Goal: Contribute content: Contribute content

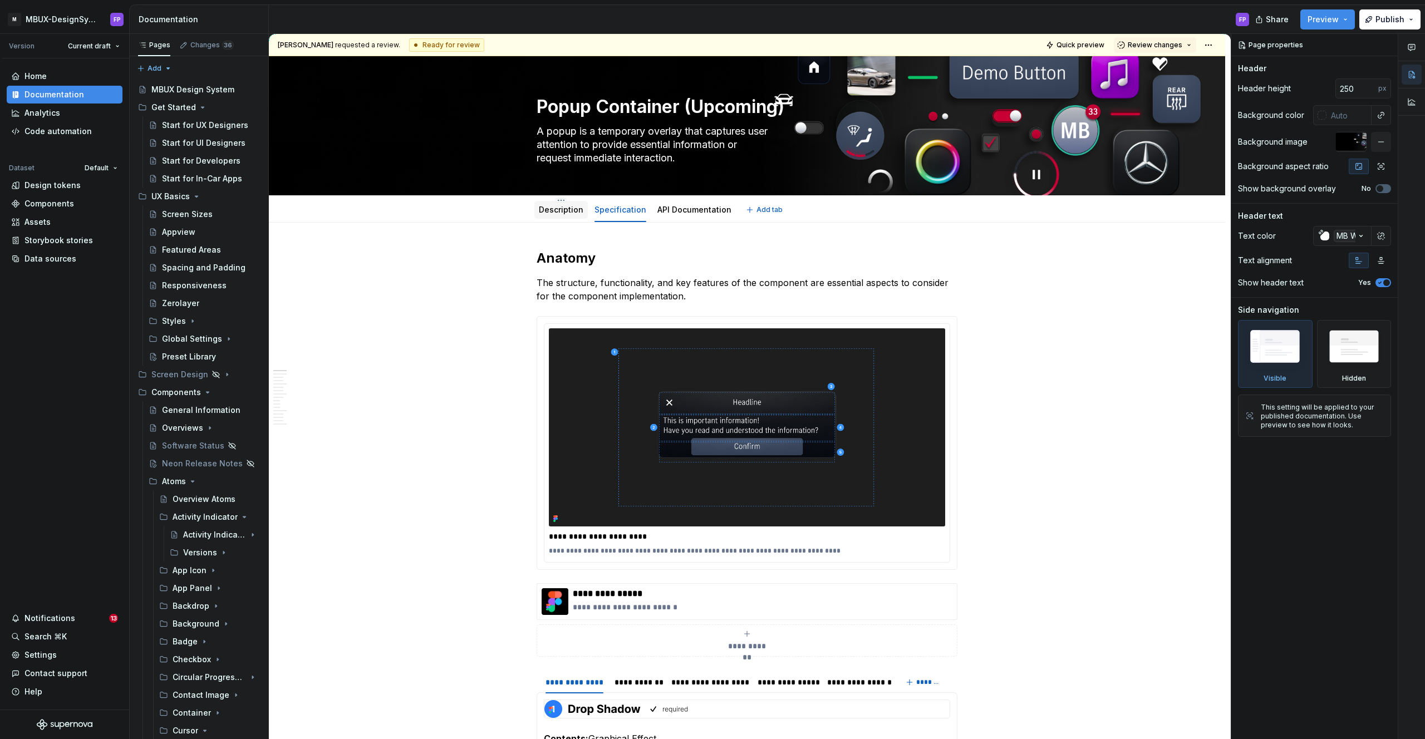
click at [568, 210] on link "Description" at bounding box center [561, 209] width 45 height 9
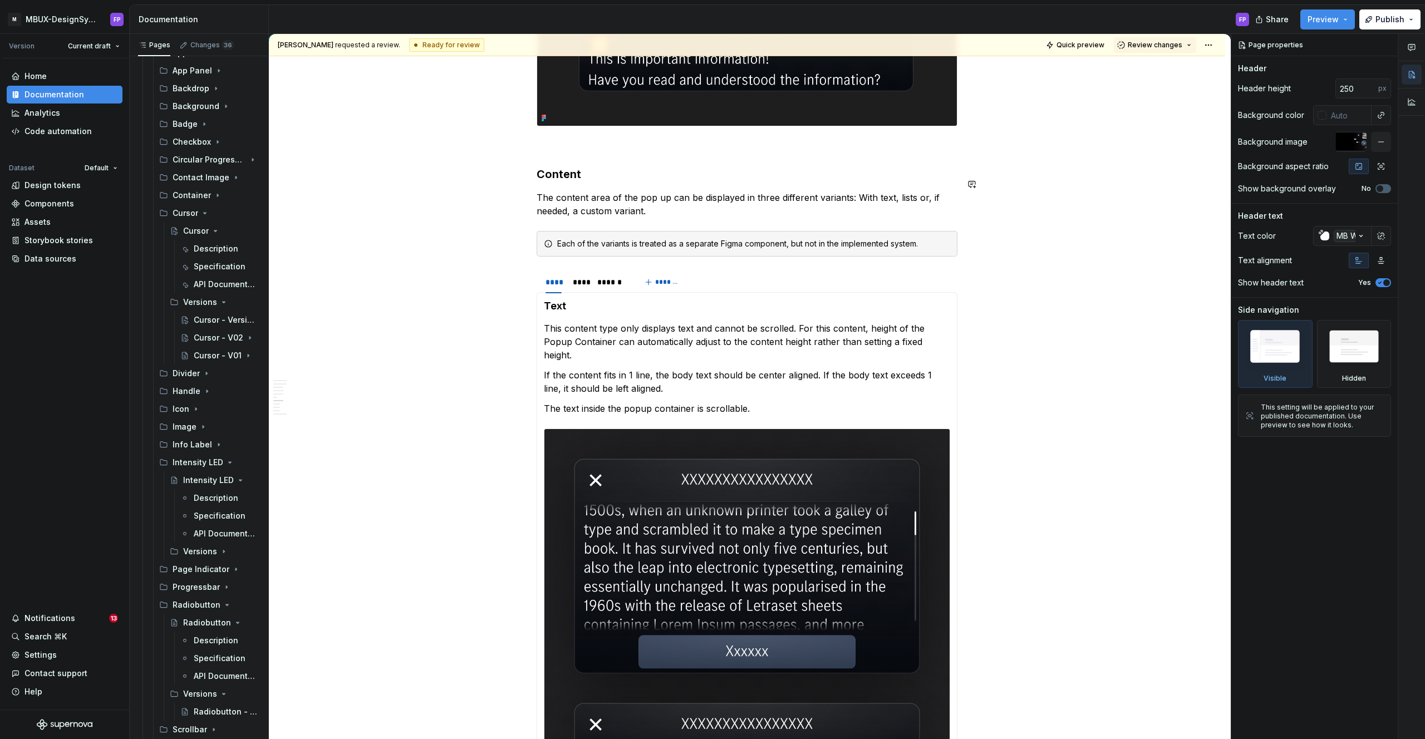
scroll to position [2601, 0]
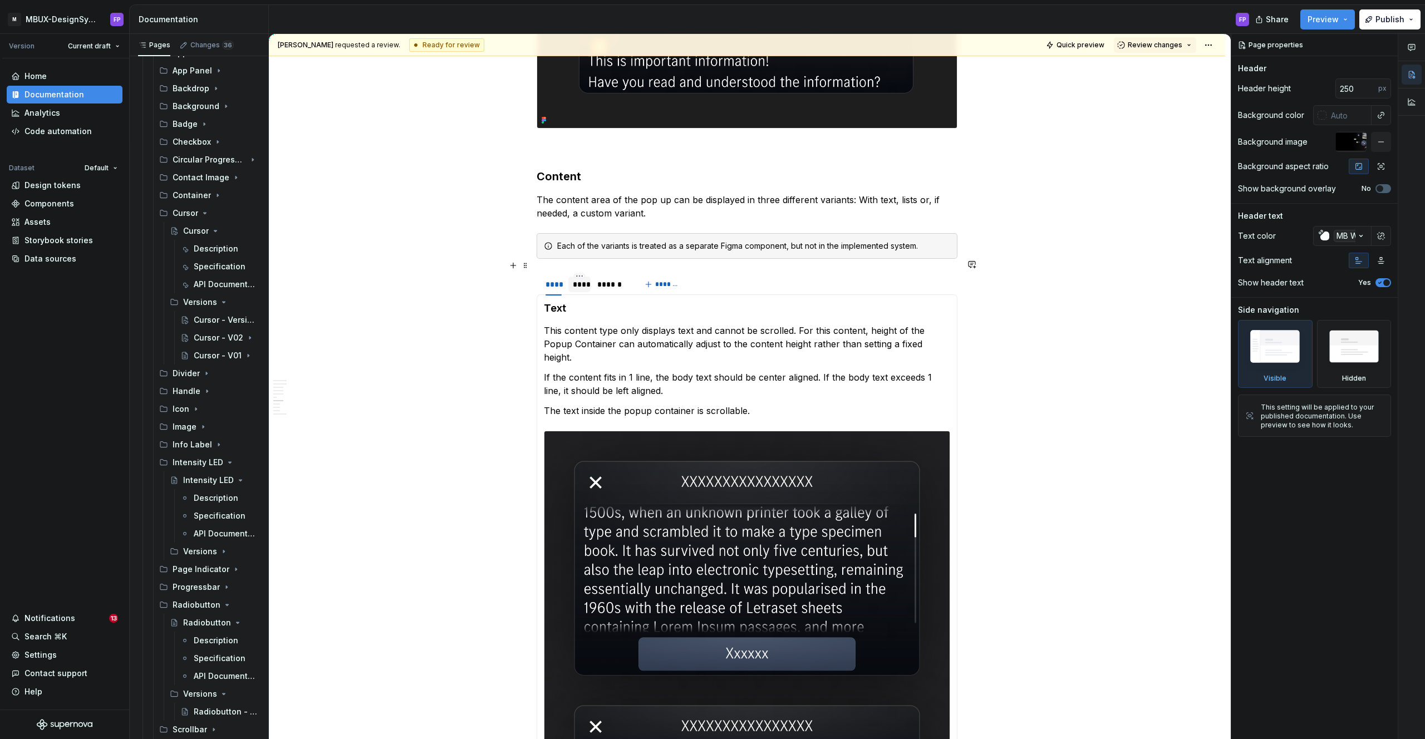
click at [583, 279] on div "****" at bounding box center [579, 284] width 13 height 11
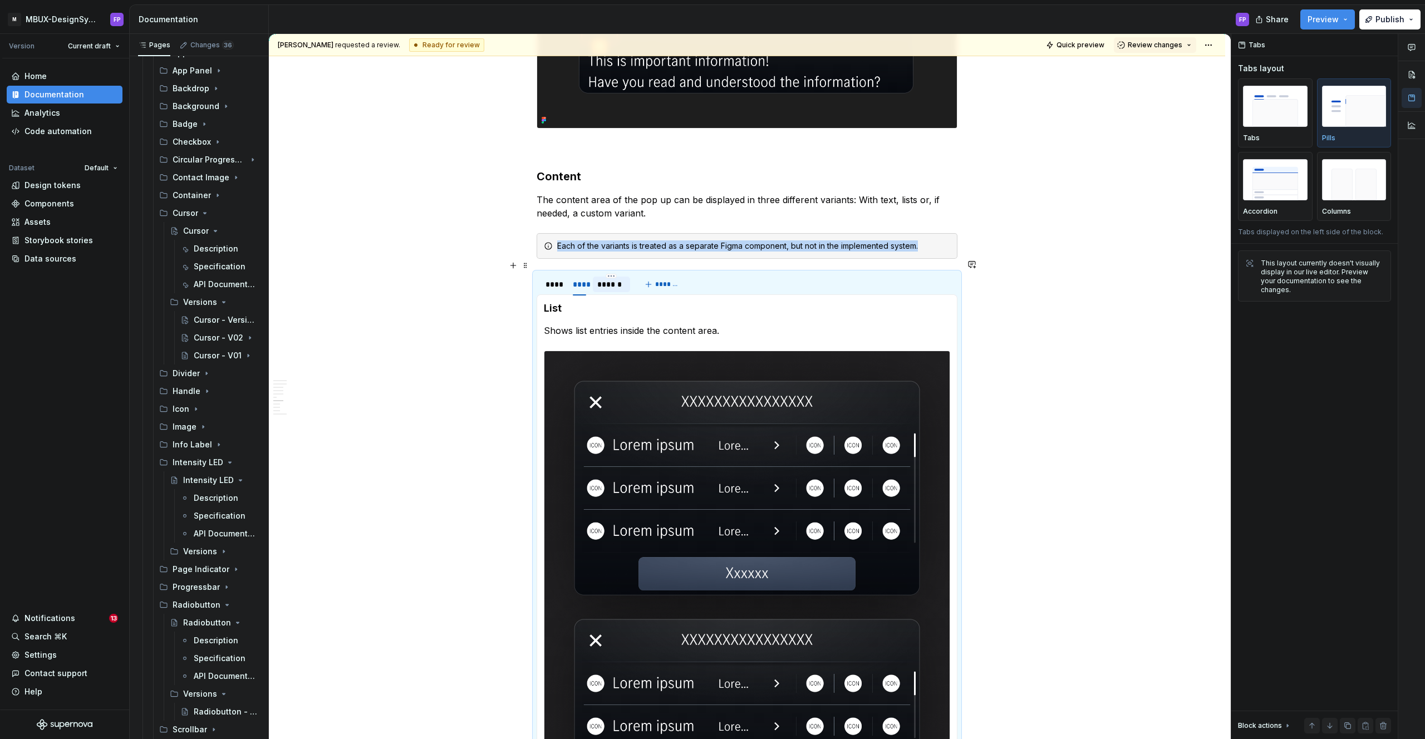
click at [603, 279] on div "******" at bounding box center [611, 284] width 29 height 11
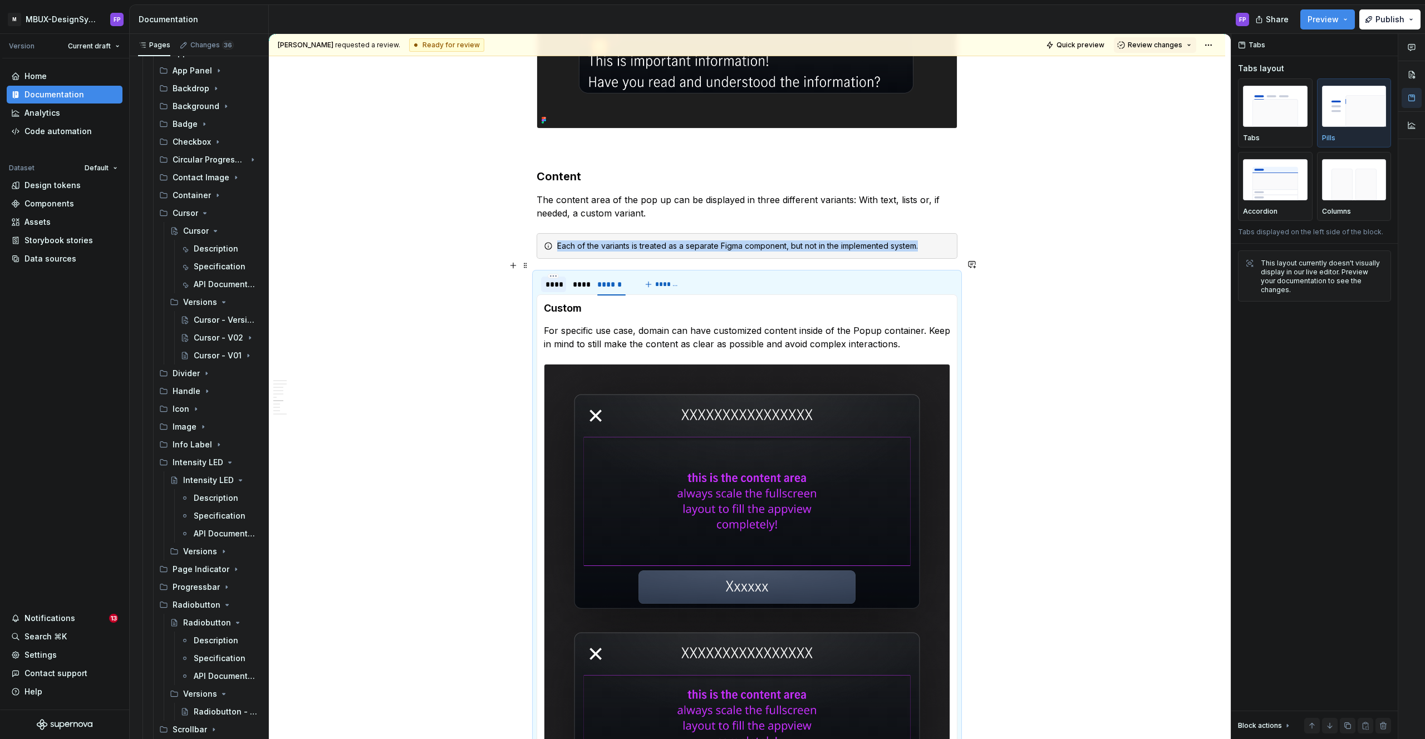
click at [564, 277] on div "****" at bounding box center [553, 285] width 25 height 16
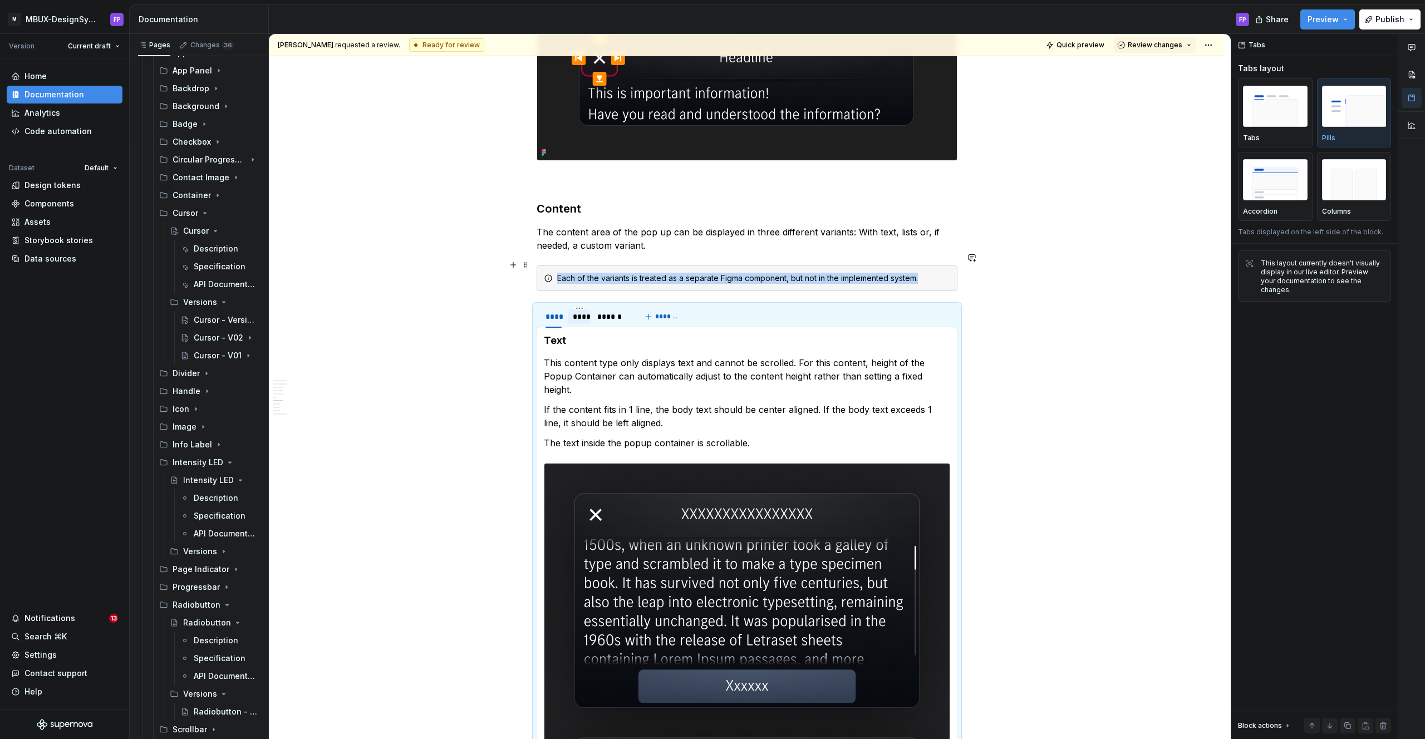
scroll to position [2549, 0]
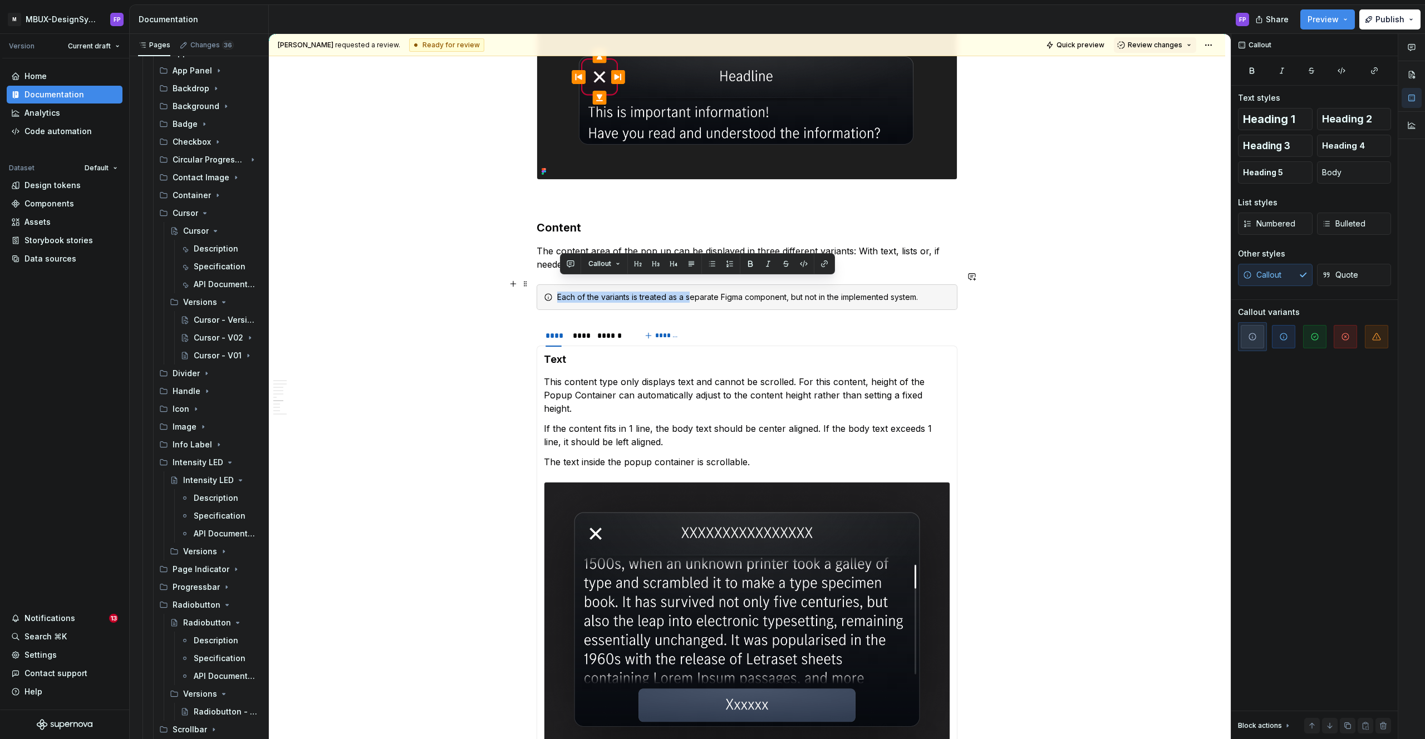
drag, startPoint x: 546, startPoint y: 283, endPoint x: 694, endPoint y: 287, distance: 148.1
click at [694, 287] on div "Each of the variants is treated as a separate Figma component, but not in the i…" at bounding box center [747, 297] width 421 height 26
click at [694, 292] on div "Each of the variants is treated as a separate Figma component, but not in the i…" at bounding box center [753, 297] width 393 height 11
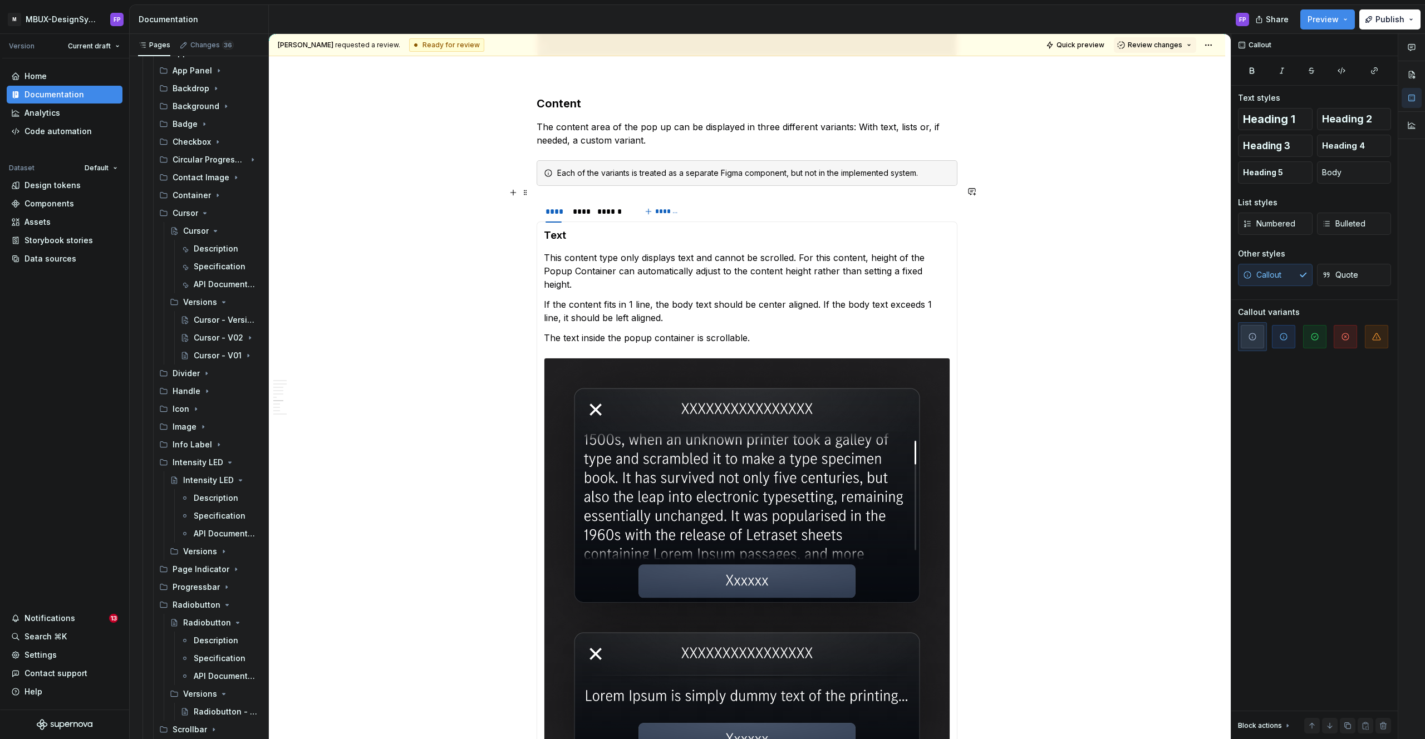
scroll to position [2691, 0]
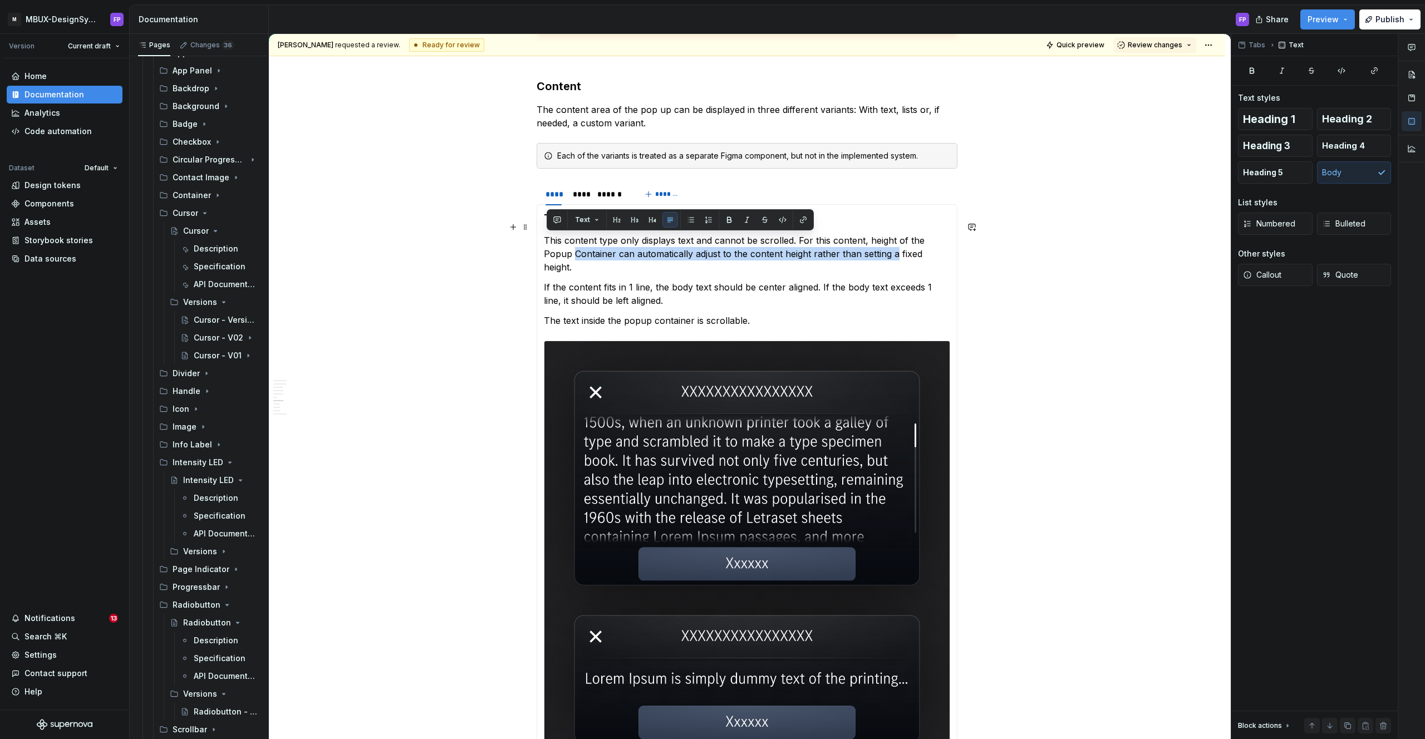
drag, startPoint x: 546, startPoint y: 241, endPoint x: 868, endPoint y: 245, distance: 322.3
click at [868, 245] on p "This content type only displays text and cannot be scrolled. For this content, …" at bounding box center [747, 254] width 406 height 40
click at [834, 281] on p "If the content fits in 1 line, the body text should be center aligned. If the b…" at bounding box center [747, 294] width 406 height 27
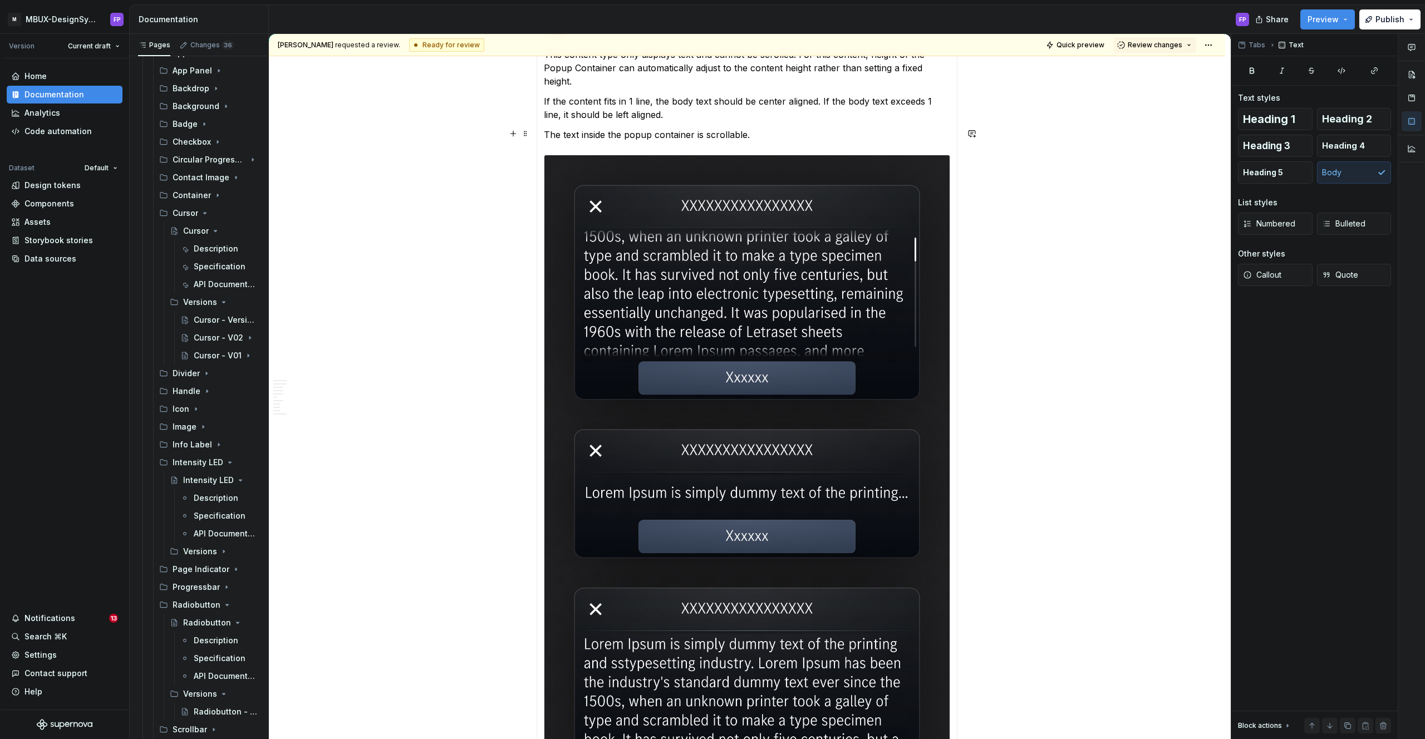
scroll to position [3104, 0]
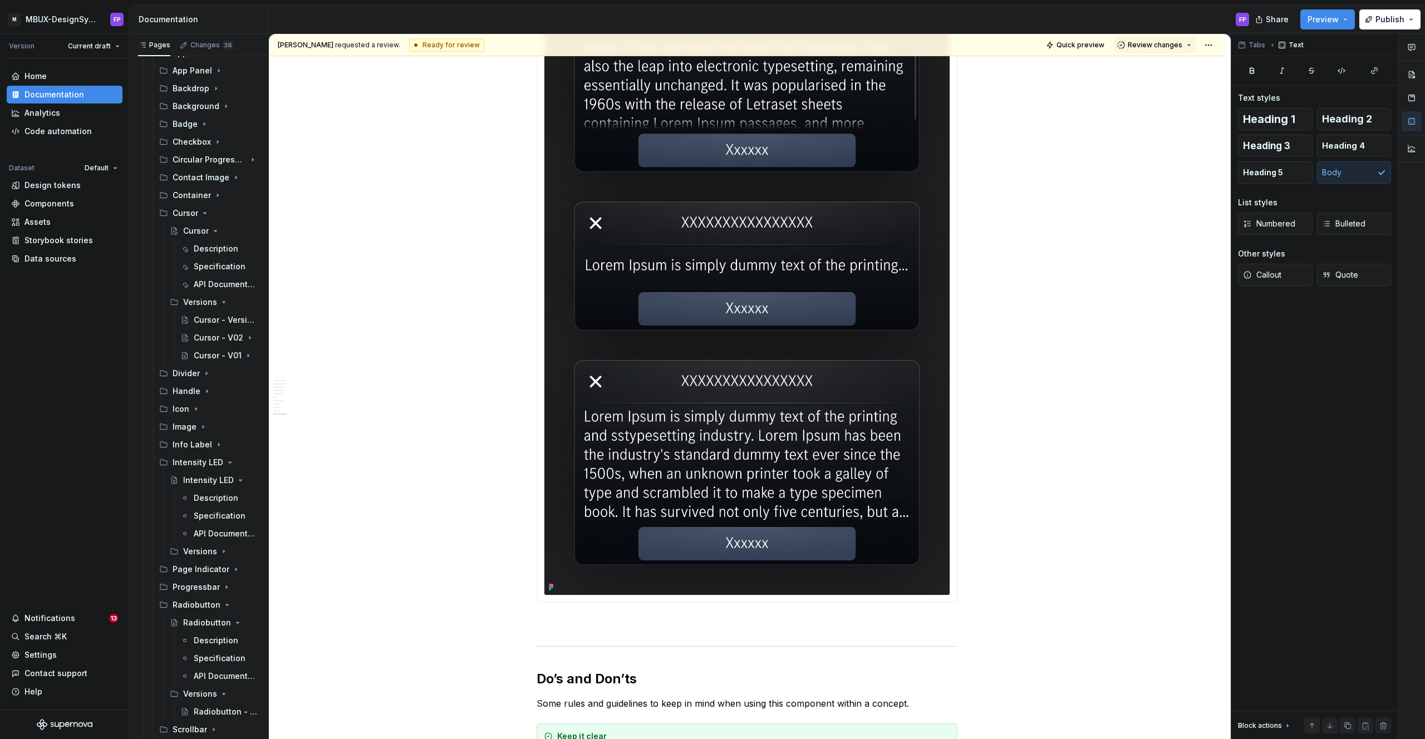
click at [711, 261] on img at bounding box center [746, 261] width 405 height 667
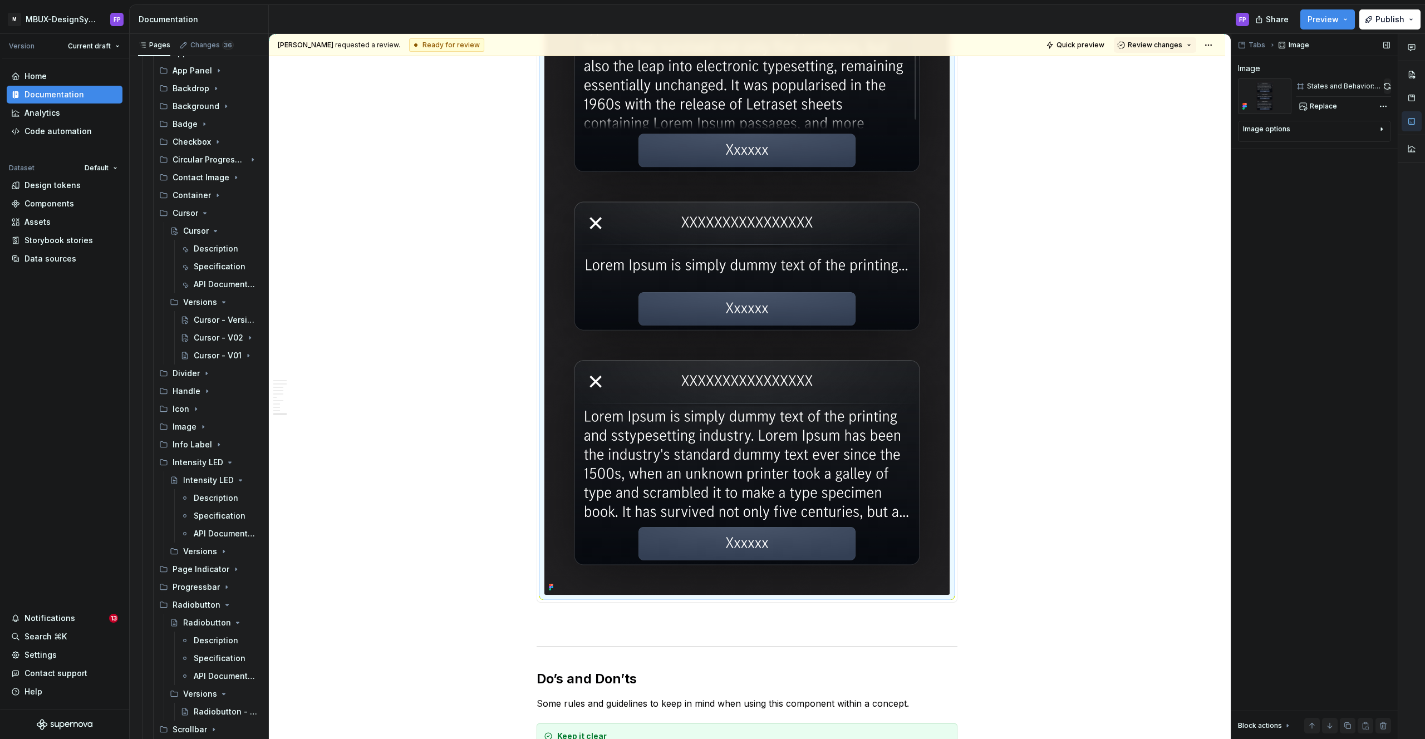
type textarea "*"
click at [1390, 85] on button "button" at bounding box center [1387, 86] width 7 height 16
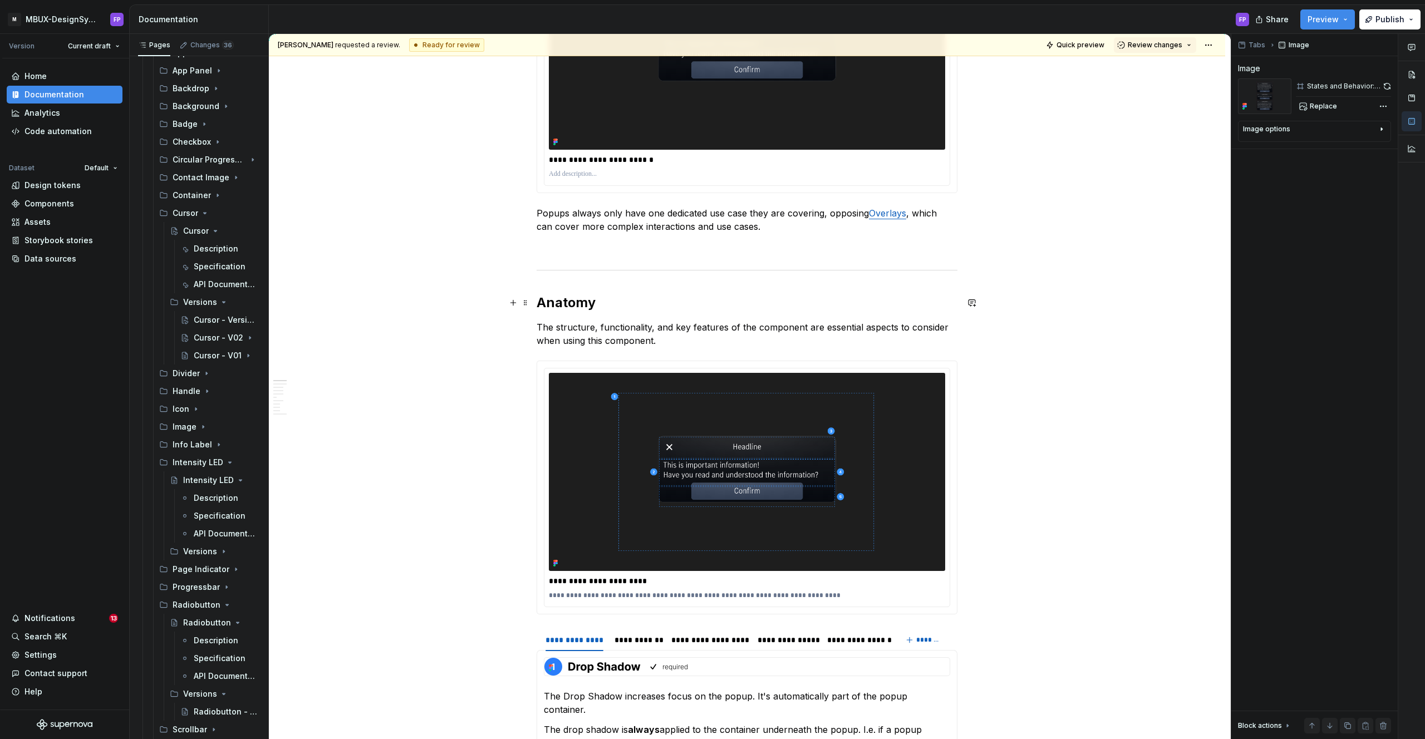
scroll to position [382, 0]
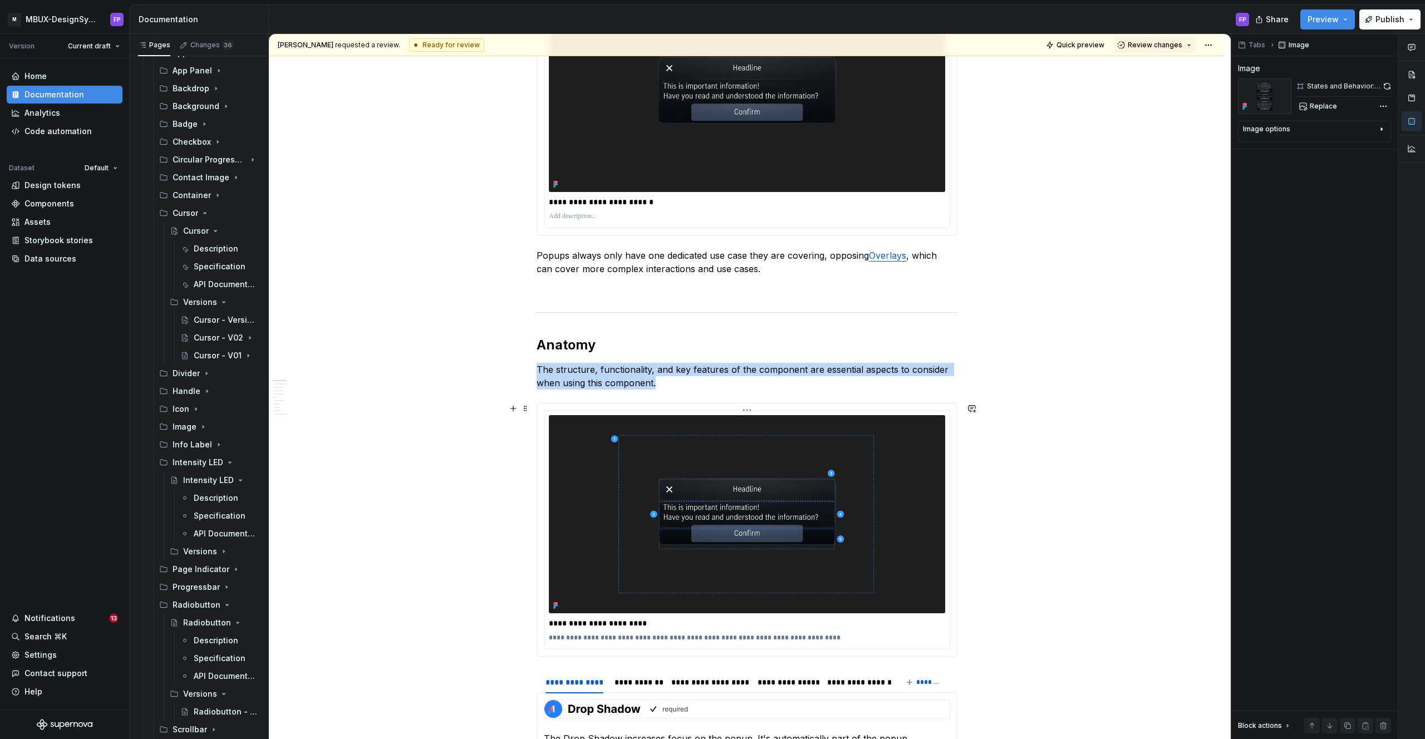
click at [832, 553] on img at bounding box center [747, 514] width 396 height 198
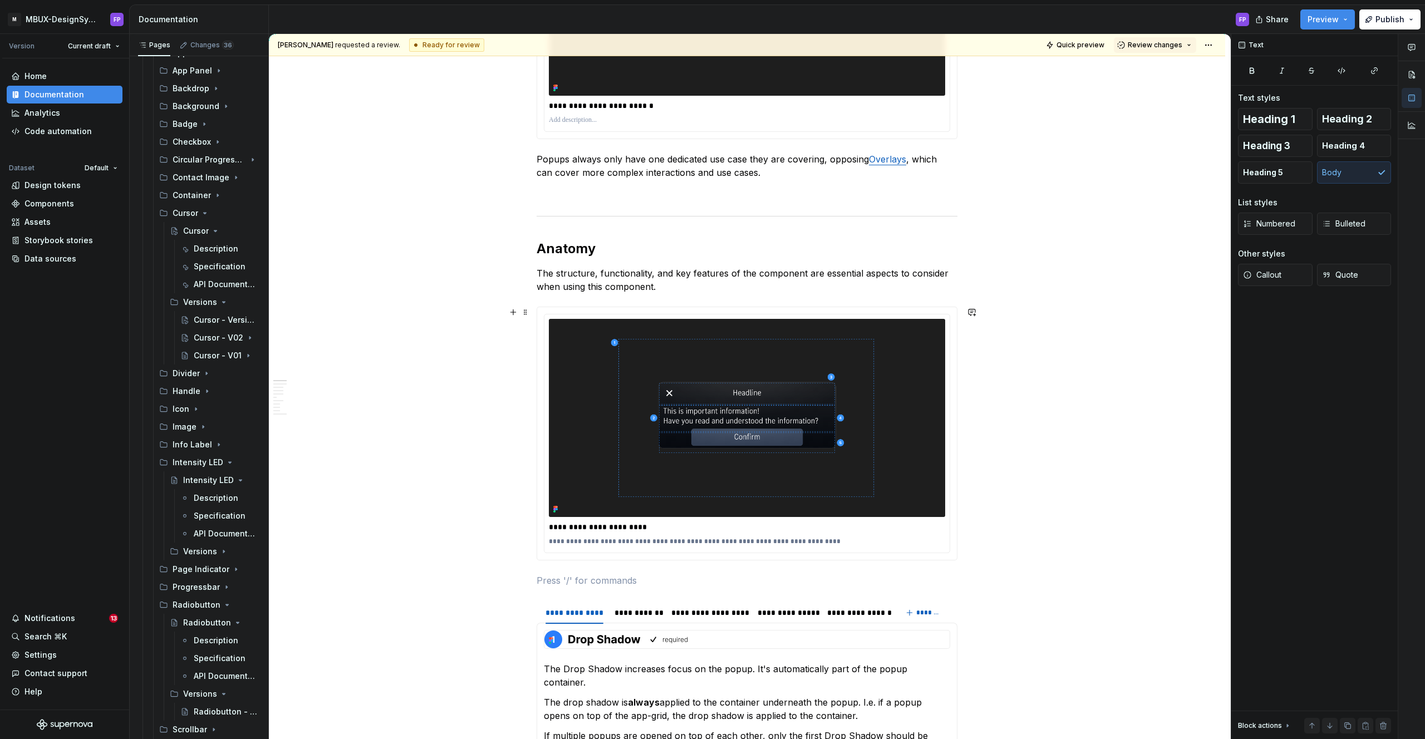
scroll to position [483, 0]
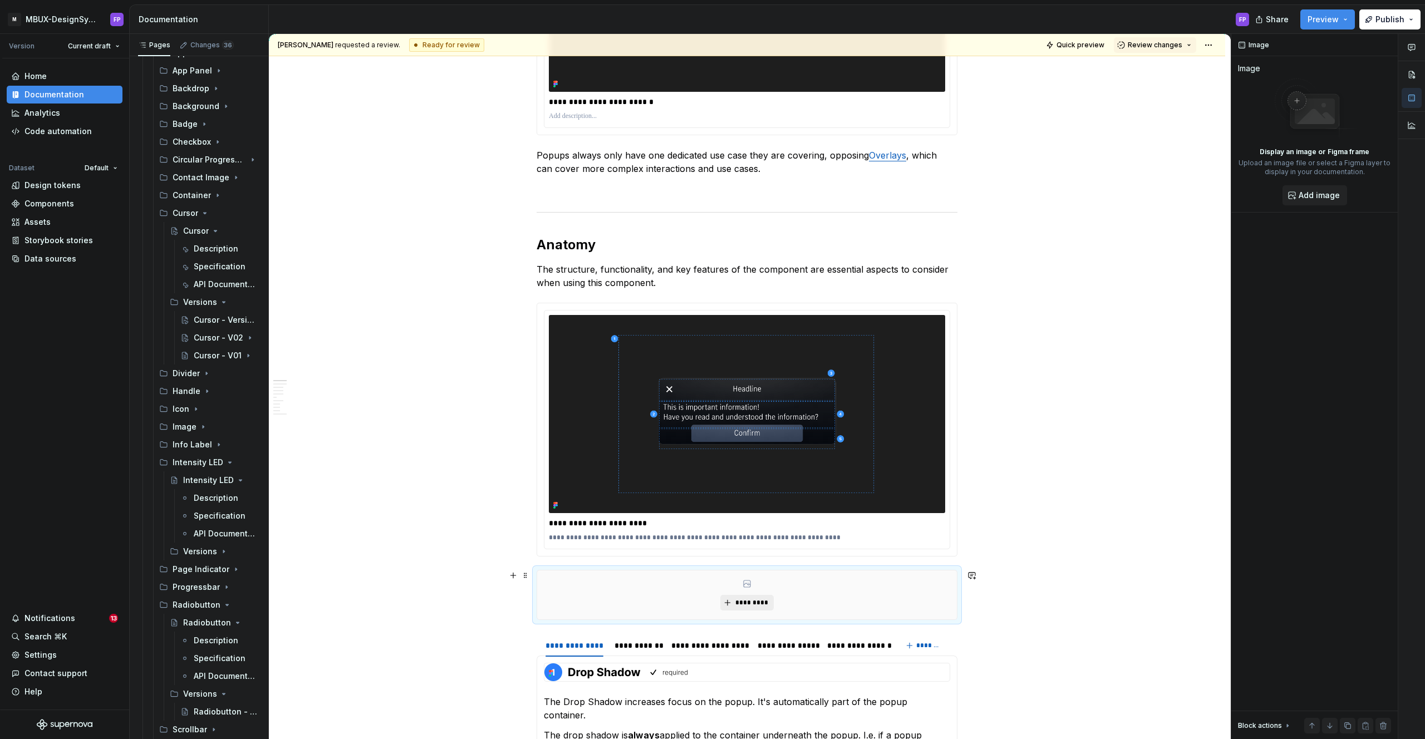
click at [750, 602] on span "*********" at bounding box center [751, 602] width 34 height 9
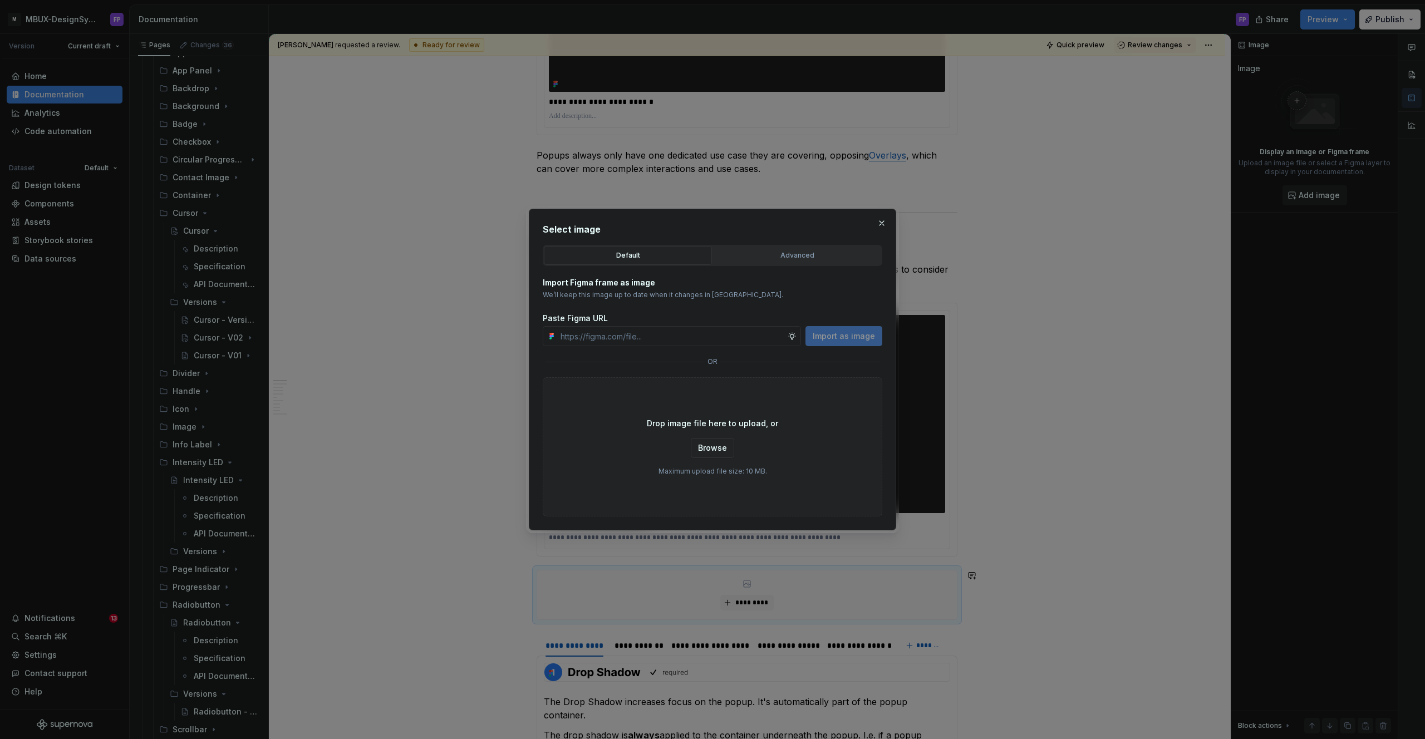
type textarea "*"
click at [808, 258] on div "Advanced" at bounding box center [797, 255] width 160 height 11
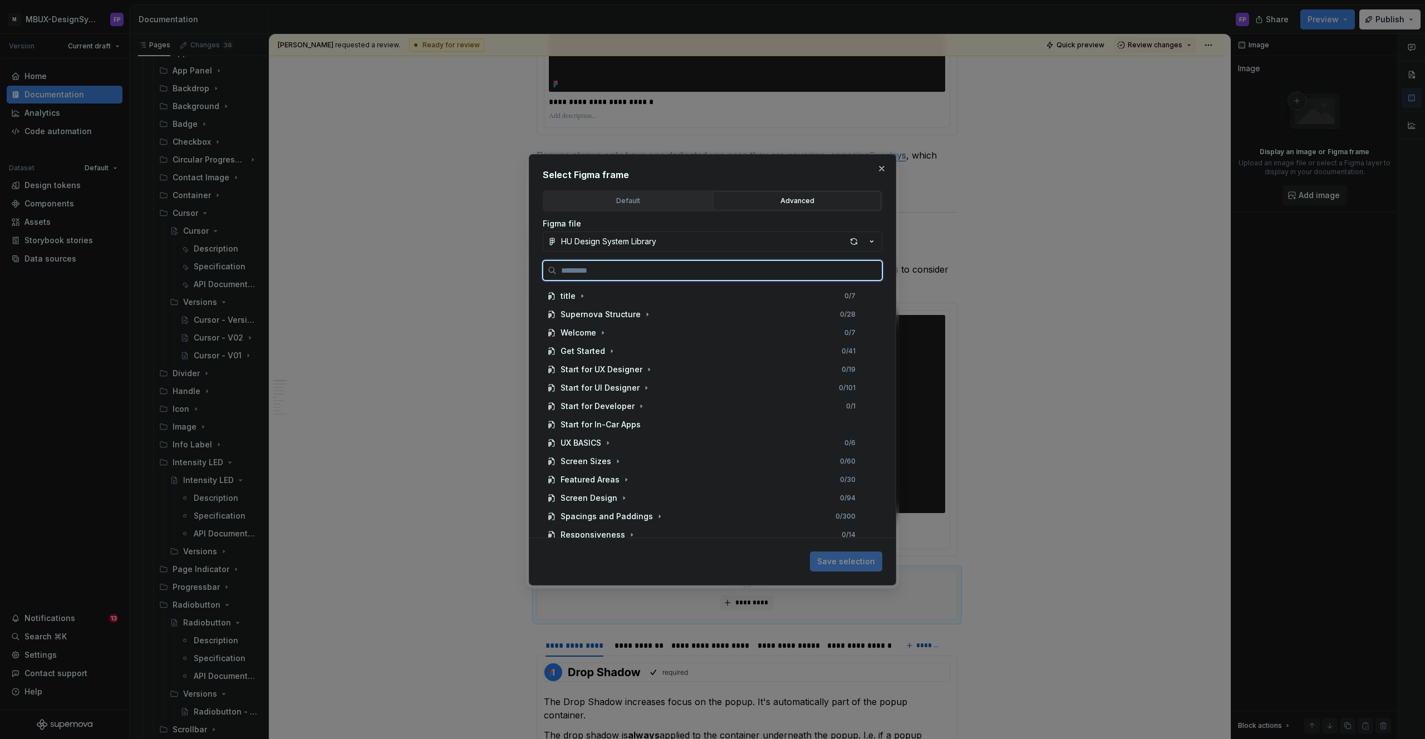
click at [695, 268] on input "search" at bounding box center [719, 270] width 325 height 11
paste input "**********"
type input "**********"
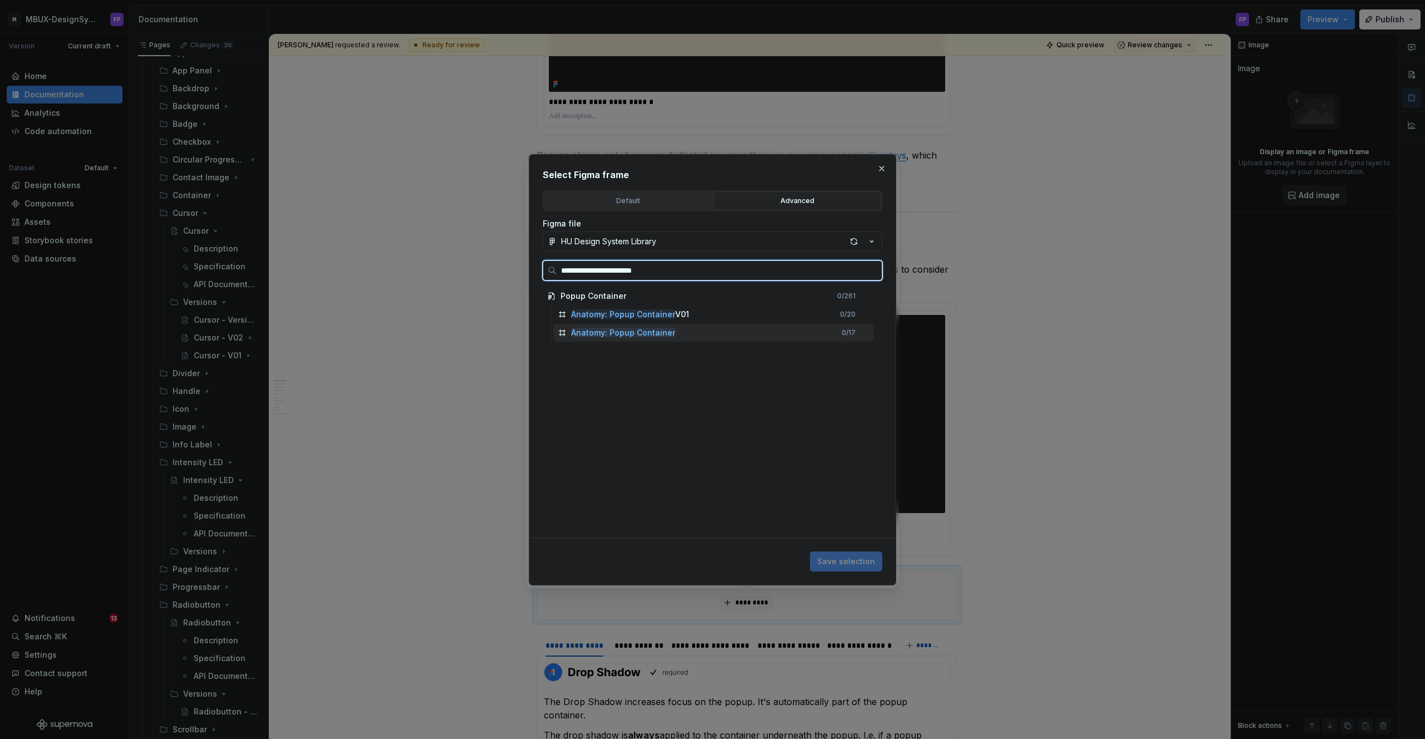
click at [679, 335] on div "Anatomy: Popup Container 0 / 17" at bounding box center [713, 333] width 320 height 18
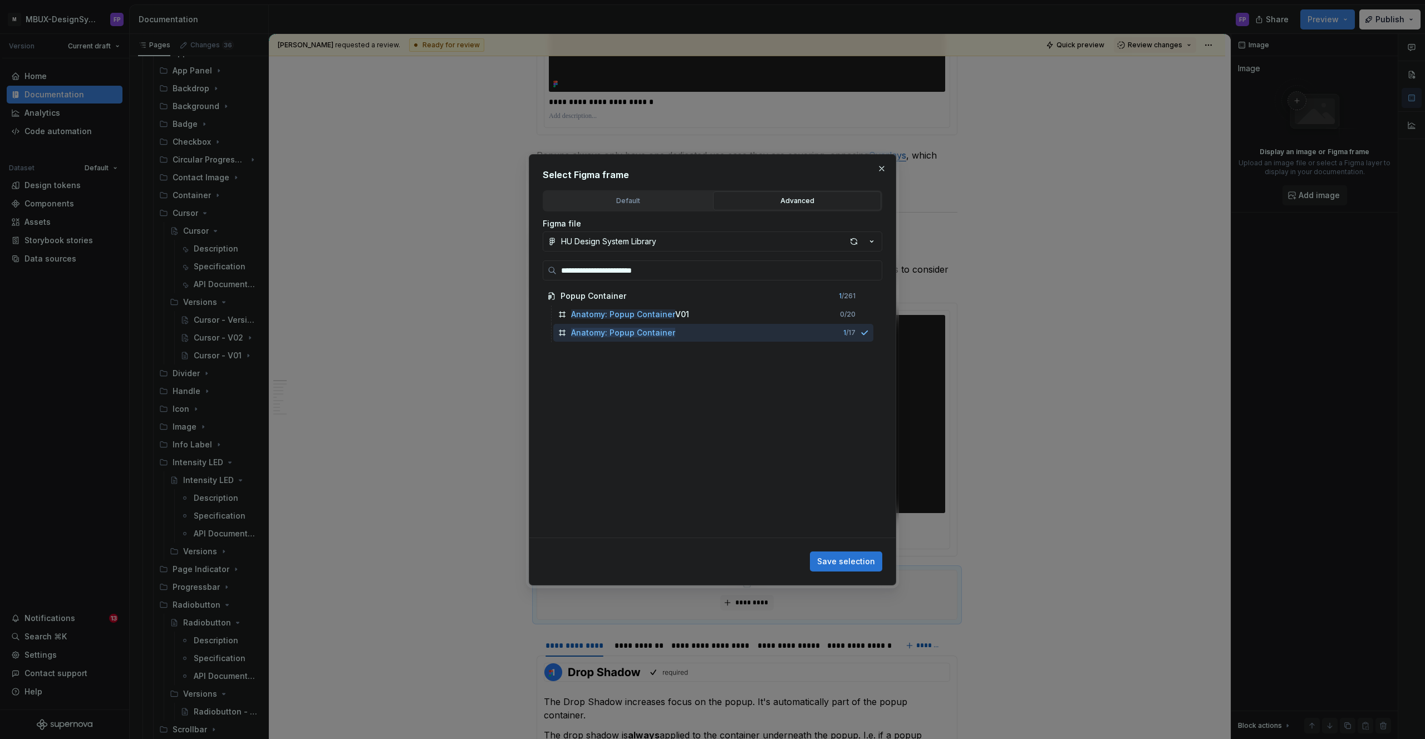
click at [842, 560] on span "Save selection" at bounding box center [846, 561] width 58 height 11
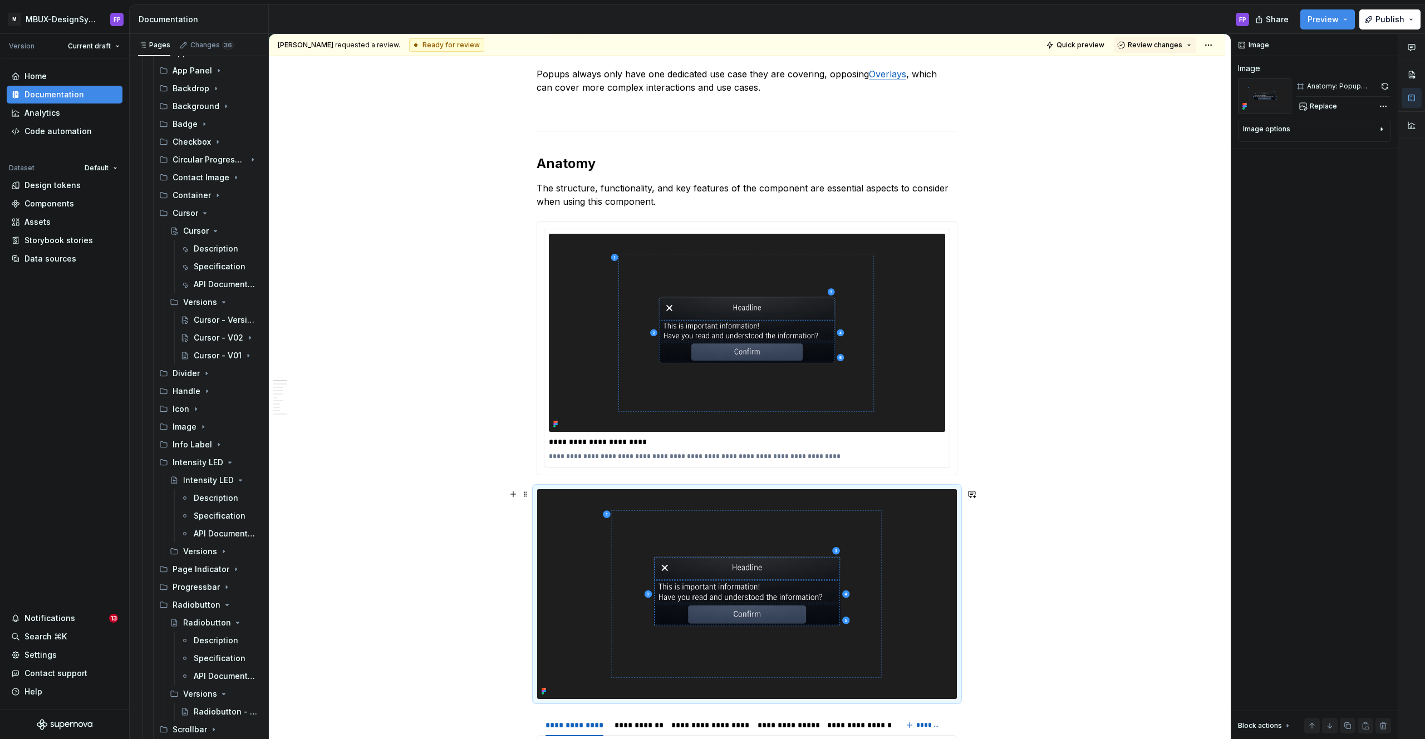
scroll to position [620, 0]
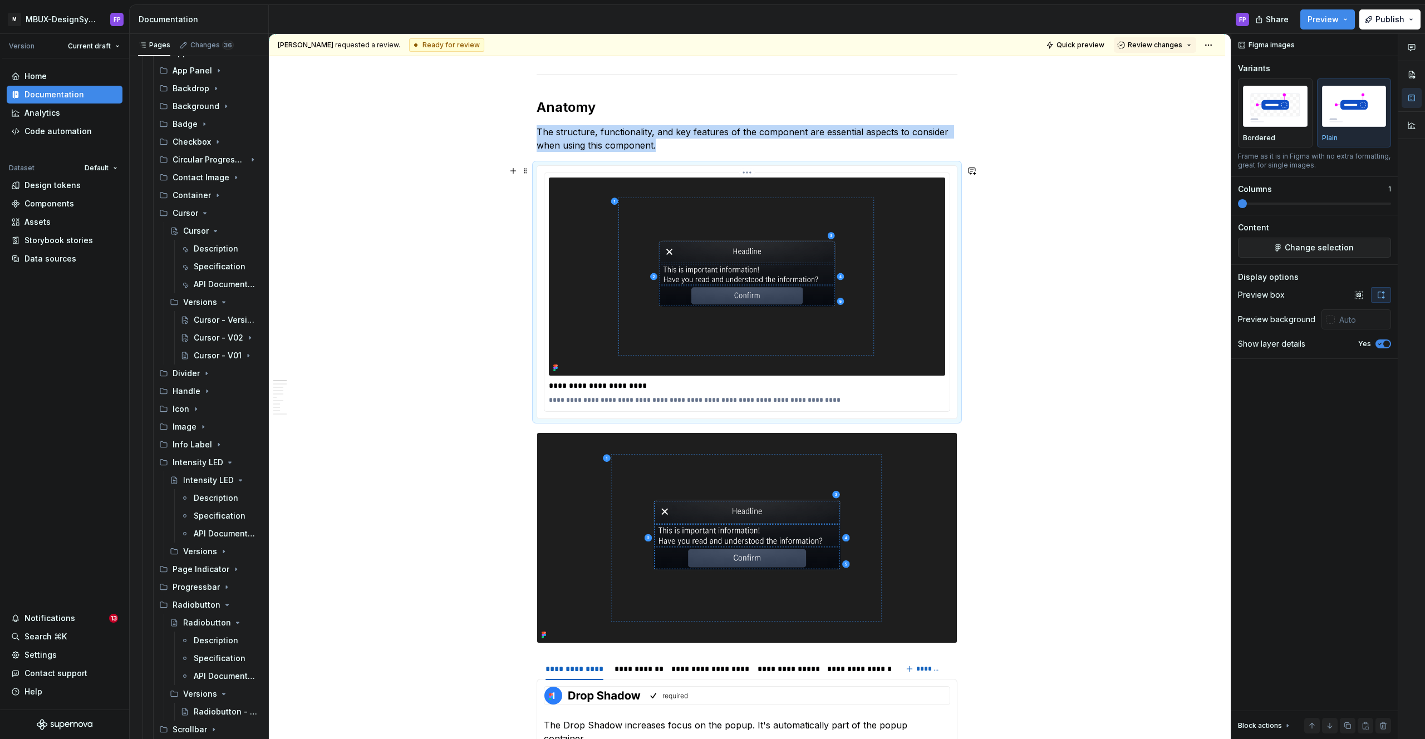
click at [857, 314] on img at bounding box center [747, 277] width 396 height 198
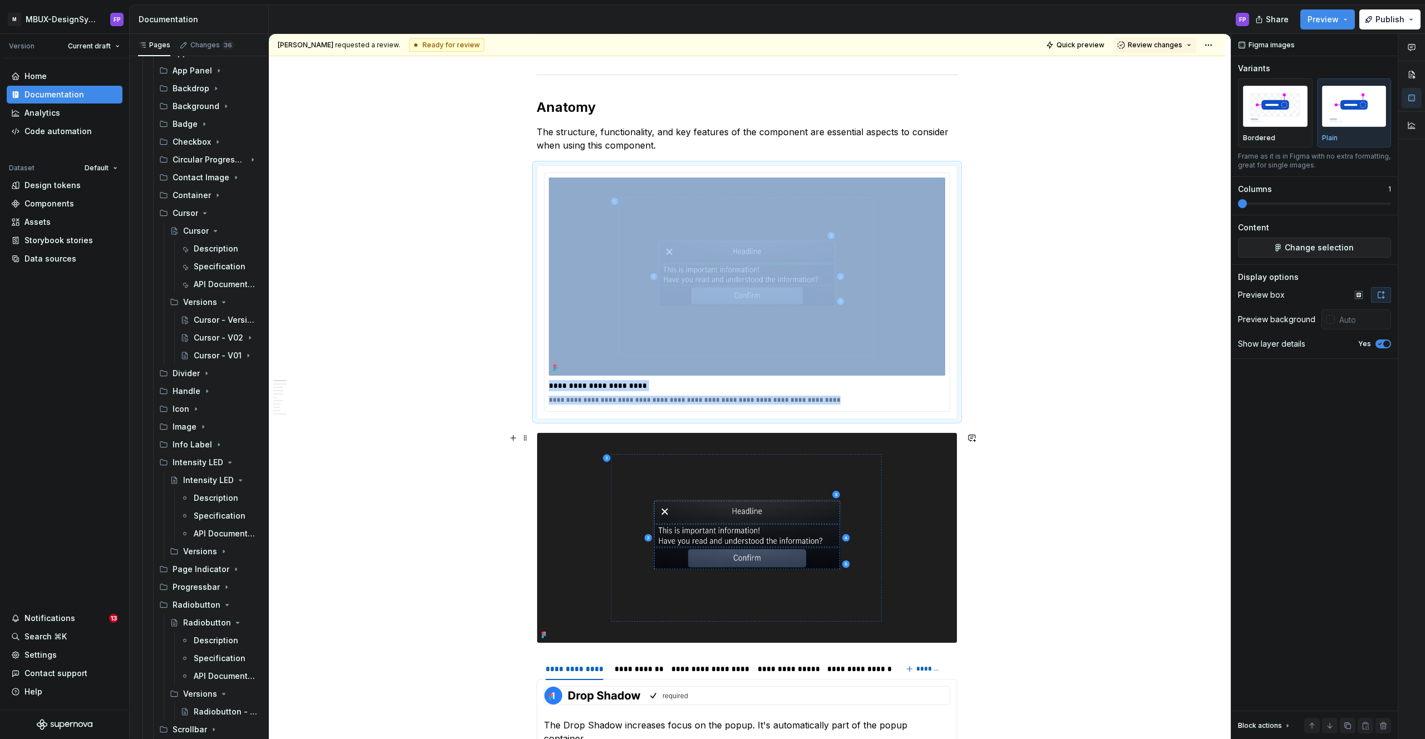
click at [807, 541] on img at bounding box center [747, 538] width 420 height 210
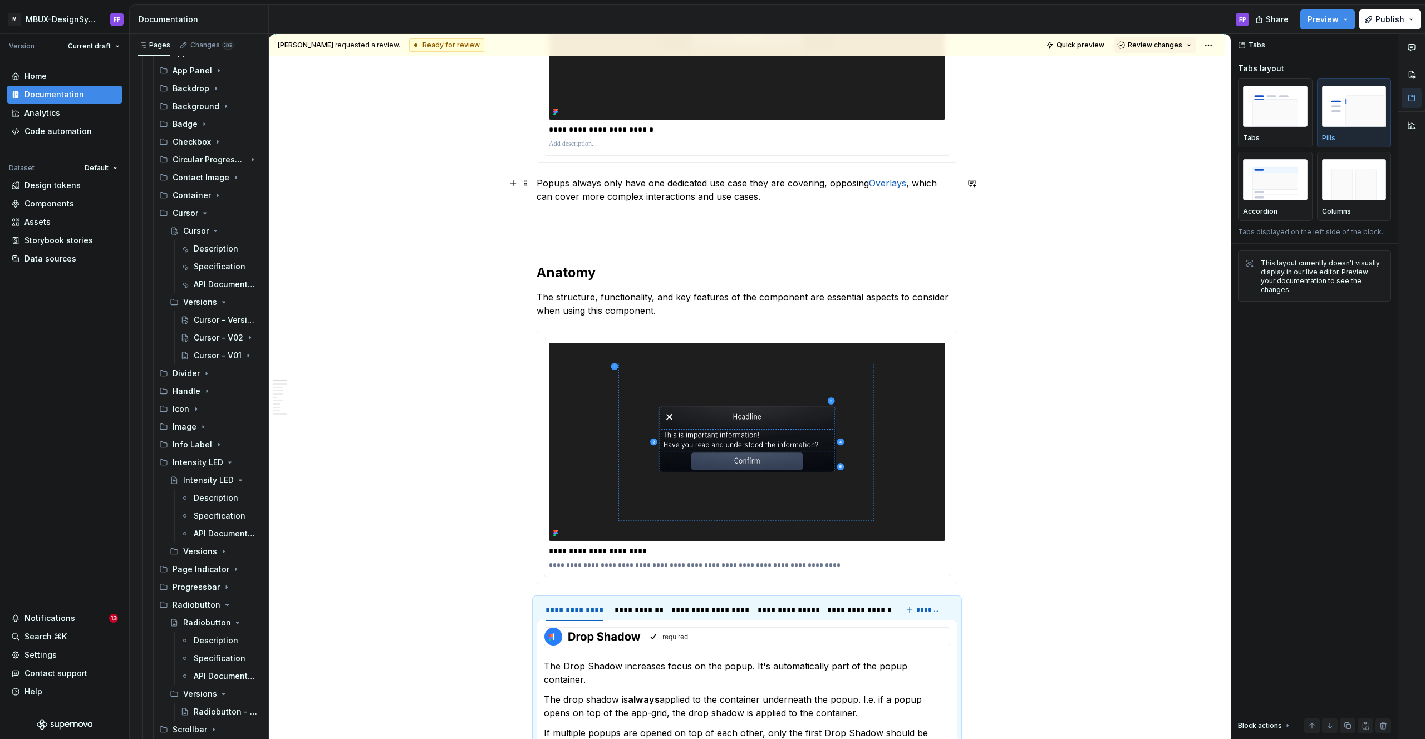
scroll to position [405, 0]
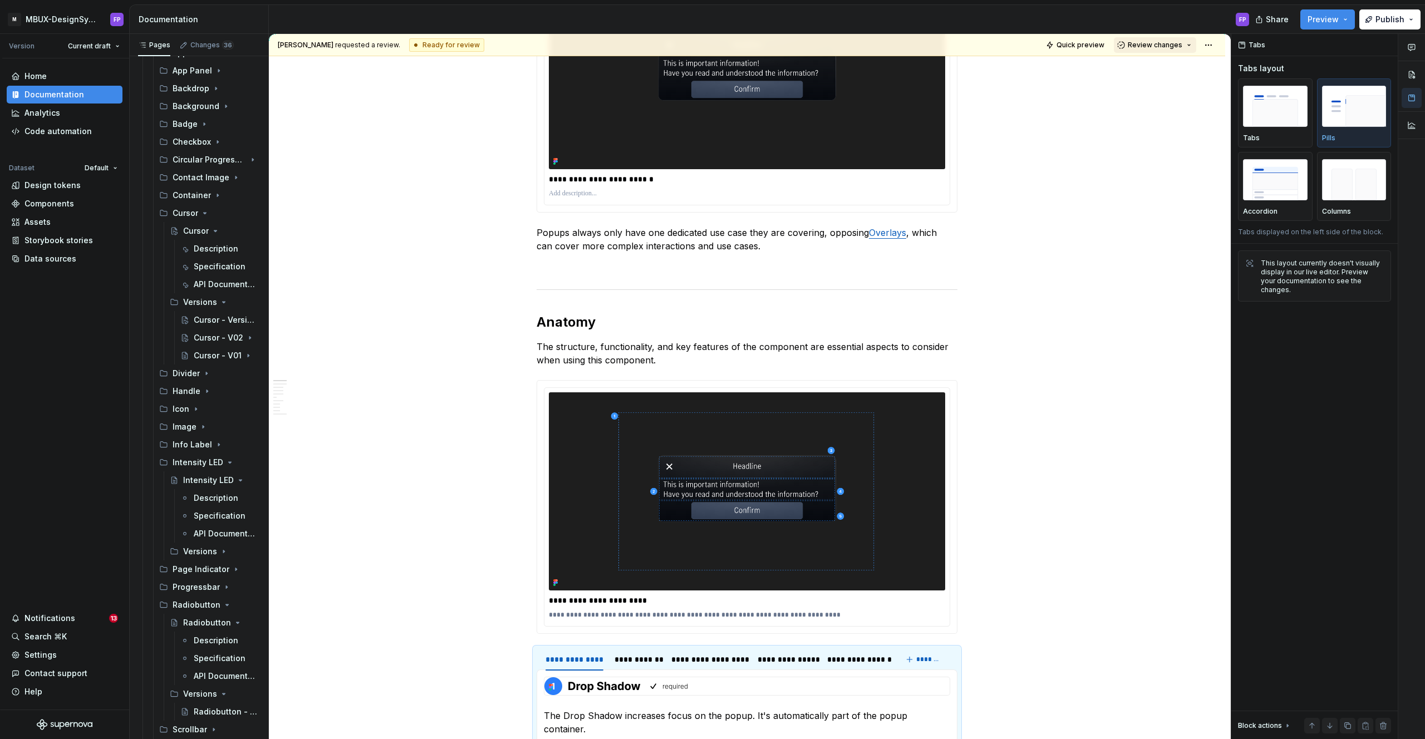
click at [1178, 42] on span "Review changes" at bounding box center [1155, 45] width 55 height 9
click at [1159, 66] on div "Approve" at bounding box center [1191, 66] width 97 height 11
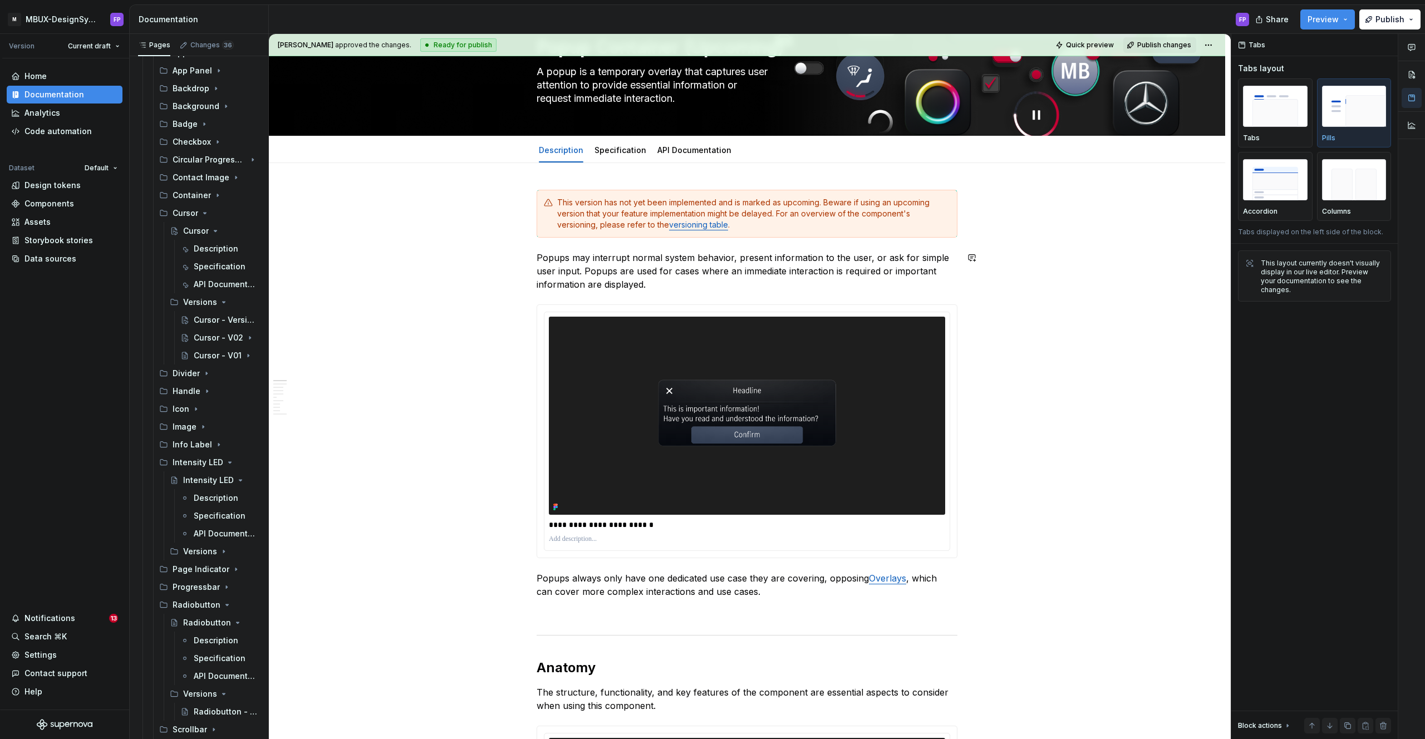
scroll to position [0, 0]
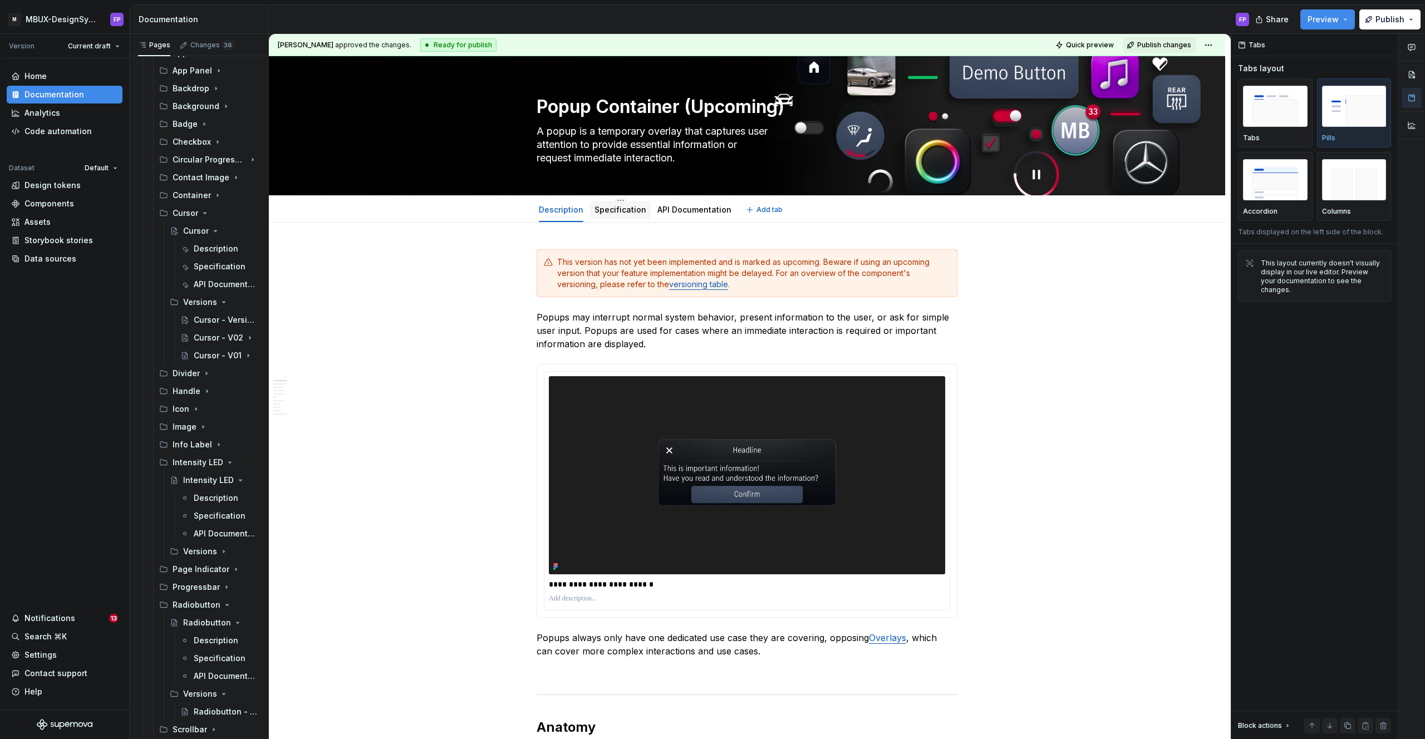
click at [623, 209] on link "Specification" at bounding box center [621, 209] width 52 height 9
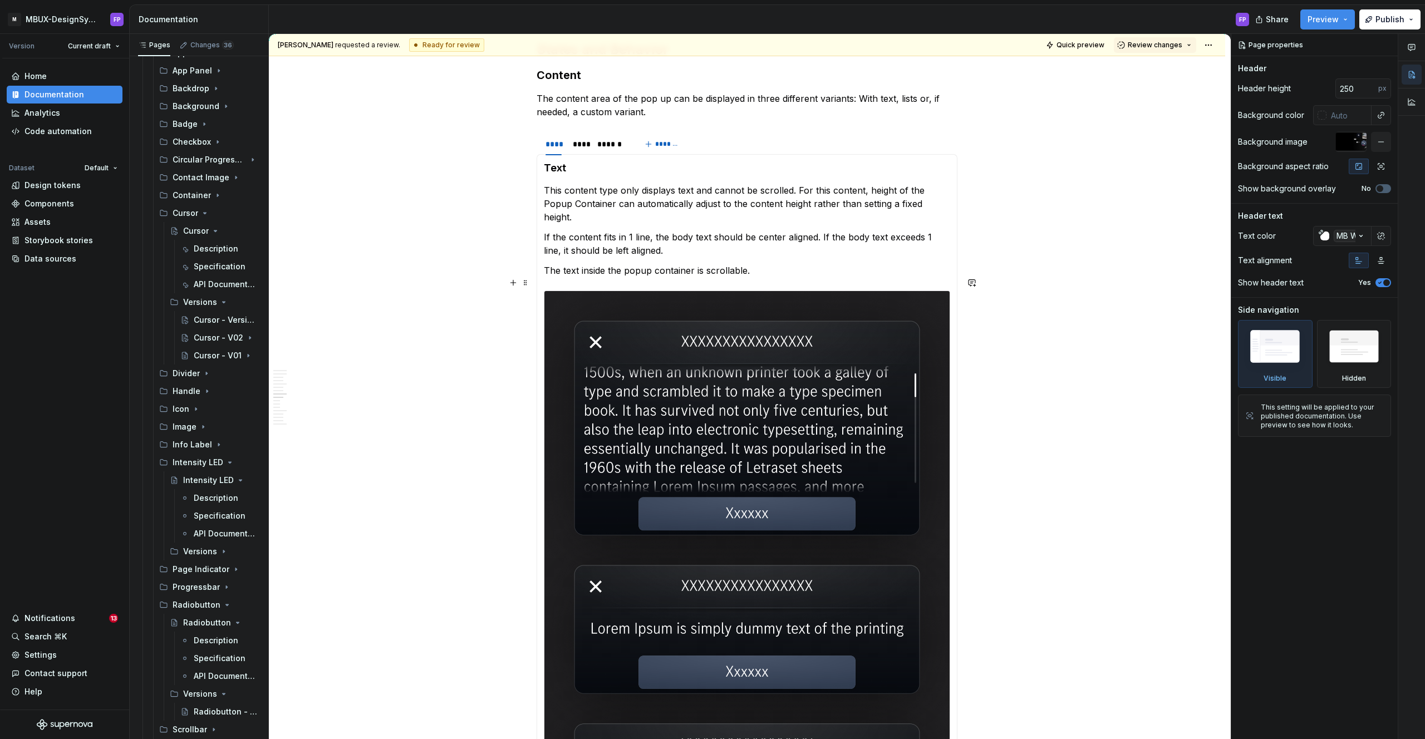
scroll to position [2419, 0]
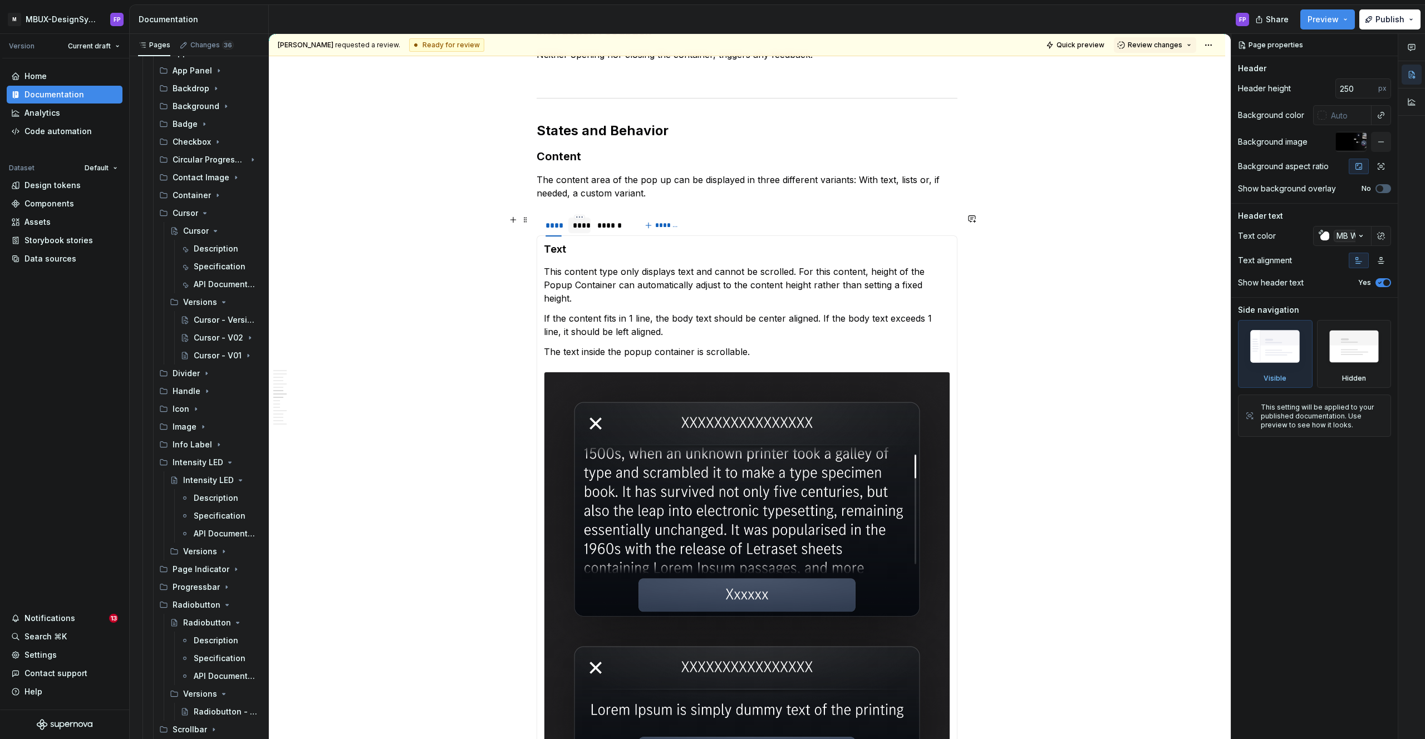
click at [588, 230] on div "****" at bounding box center [579, 226] width 22 height 16
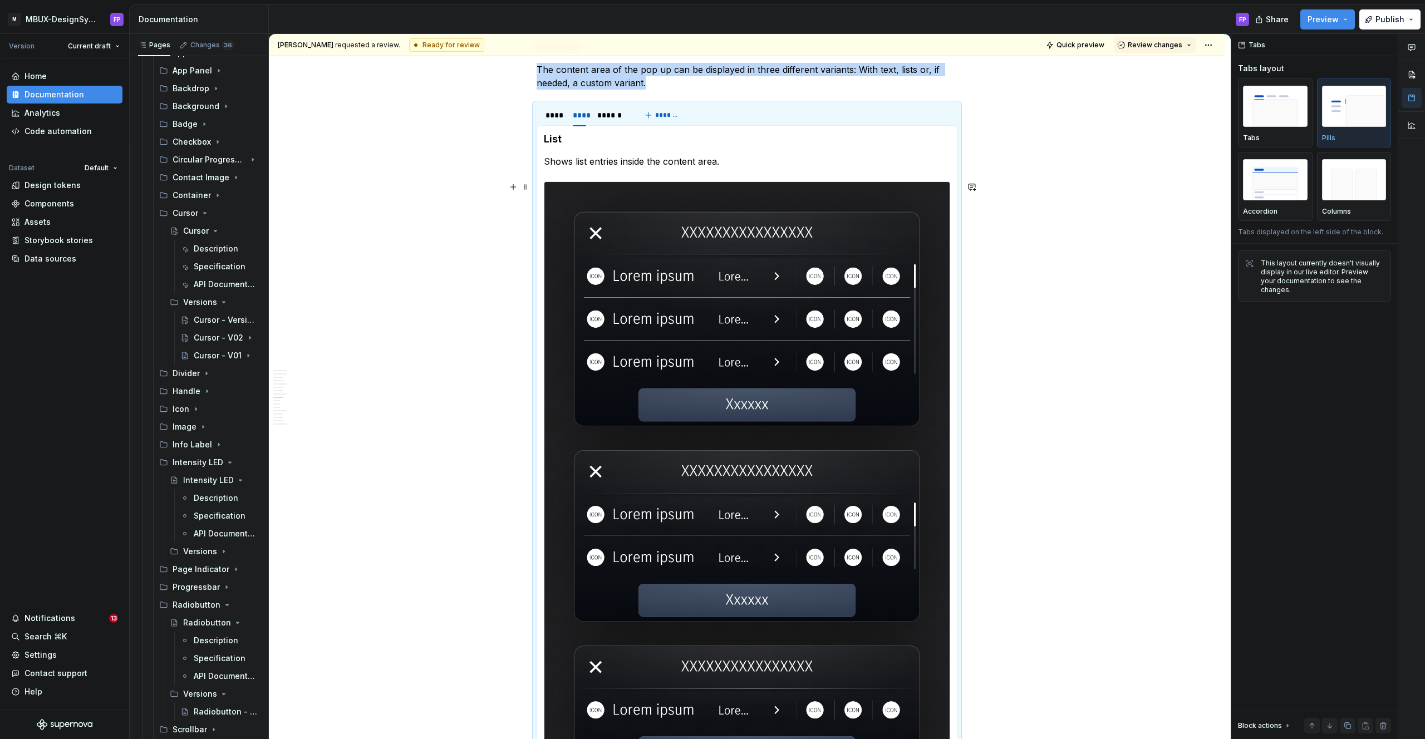
scroll to position [2522, 0]
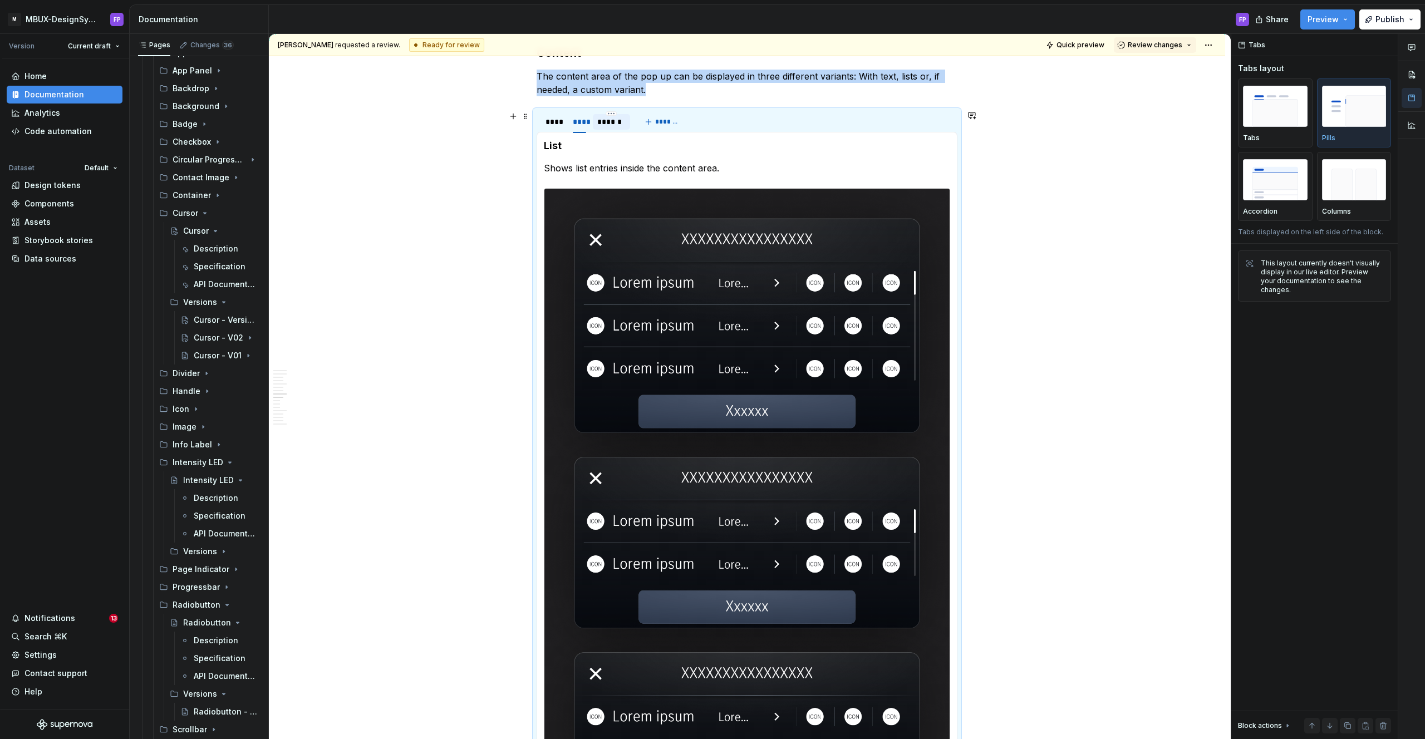
click at [611, 120] on div "******" at bounding box center [611, 121] width 29 height 11
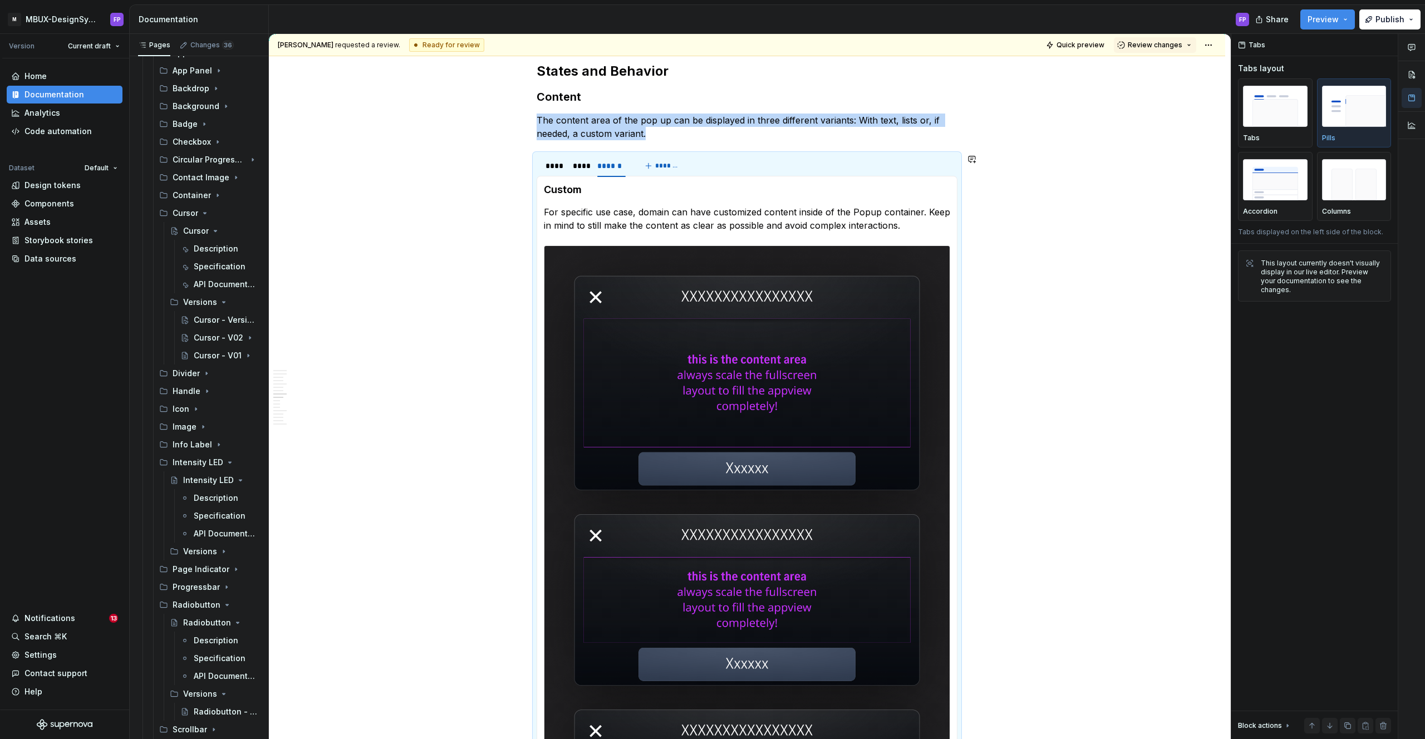
scroll to position [2419, 0]
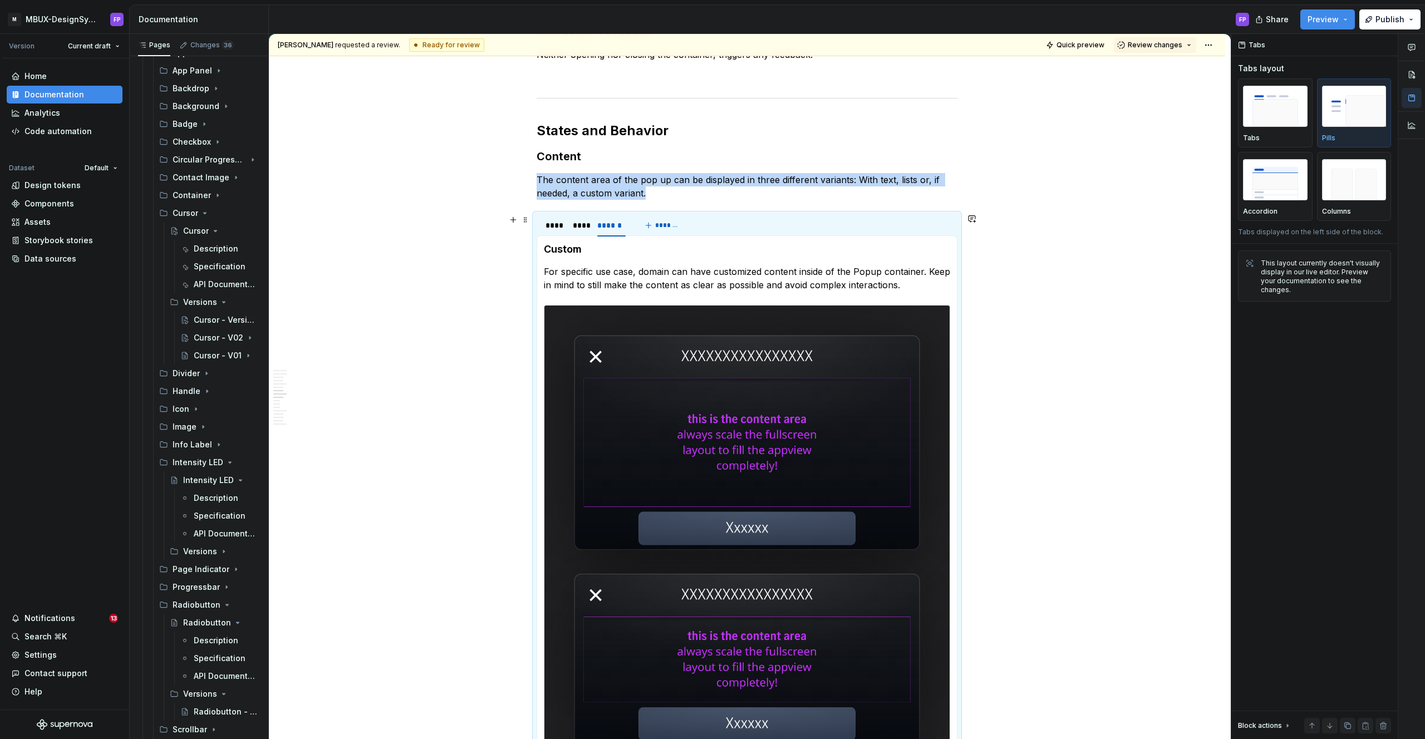
click at [559, 235] on div "**** **** ******" at bounding box center [586, 228] width 98 height 28
click at [559, 228] on div "****" at bounding box center [554, 225] width 16 height 11
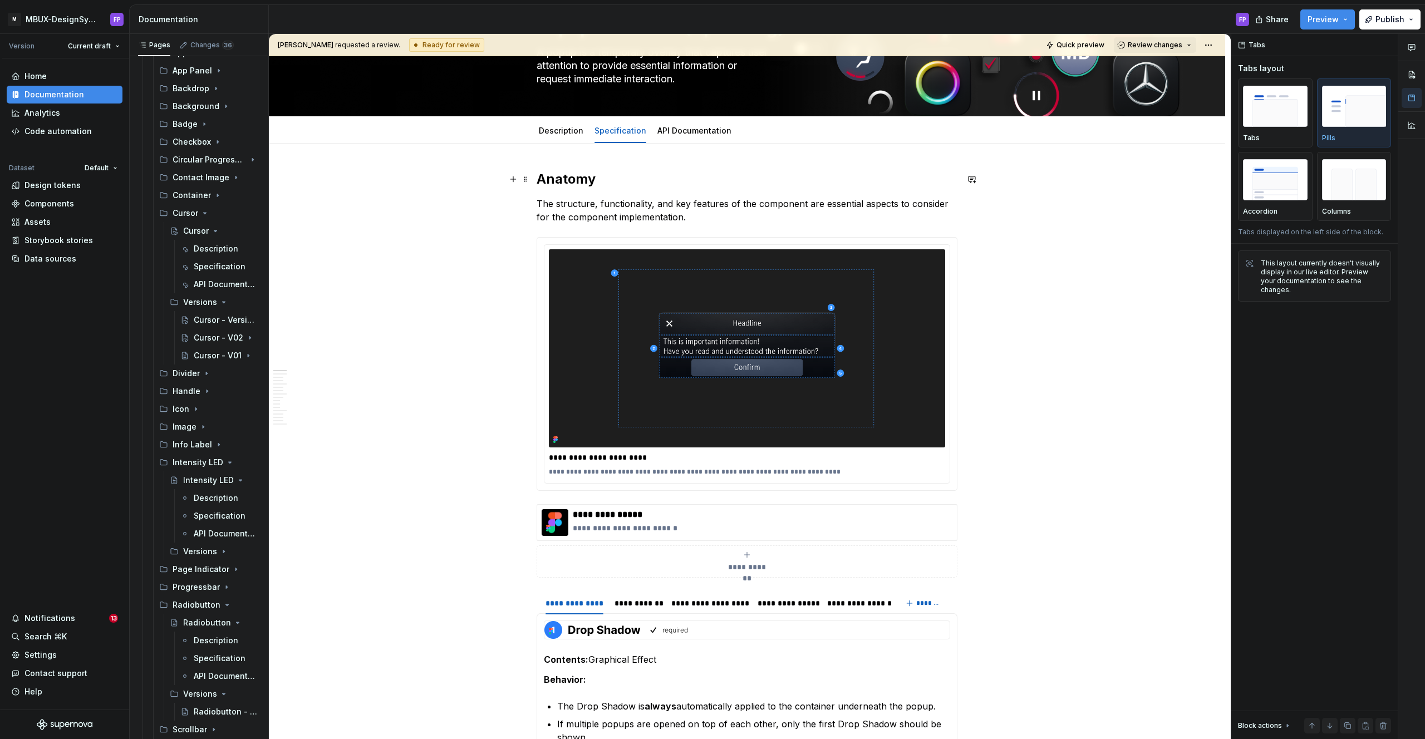
scroll to position [0, 0]
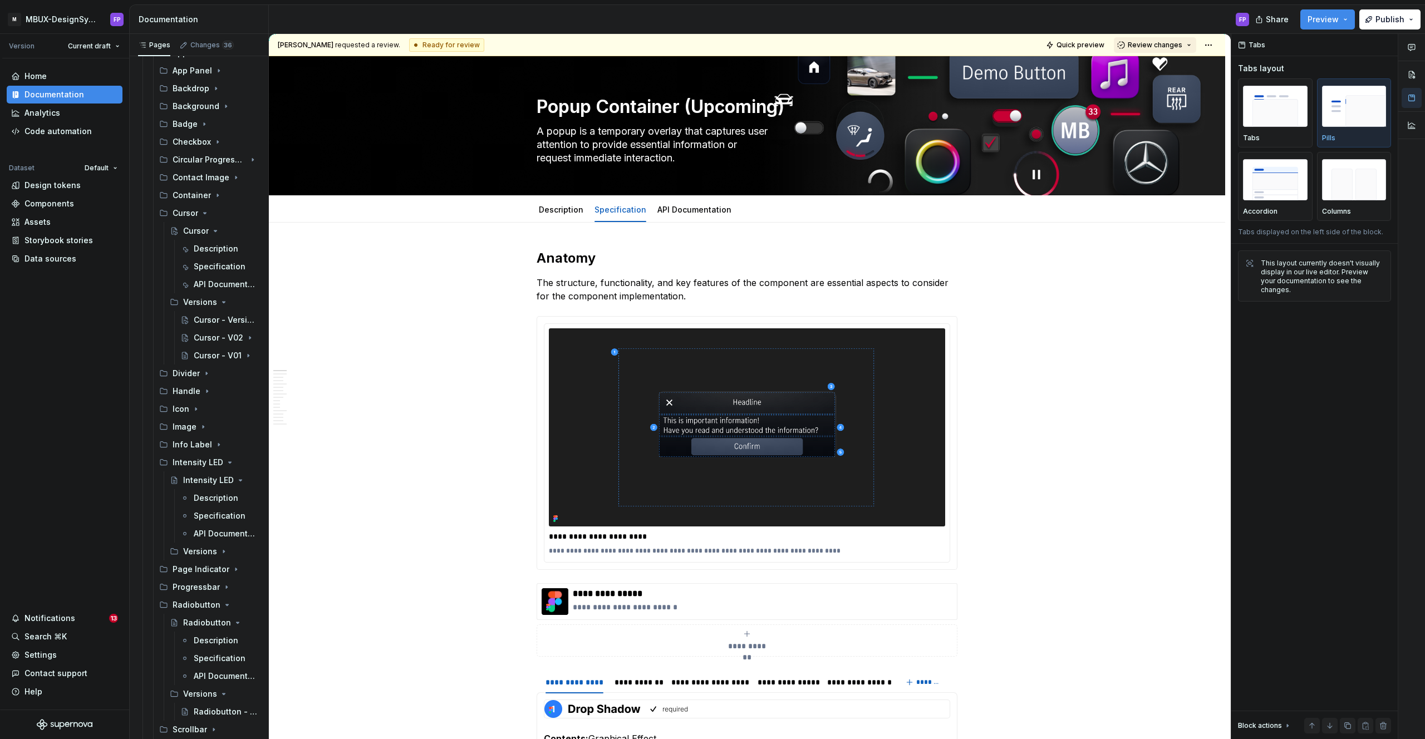
click at [1149, 47] on span "Review changes" at bounding box center [1155, 45] width 55 height 9
click at [1147, 67] on div "Approve" at bounding box center [1191, 66] width 97 height 11
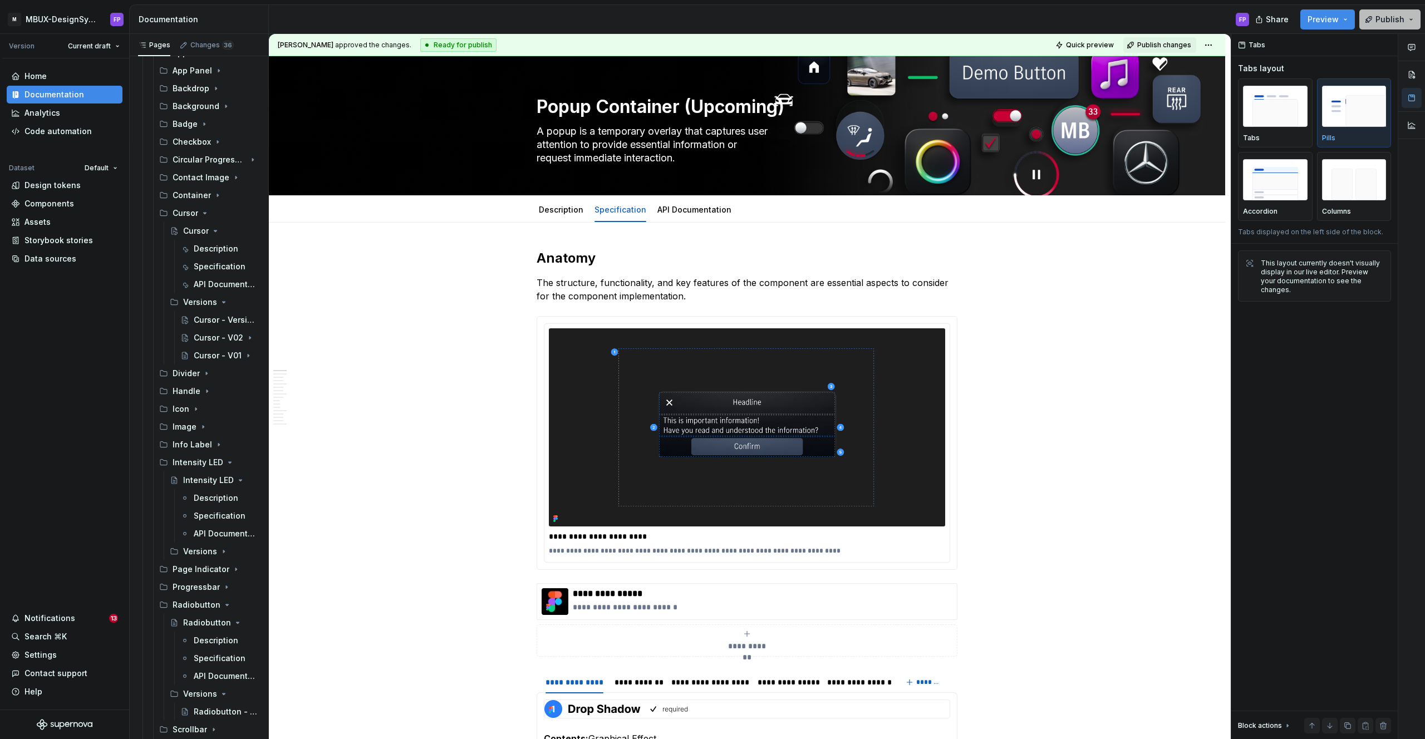
click at [1396, 21] on span "Publish" at bounding box center [1389, 19] width 29 height 11
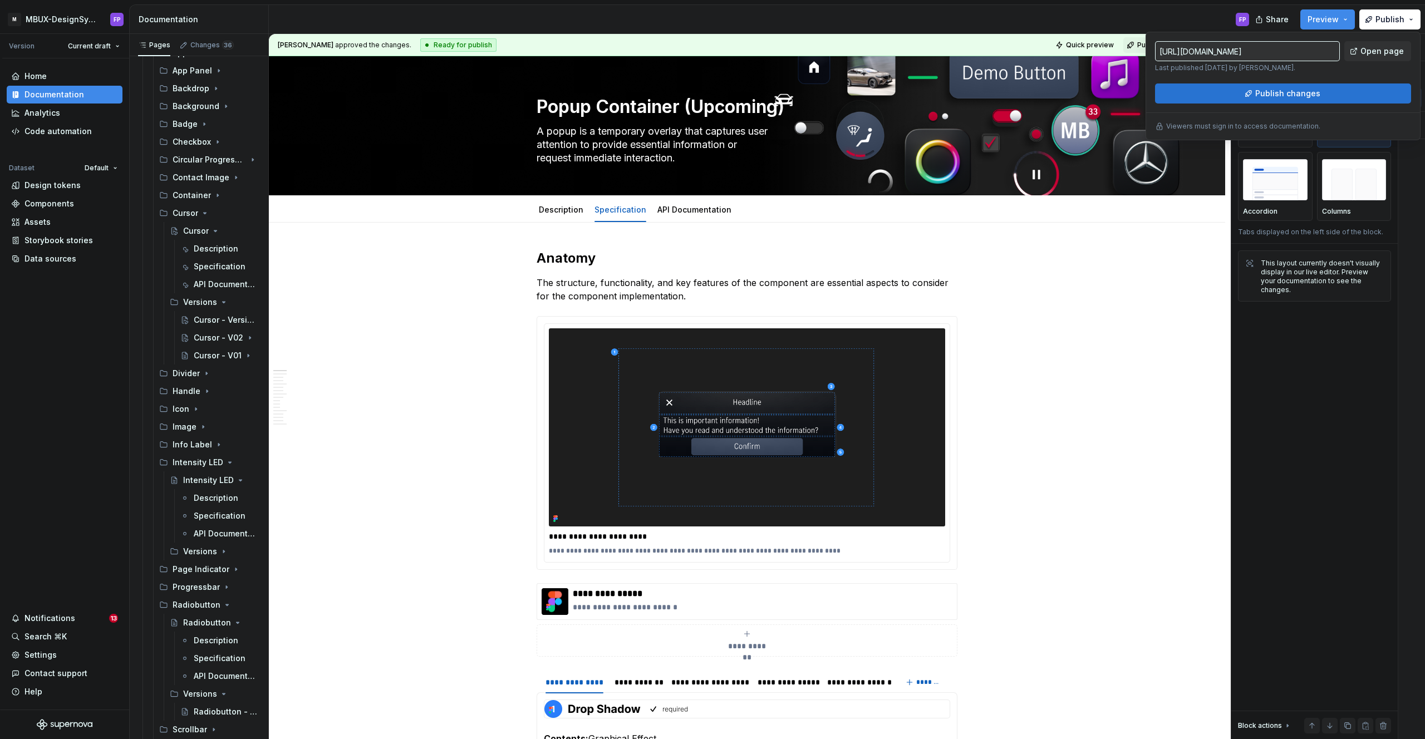
click at [1319, 95] on button "Publish changes" at bounding box center [1283, 93] width 256 height 20
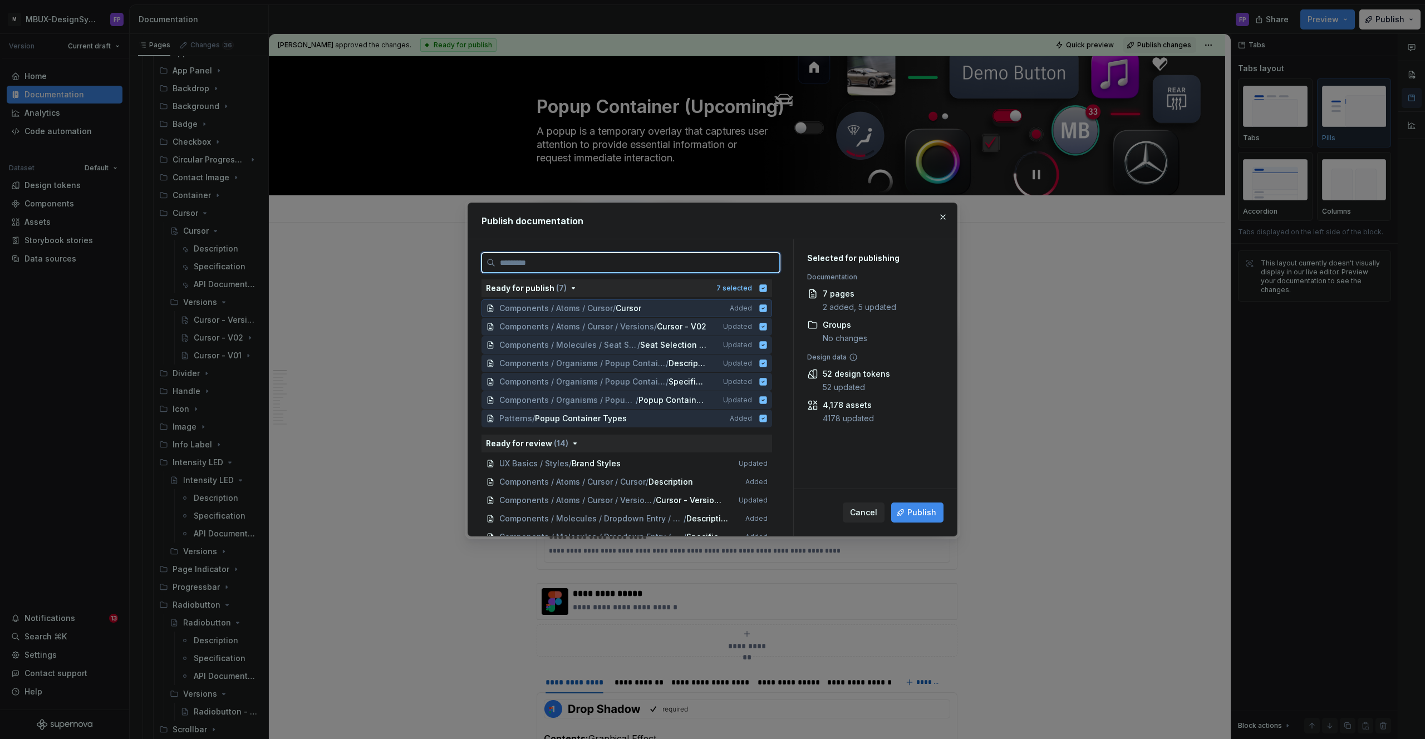
click at [768, 308] on icon at bounding box center [763, 308] width 9 height 9
click at [768, 327] on icon at bounding box center [763, 326] width 9 height 9
click at [766, 346] on icon at bounding box center [763, 344] width 7 height 7
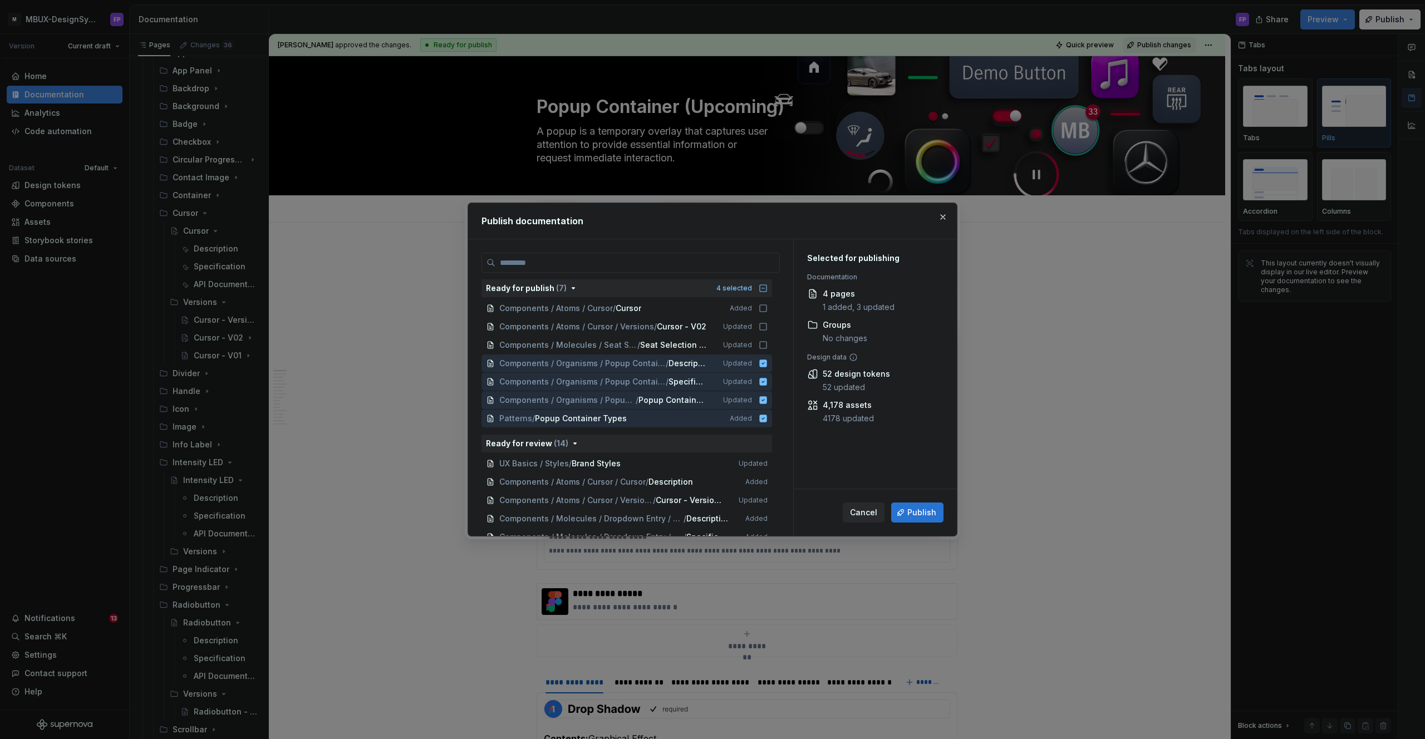
click at [923, 513] on span "Publish" at bounding box center [921, 512] width 29 height 11
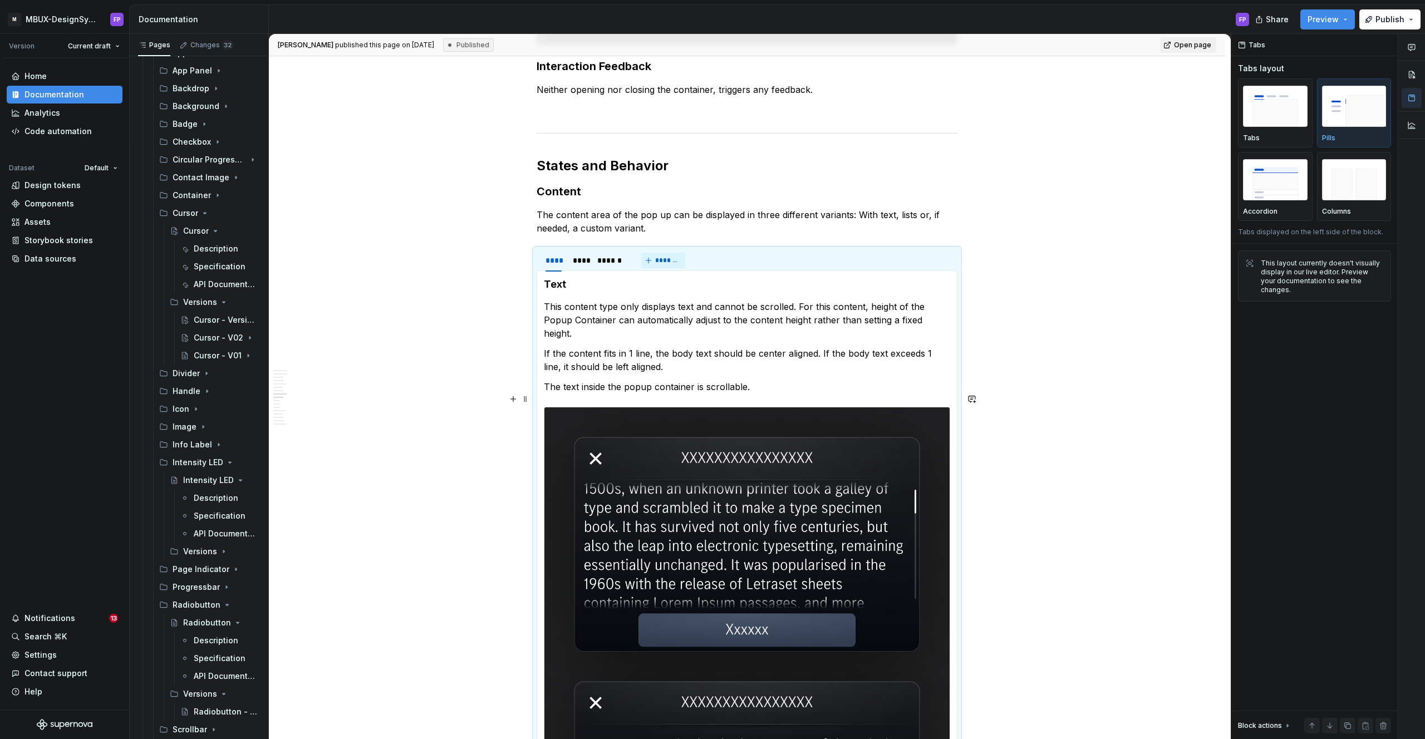
scroll to position [2445, 0]
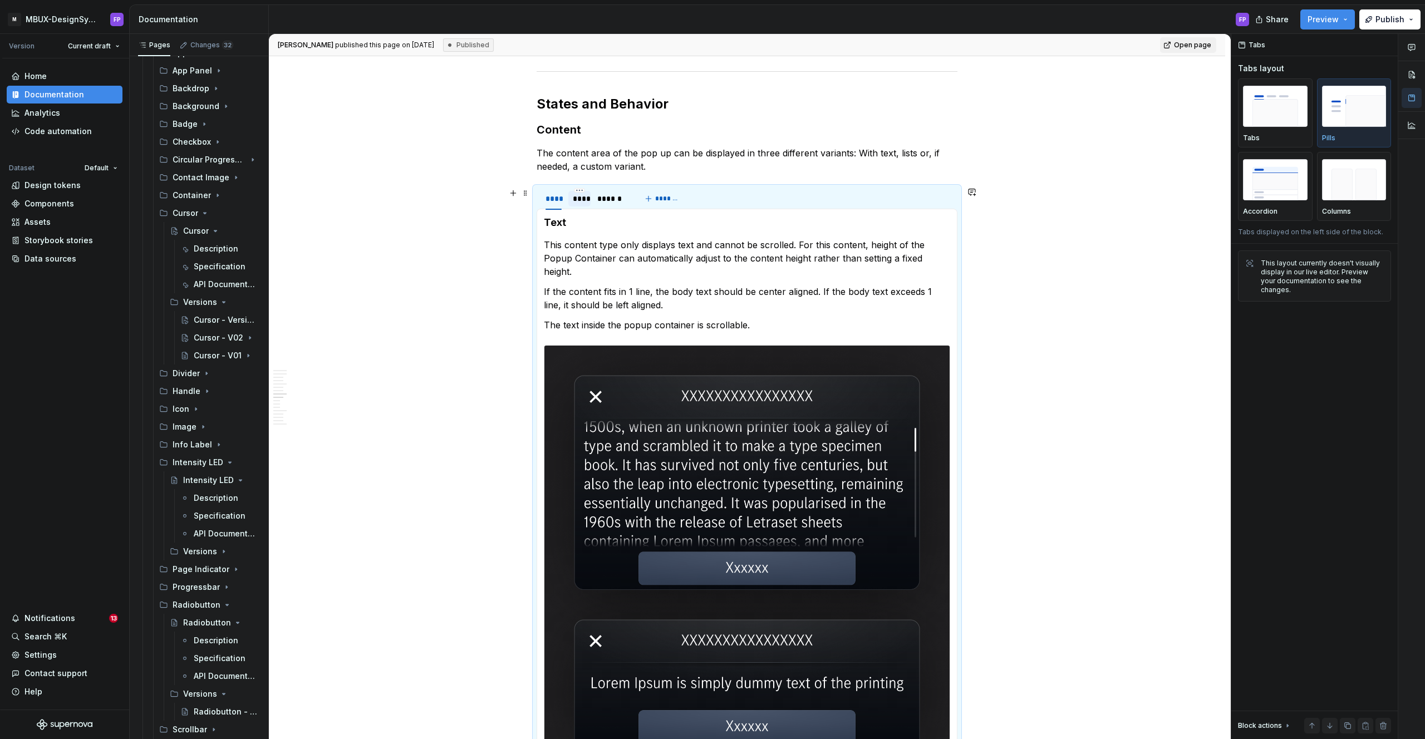
click at [589, 196] on div "****" at bounding box center [579, 199] width 22 height 16
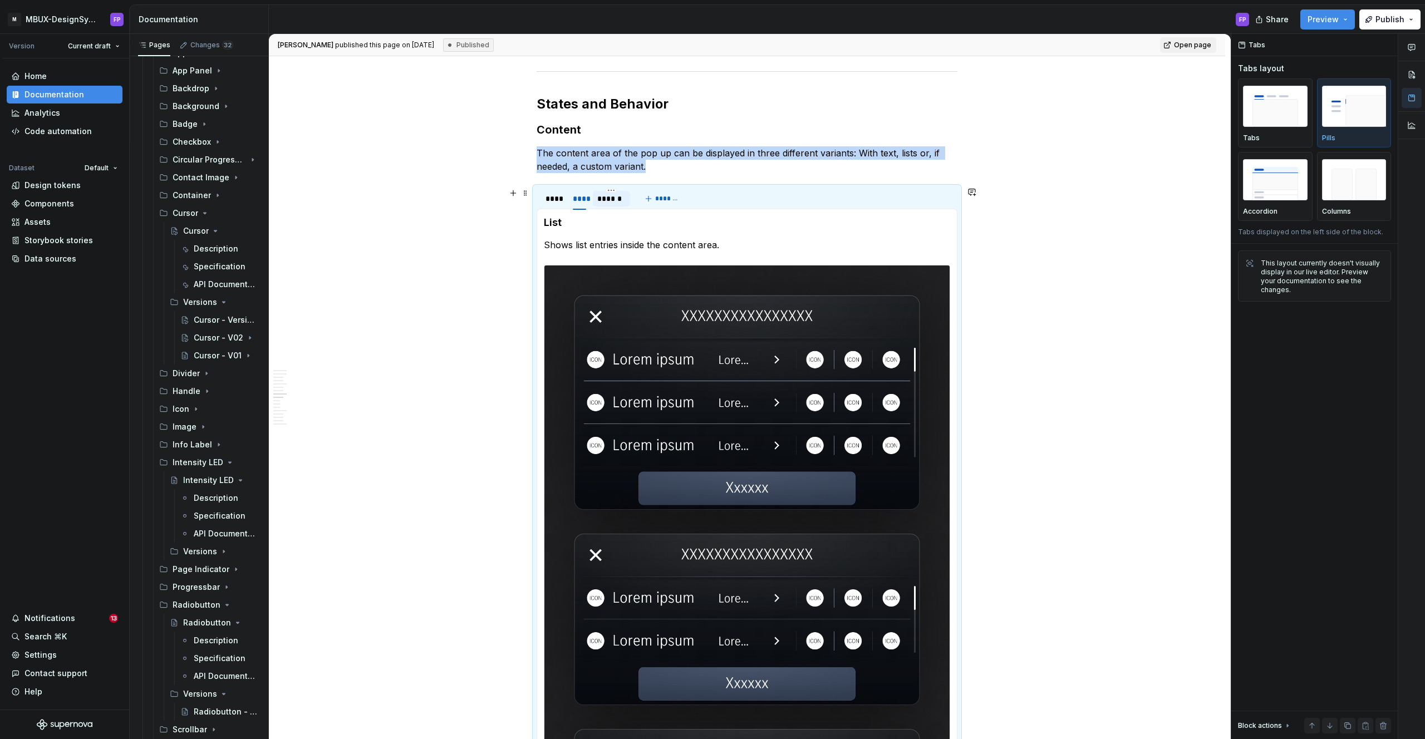
click at [613, 202] on div "******" at bounding box center [611, 198] width 29 height 11
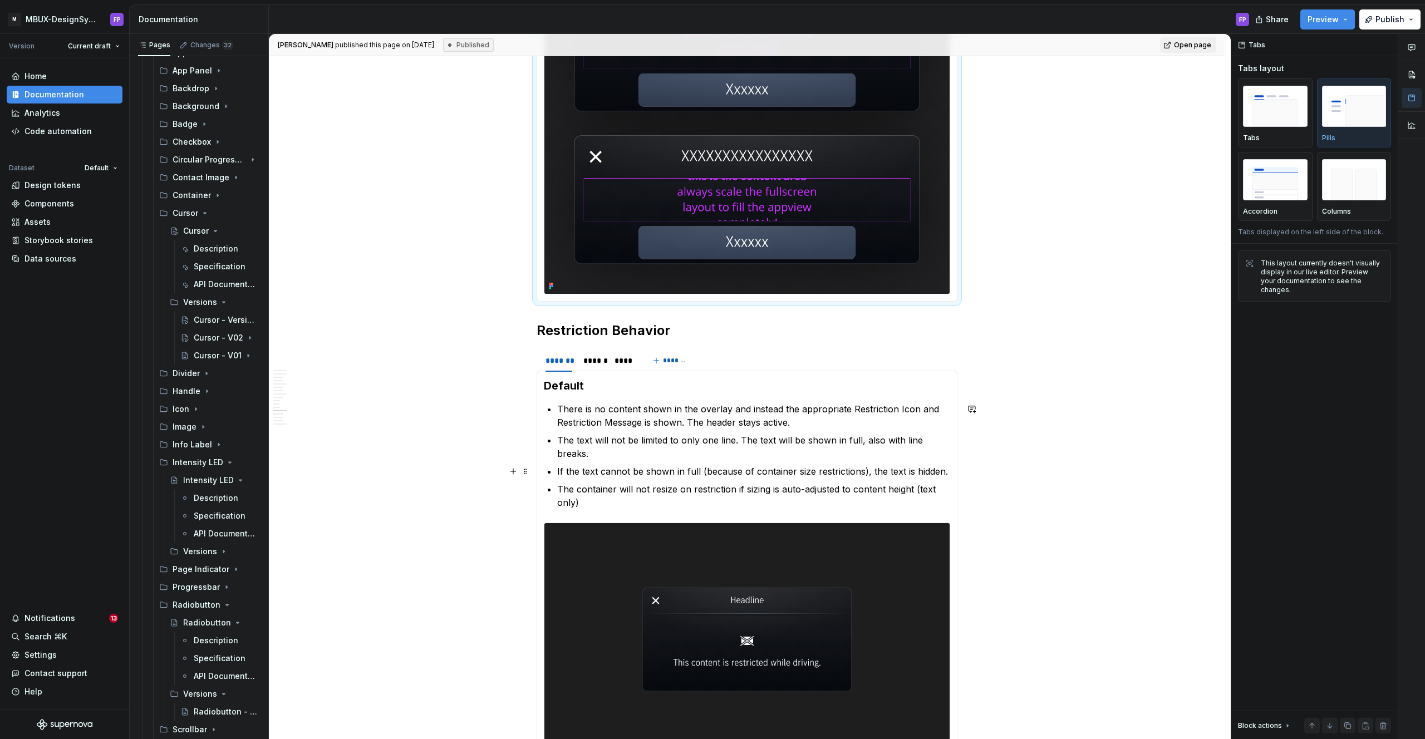
scroll to position [3439, 0]
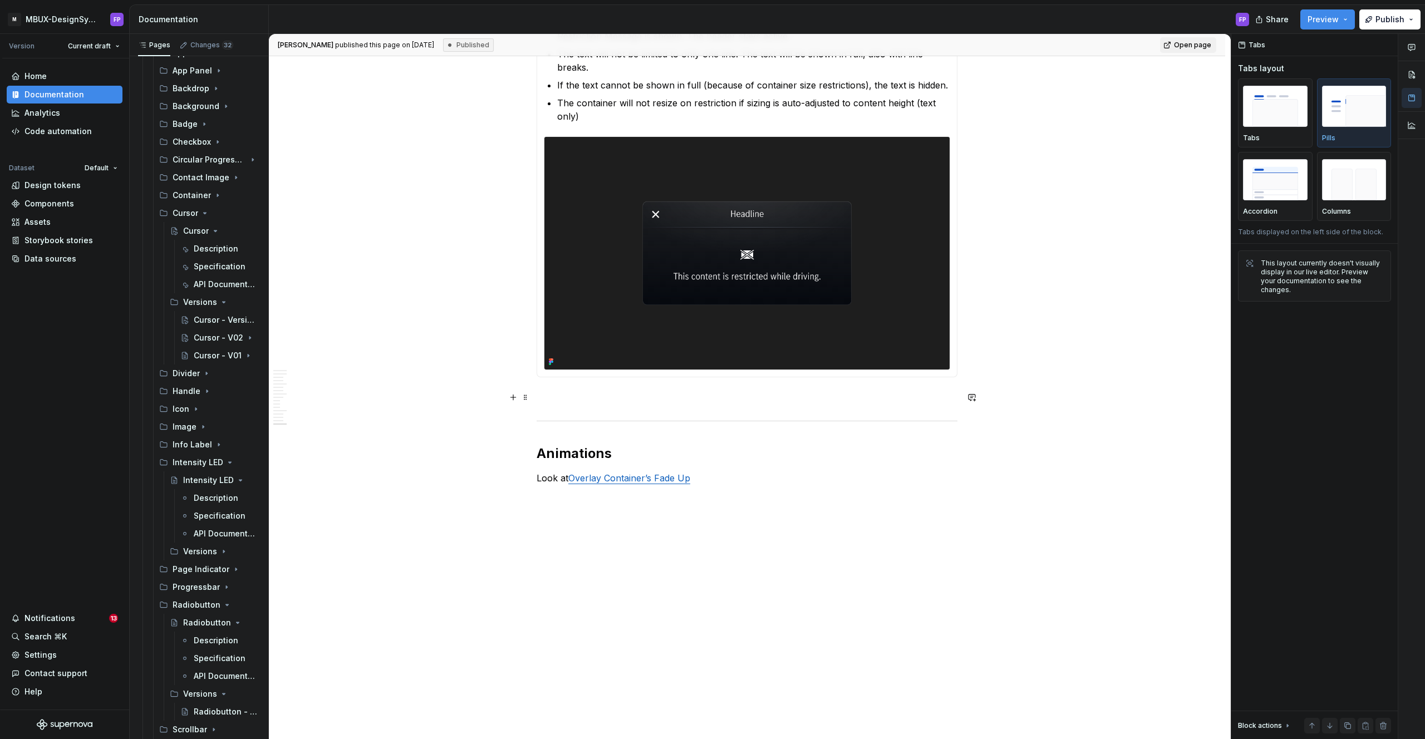
click at [596, 393] on p at bounding box center [747, 397] width 421 height 13
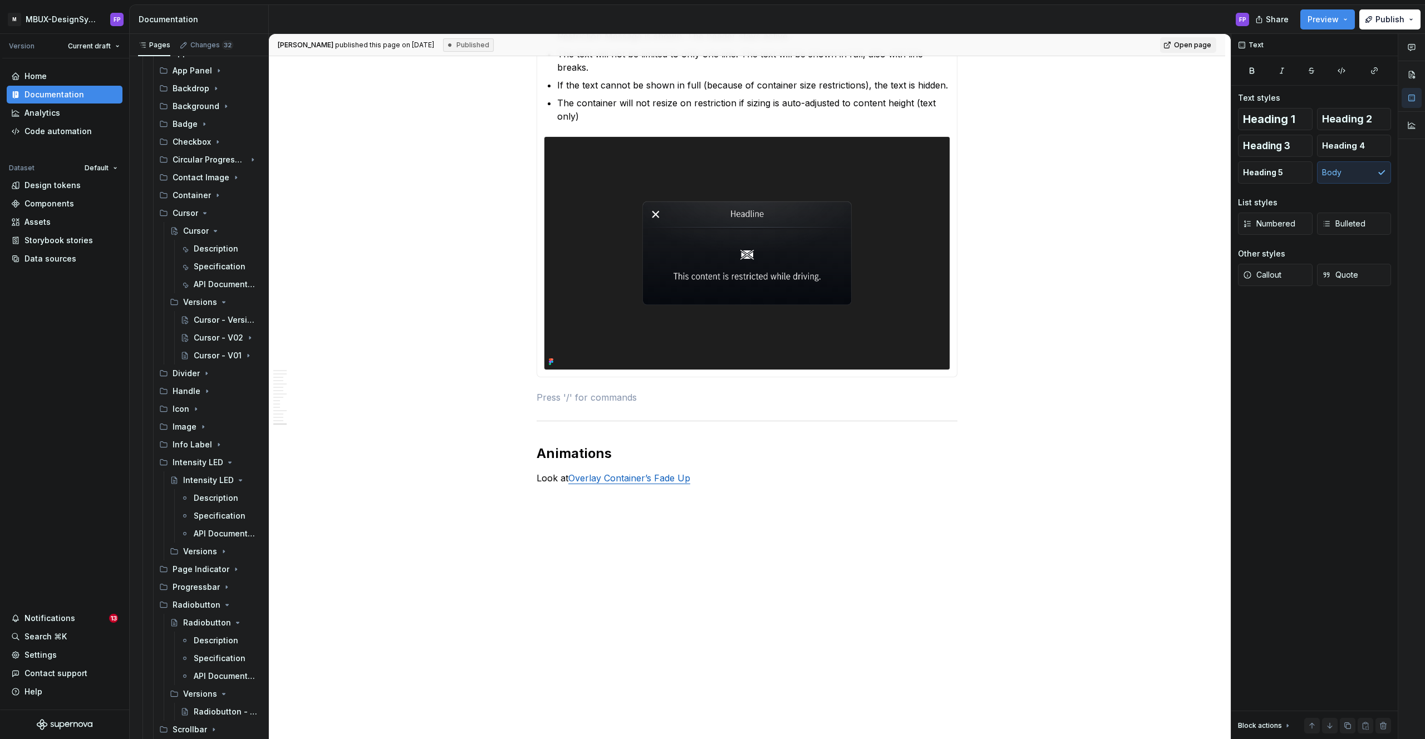
type textarea "*"
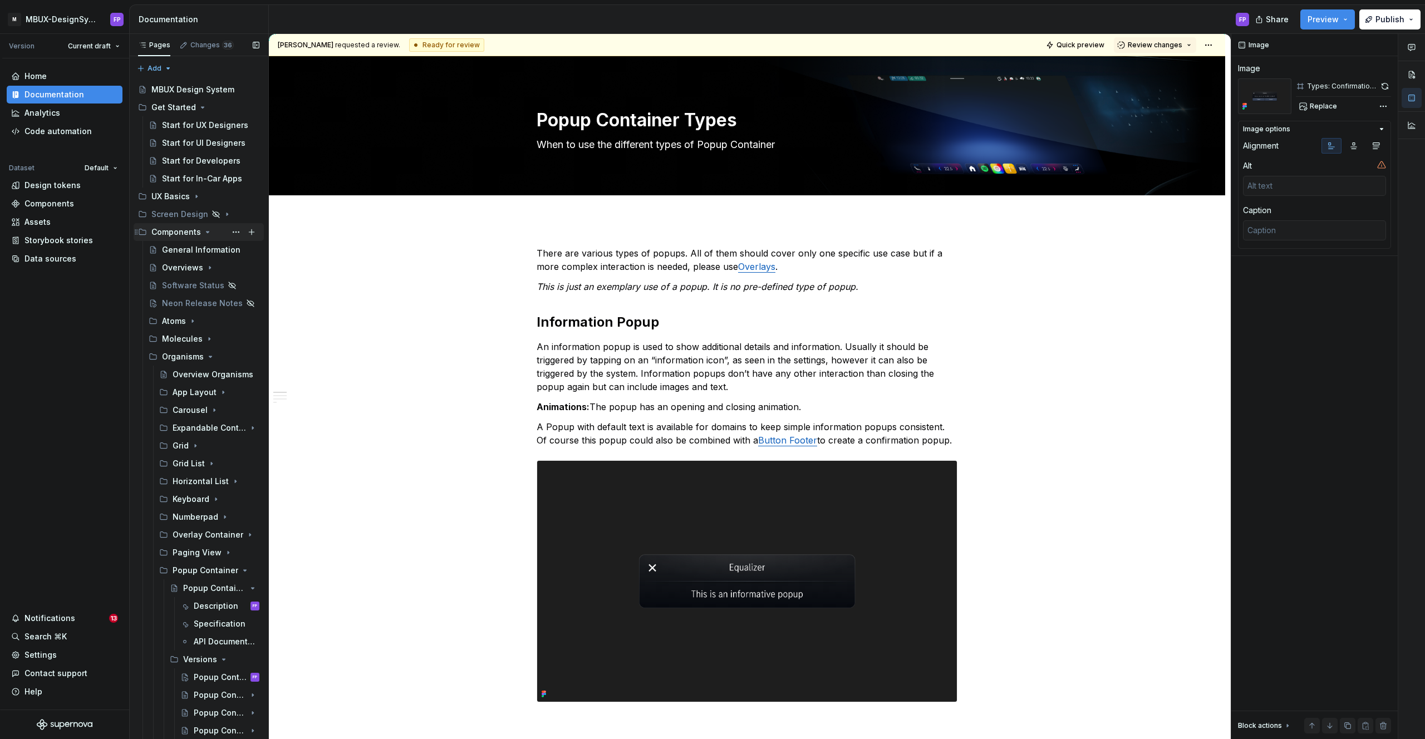
click at [205, 230] on icon "Page tree" at bounding box center [207, 232] width 9 height 9
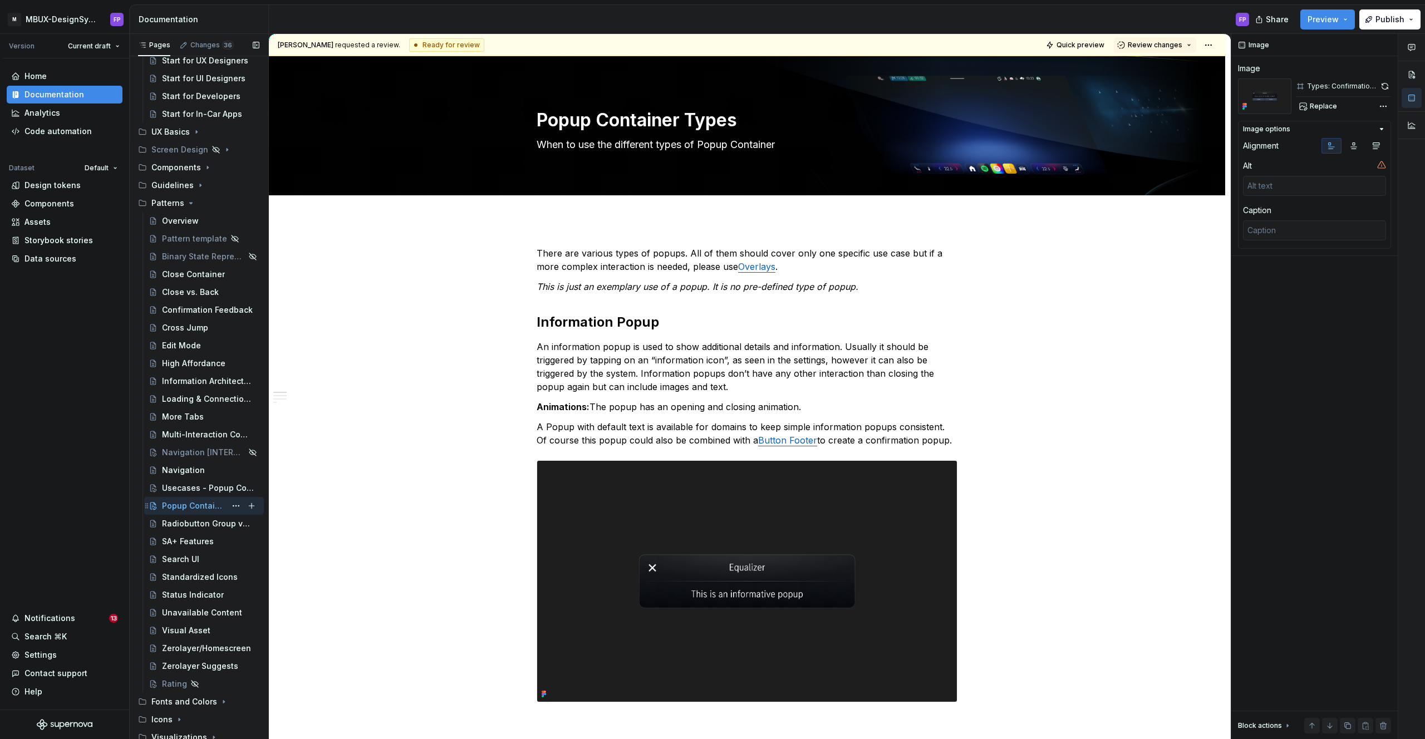
scroll to position [66, 0]
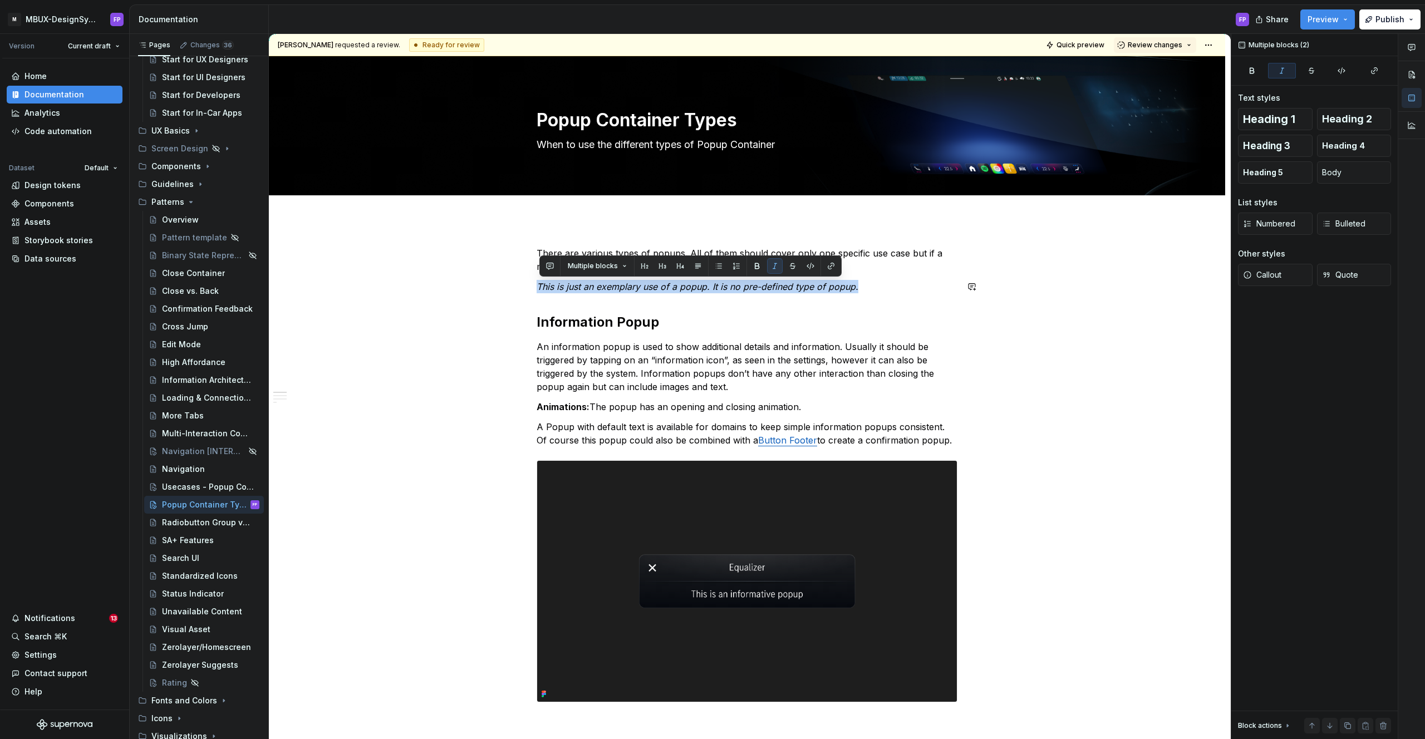
drag, startPoint x: 541, startPoint y: 288, endPoint x: 868, endPoint y: 308, distance: 327.4
click at [1280, 269] on span "Callout" at bounding box center [1262, 274] width 38 height 11
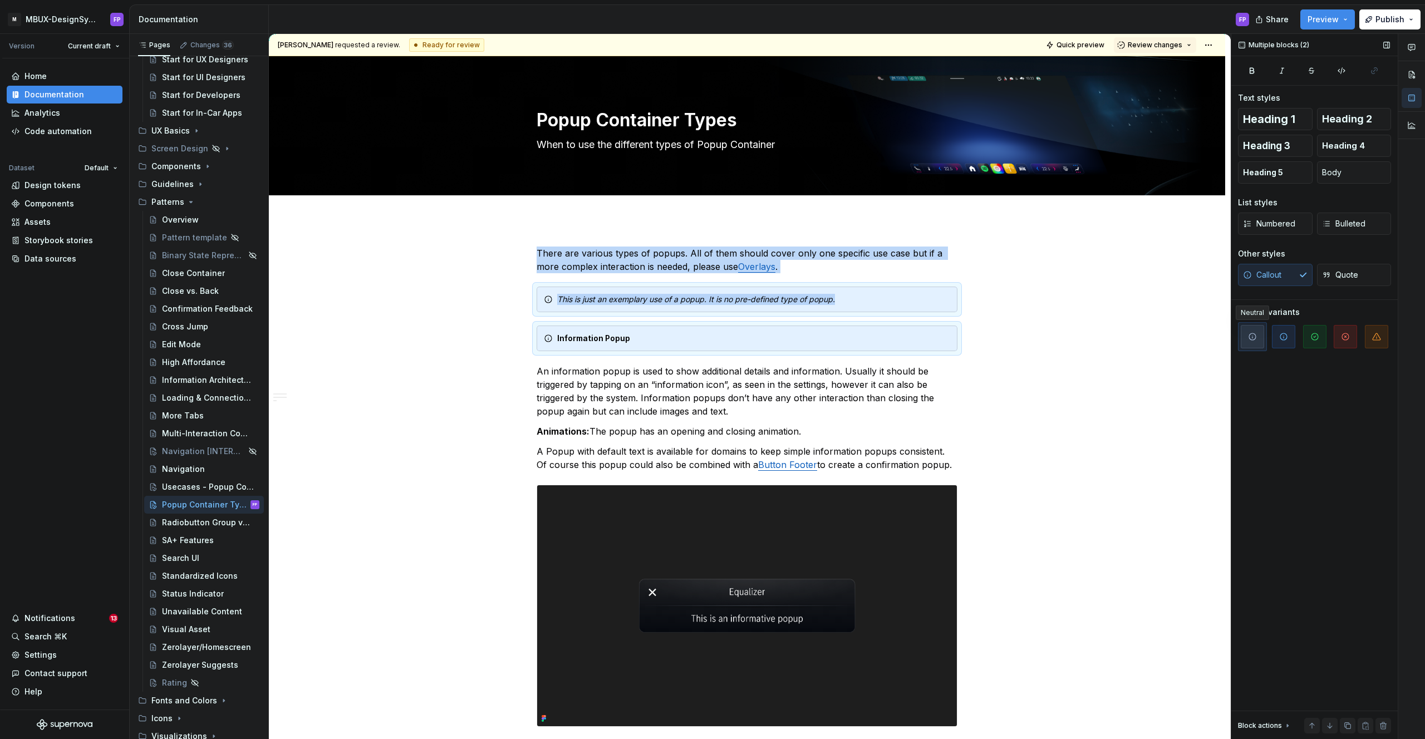
click at [1253, 330] on span "button" at bounding box center [1252, 336] width 23 height 23
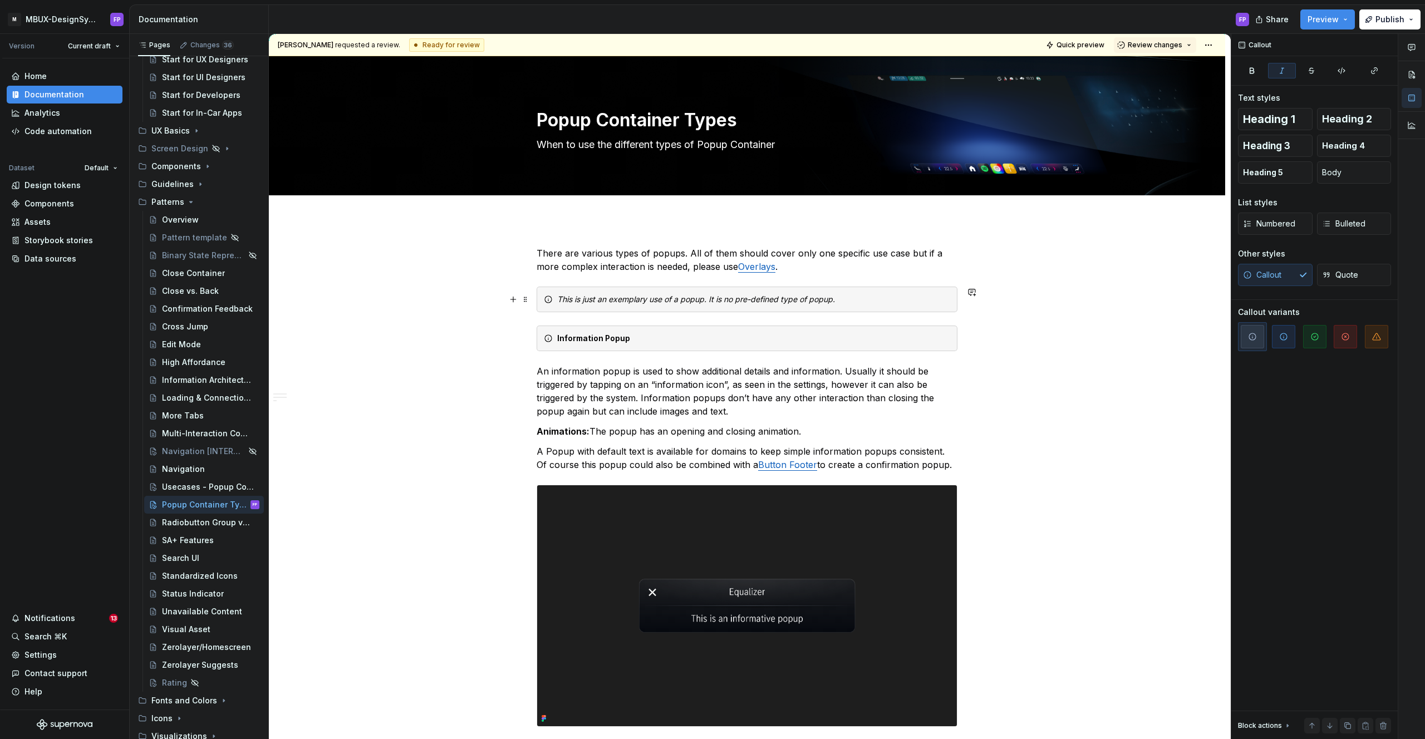
click at [731, 297] on em "This is just an exemplary use of a popup. It is no pre-defined type of popup." at bounding box center [696, 298] width 278 height 9
click at [860, 306] on div "This is just an exemplary use of a popup. It is no pre-defined type of popup." at bounding box center [747, 300] width 421 height 26
click at [714, 328] on div "Information Popup" at bounding box center [747, 339] width 421 height 26
click at [524, 341] on span at bounding box center [525, 339] width 9 height 16
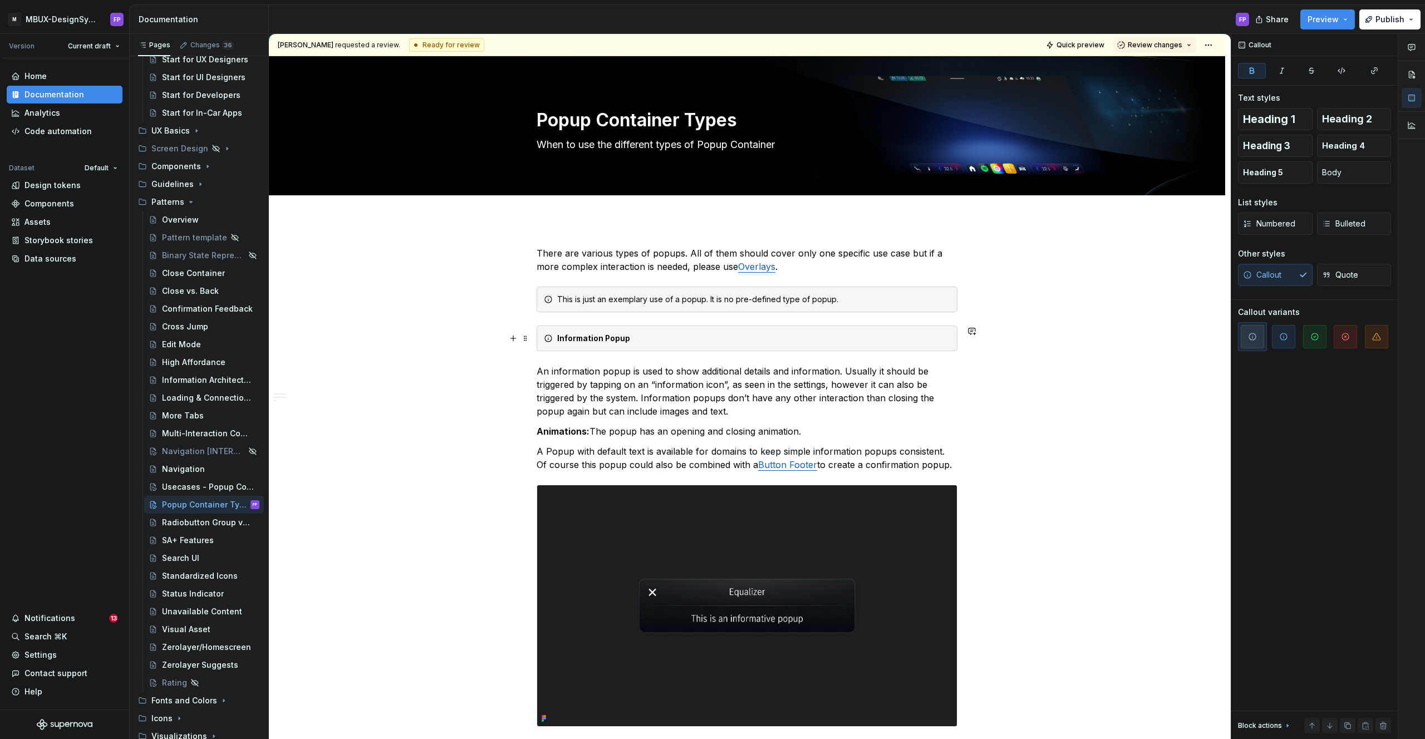
click at [556, 337] on div "Information Popup" at bounding box center [747, 339] width 421 height 26
click at [1279, 277] on div "Callout Quote" at bounding box center [1314, 275] width 153 height 22
click at [927, 340] on div "Information Popup" at bounding box center [753, 338] width 393 height 11
click at [1276, 277] on div "Callout Quote" at bounding box center [1314, 275] width 153 height 22
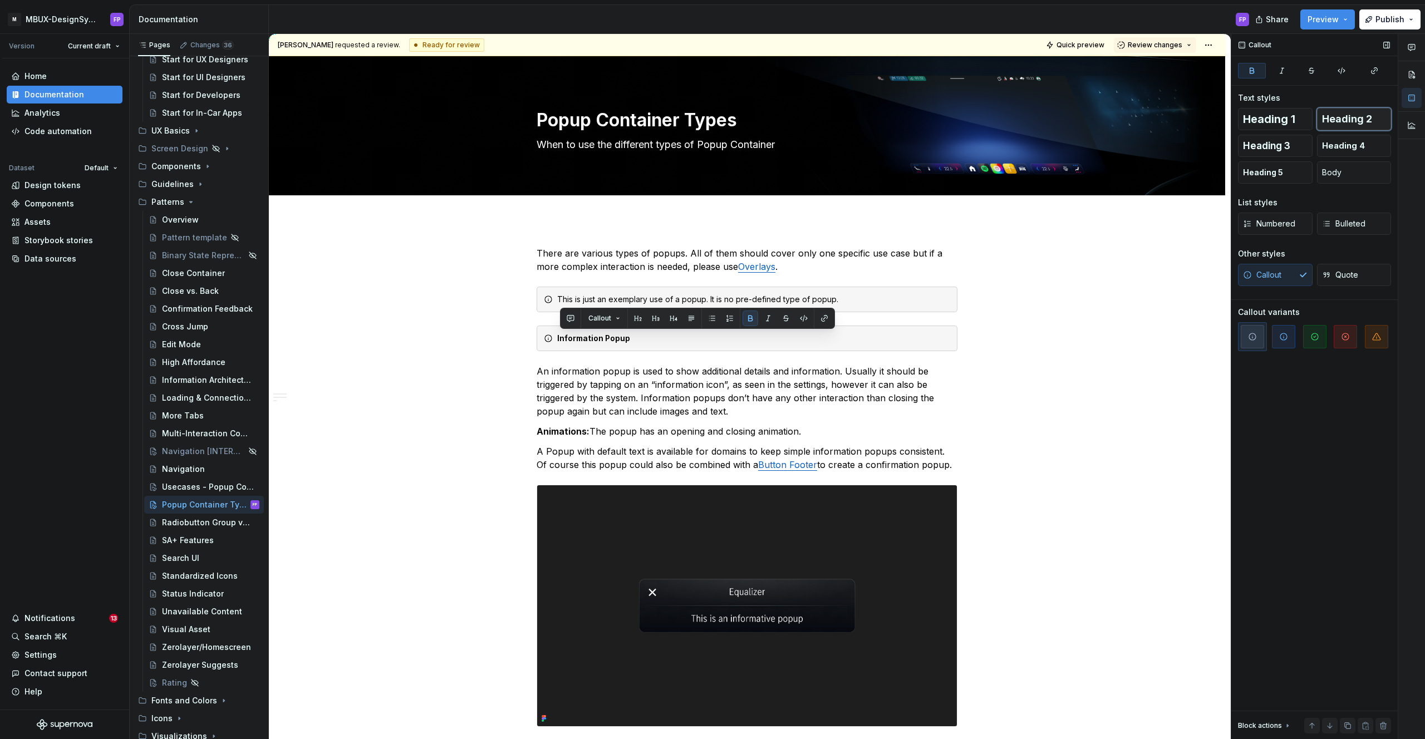
click at [1344, 121] on span "Heading 2" at bounding box center [1347, 119] width 50 height 11
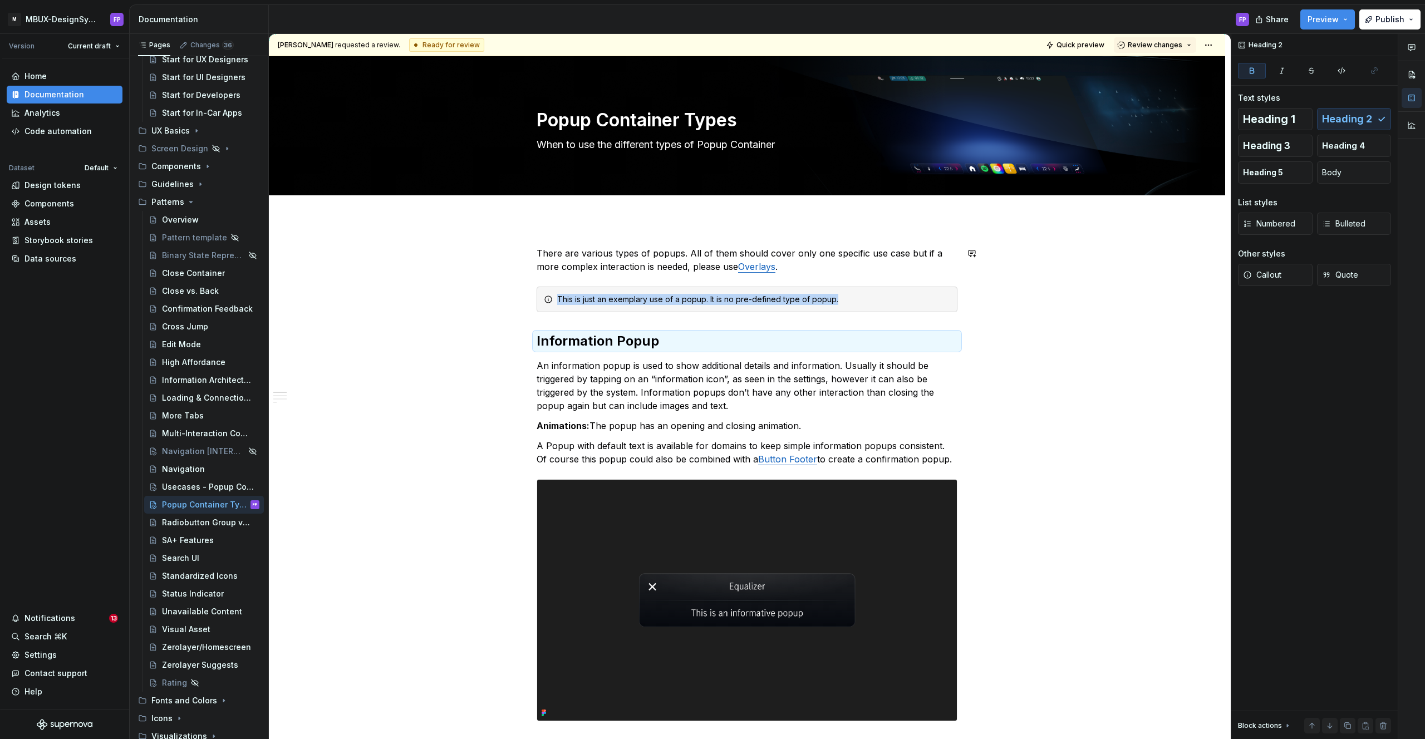
click at [969, 285] on div "Feri Pujianto requested a review. Ready for review Quick preview Review changes…" at bounding box center [750, 387] width 962 height 706
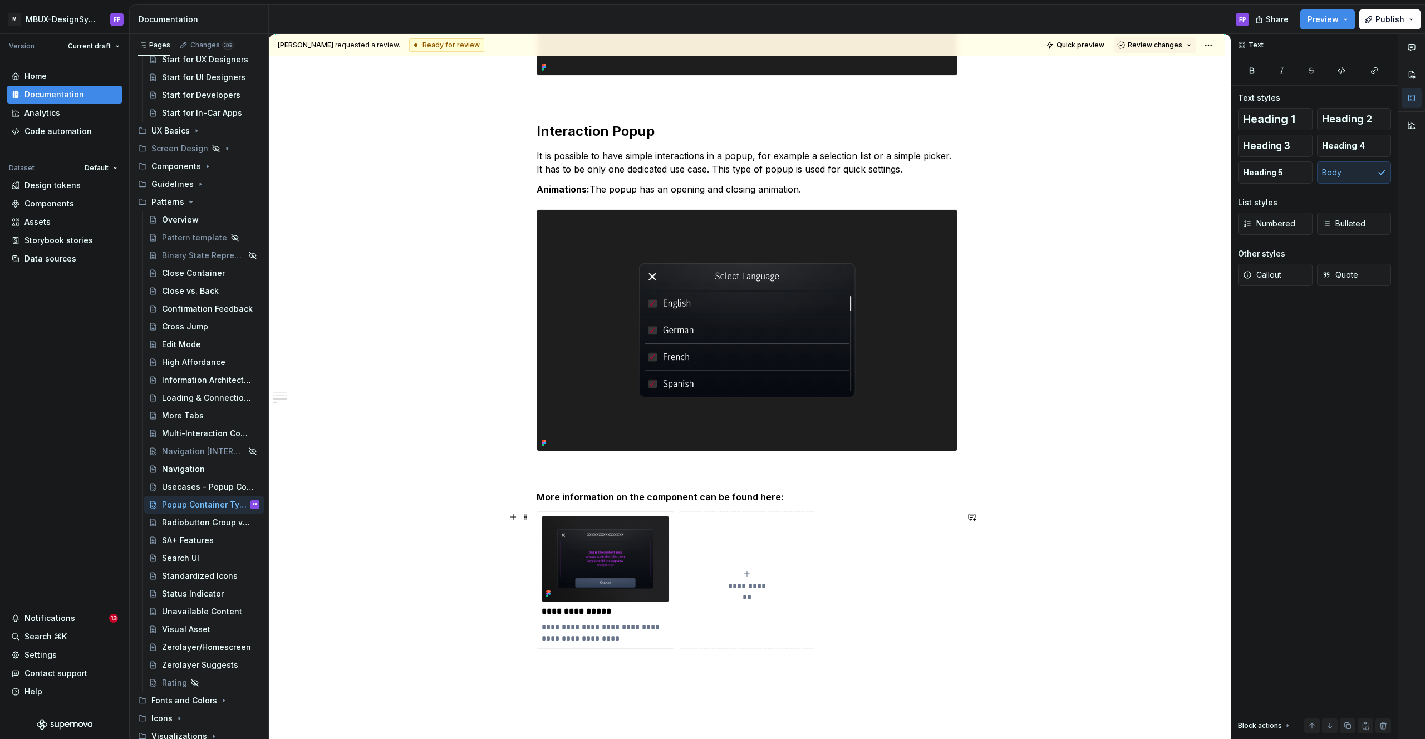
scroll to position [1123, 0]
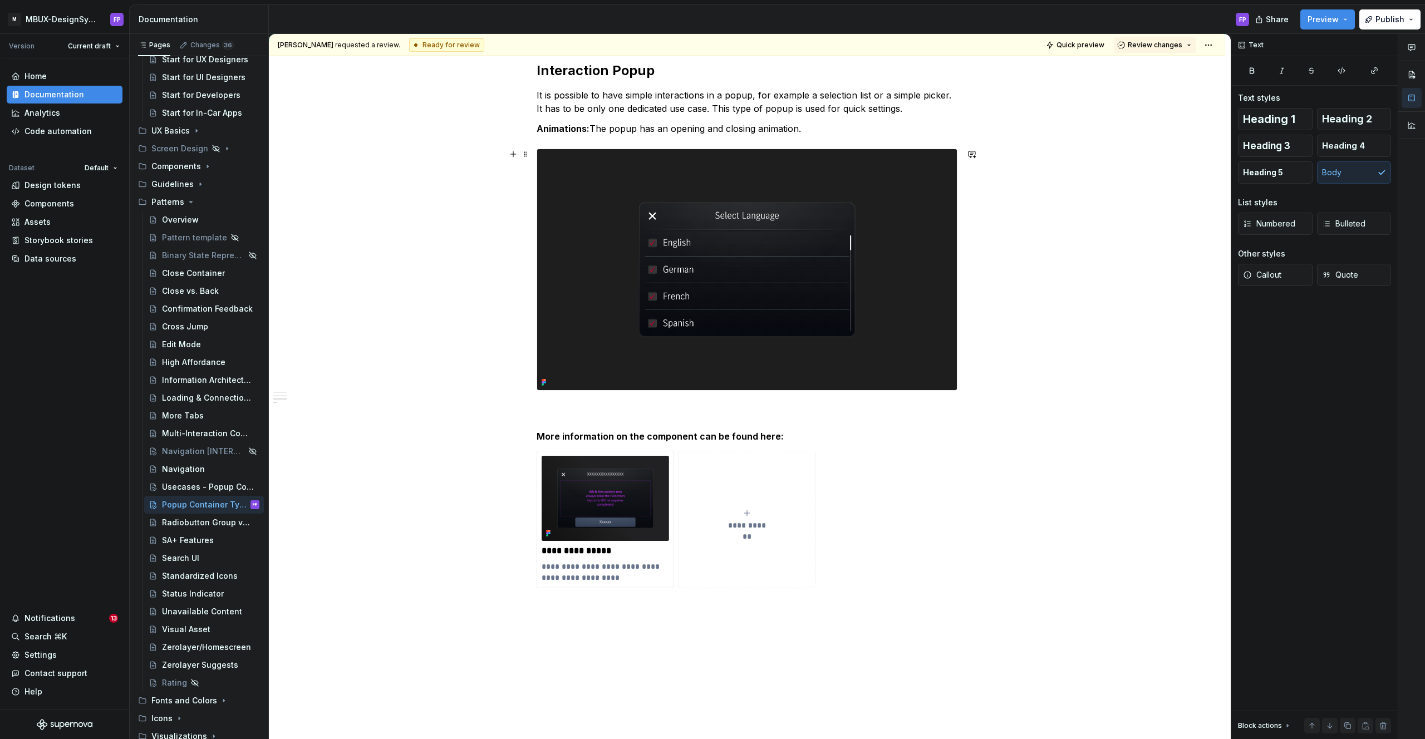
click at [731, 300] on img at bounding box center [747, 269] width 420 height 241
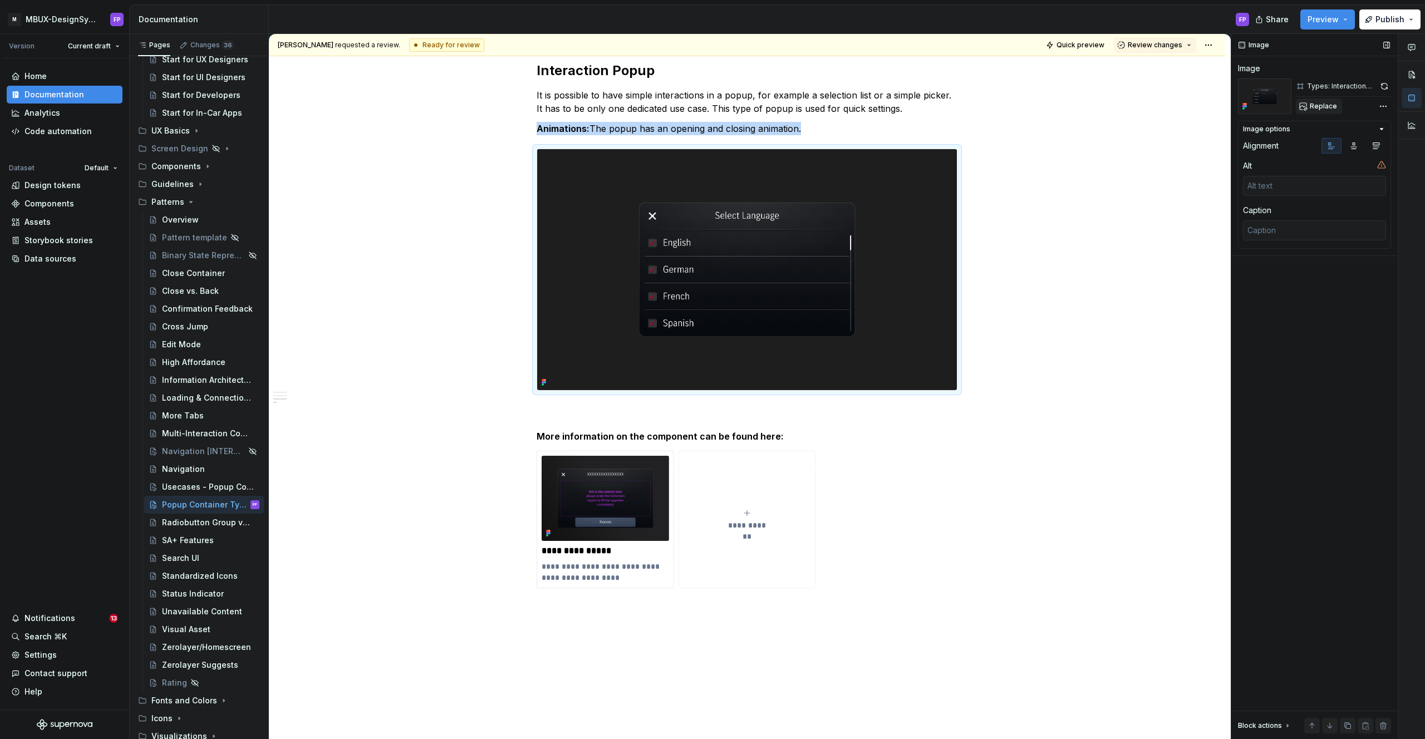
click at [1332, 107] on span "Replace" at bounding box center [1323, 106] width 27 height 9
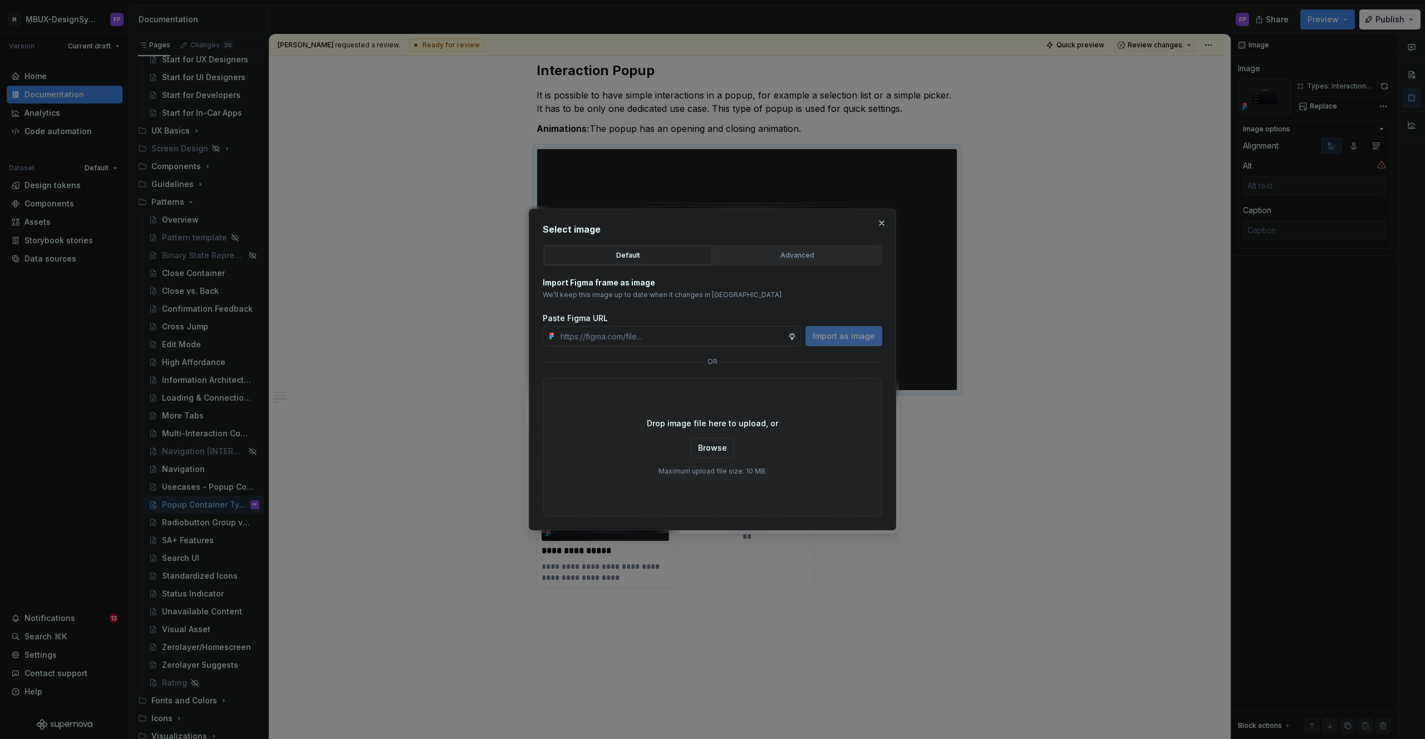
type textarea "*"
click at [802, 257] on div "Advanced" at bounding box center [797, 255] width 160 height 11
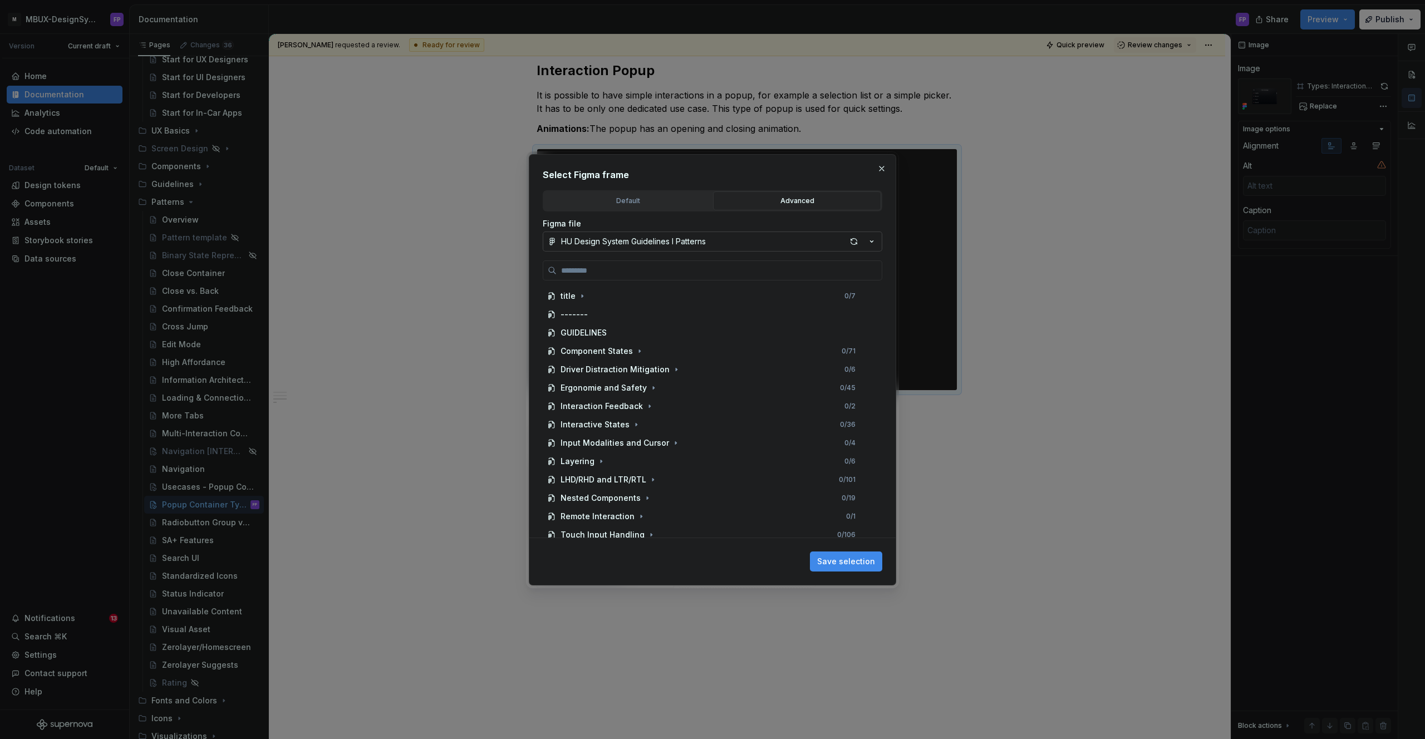
click at [720, 246] on button "HU Design System Guidelines l Patterns" at bounding box center [713, 242] width 340 height 20
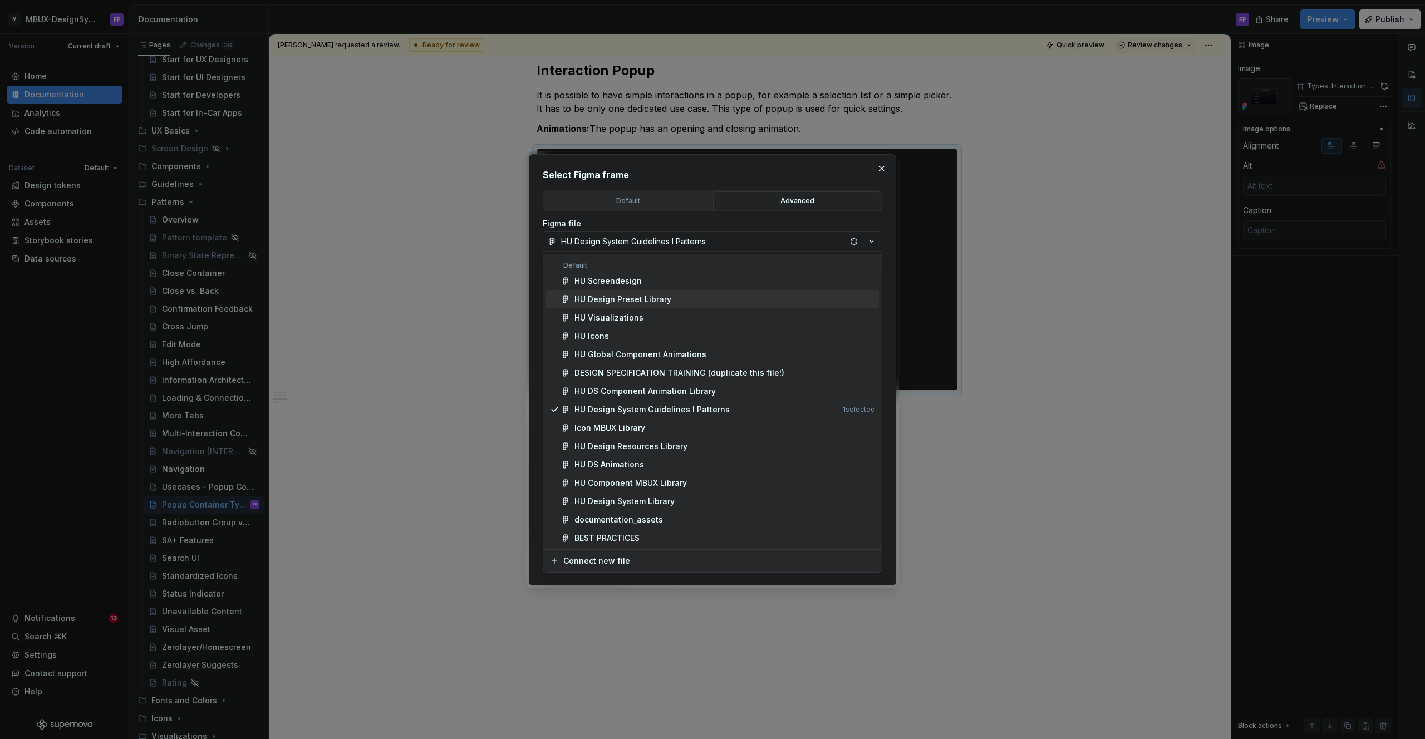
click at [638, 295] on div "HU Design Preset Library" at bounding box center [622, 299] width 97 height 11
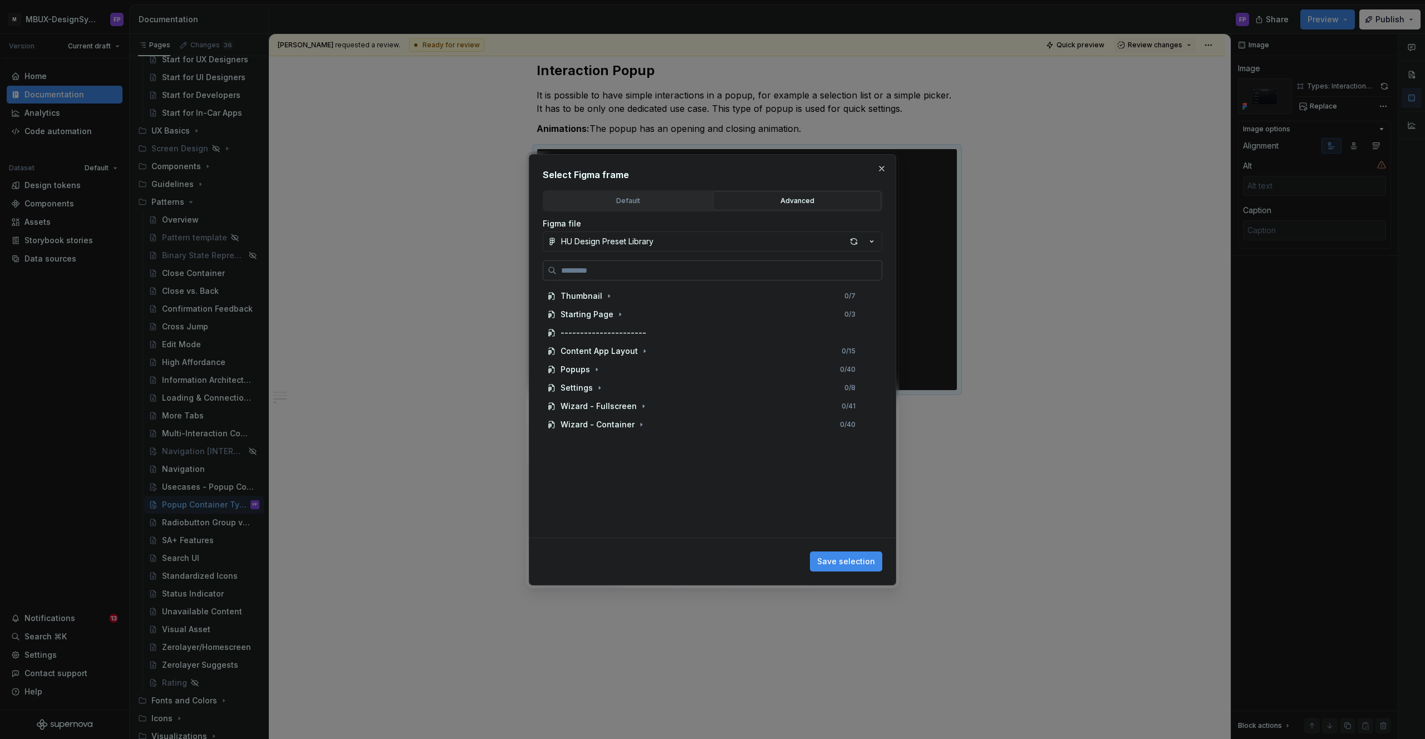
click at [642, 265] on input "search" at bounding box center [719, 270] width 325 height 11
type input "**********"
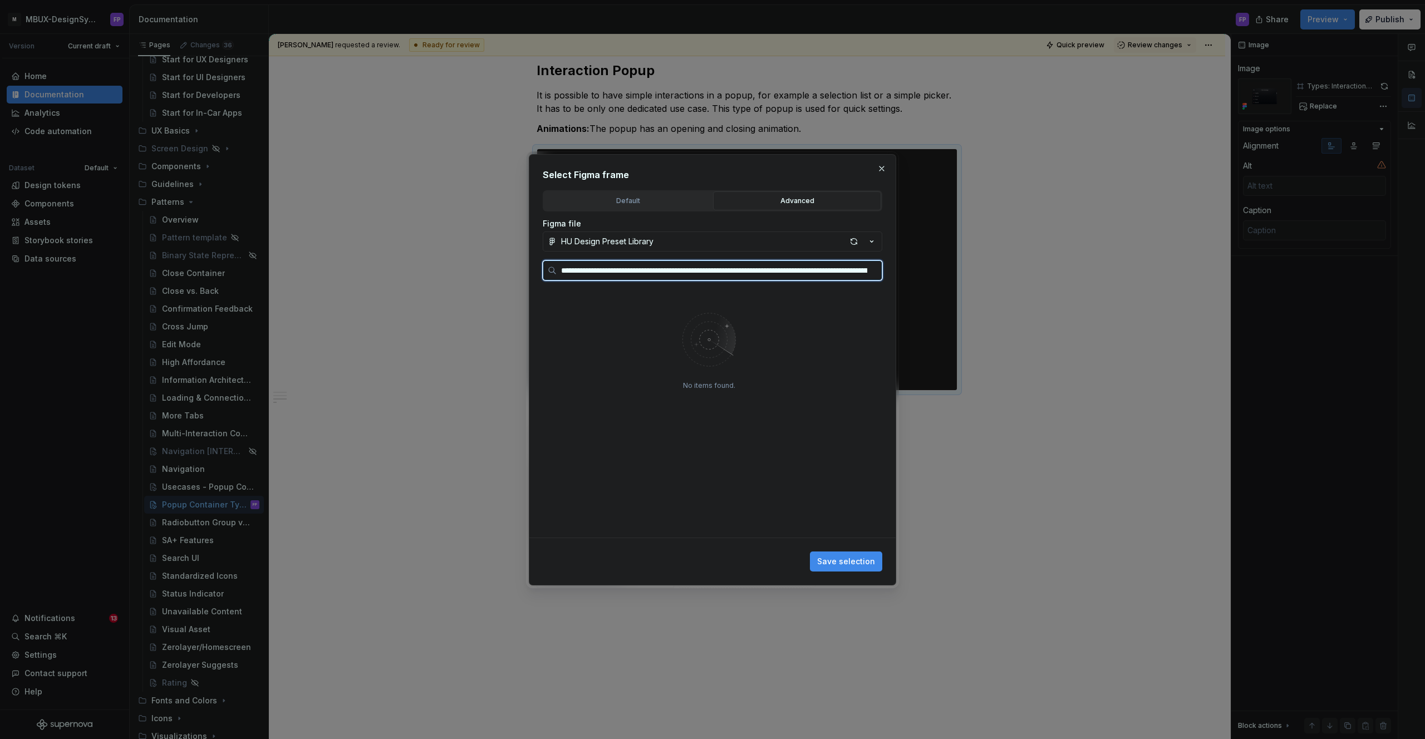
scroll to position [0, 325]
click at [622, 274] on input "**********" at bounding box center [719, 270] width 325 height 11
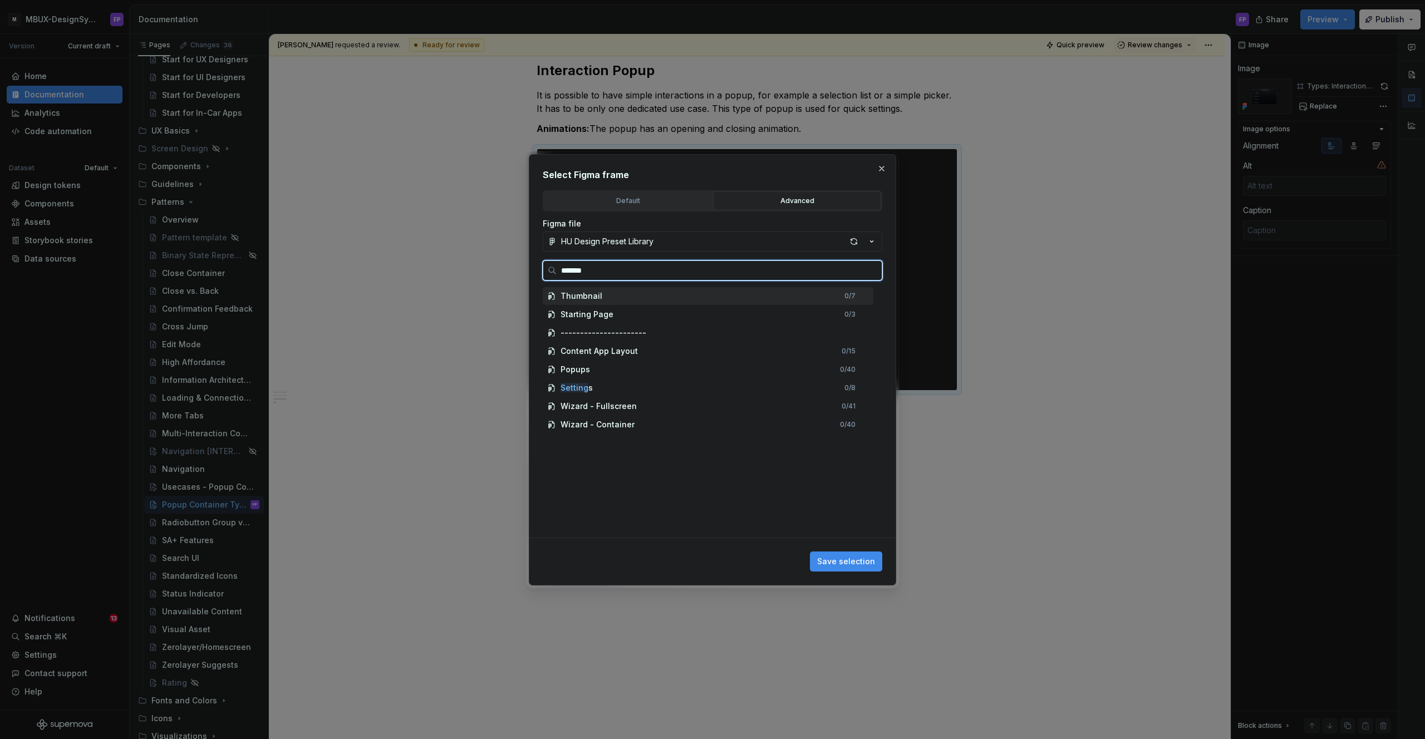
type input "********"
click at [647, 338] on div "preset_popup_container_ settings" at bounding box center [713, 333] width 320 height 18
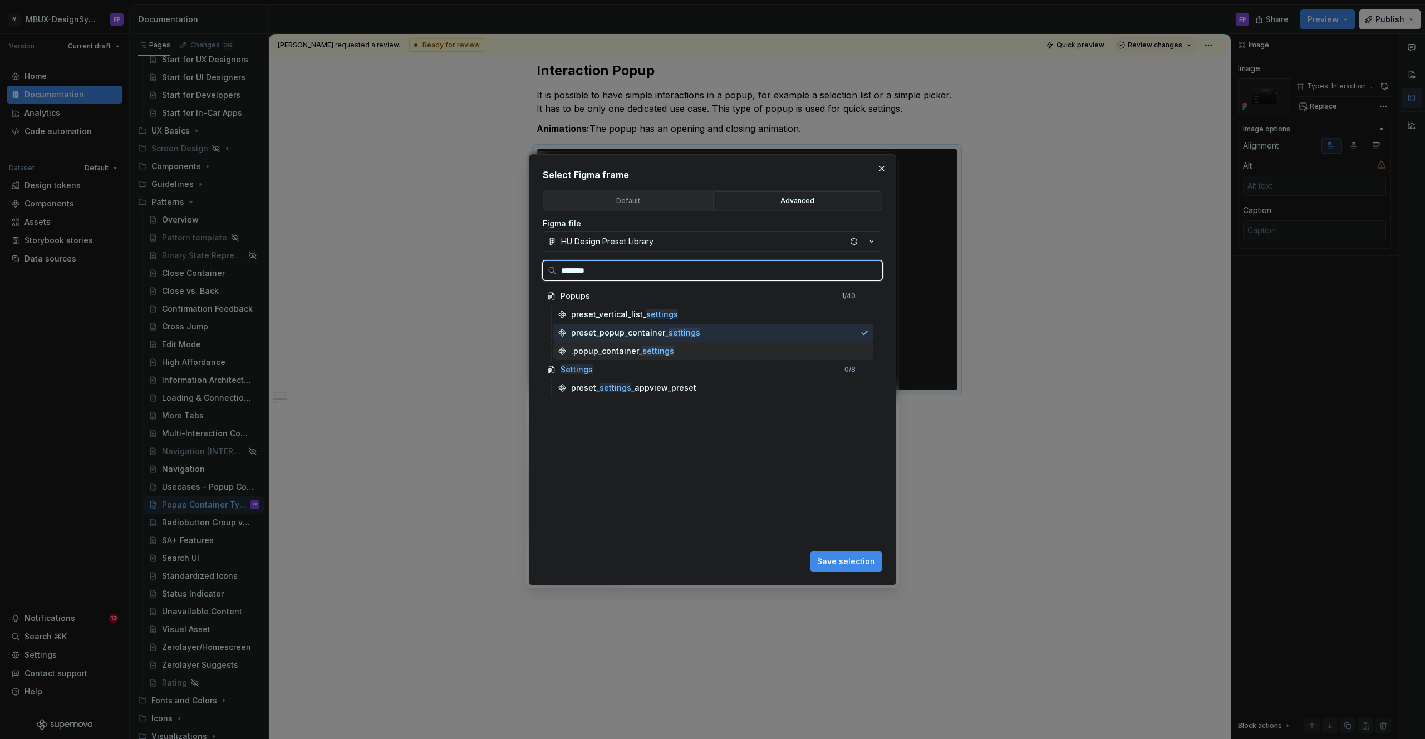
click at [644, 350] on mark "settings" at bounding box center [658, 350] width 32 height 9
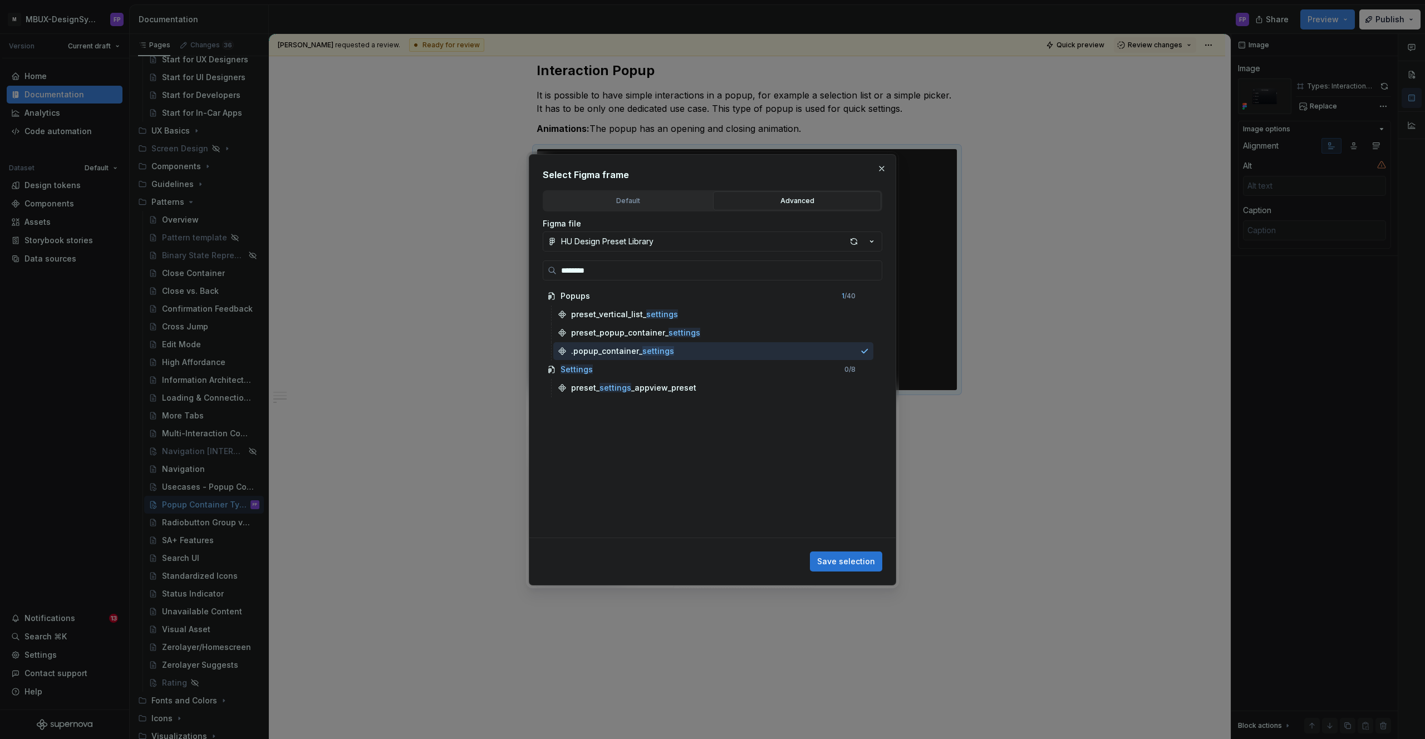
click at [839, 554] on button "Save selection" at bounding box center [846, 562] width 72 height 20
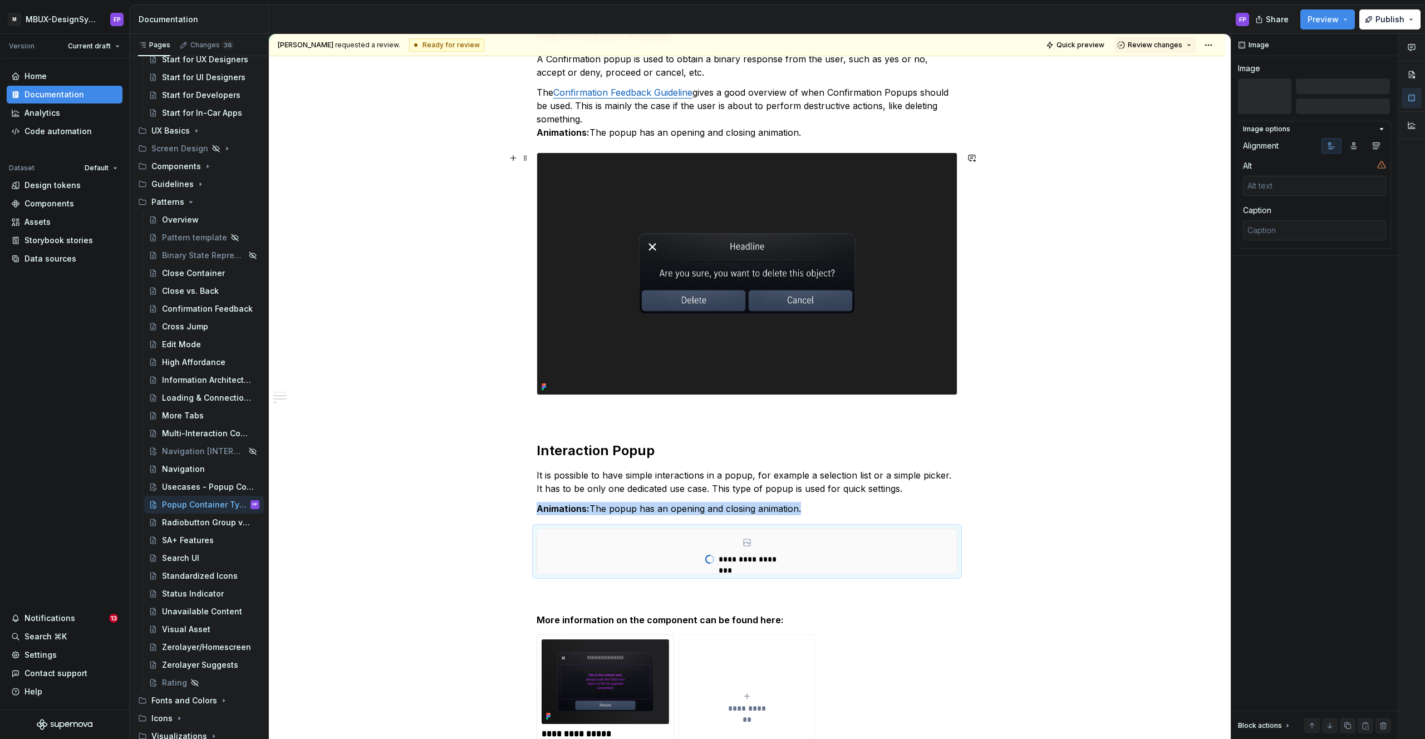
scroll to position [742, 0]
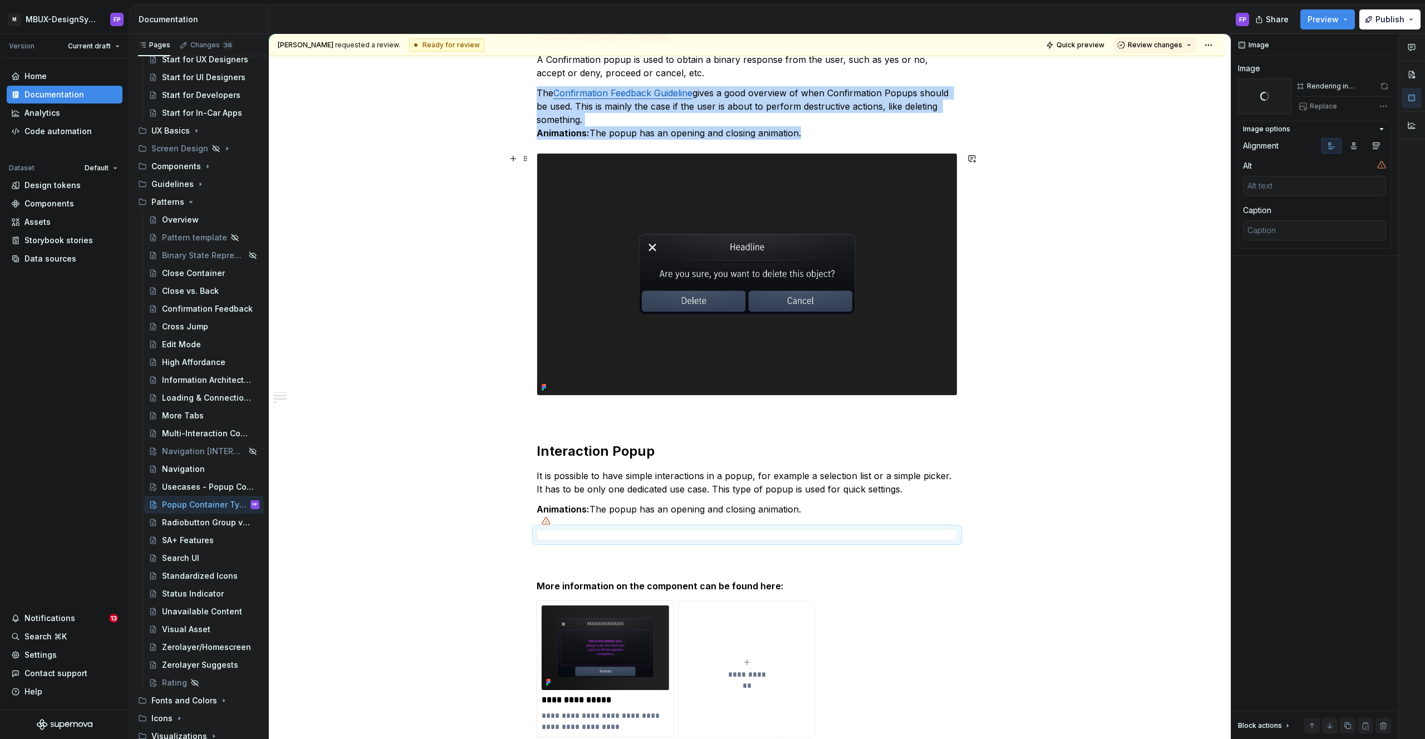
click at [887, 283] on img at bounding box center [747, 274] width 420 height 241
click at [720, 256] on img at bounding box center [747, 274] width 420 height 241
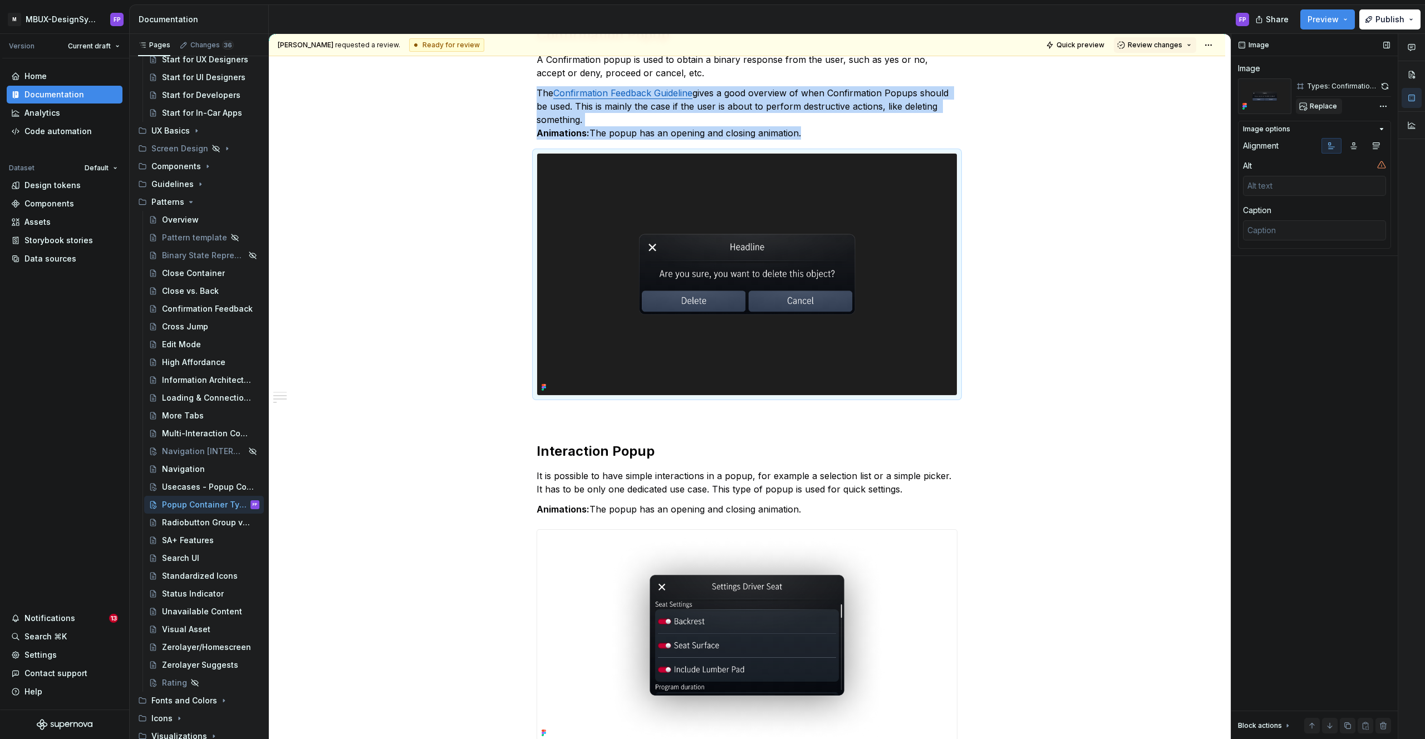
click at [1319, 105] on span "Replace" at bounding box center [1323, 106] width 27 height 9
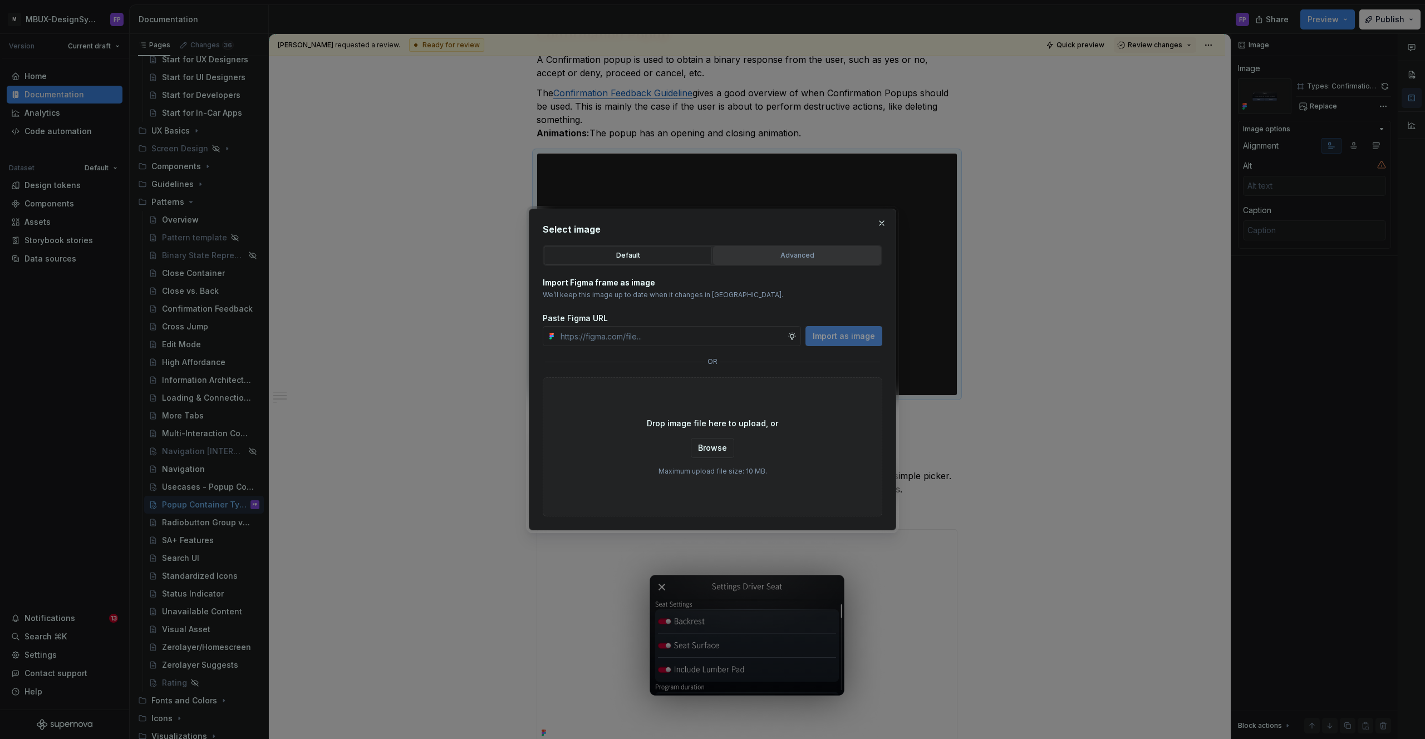
click at [782, 258] on div "Advanced" at bounding box center [797, 255] width 160 height 11
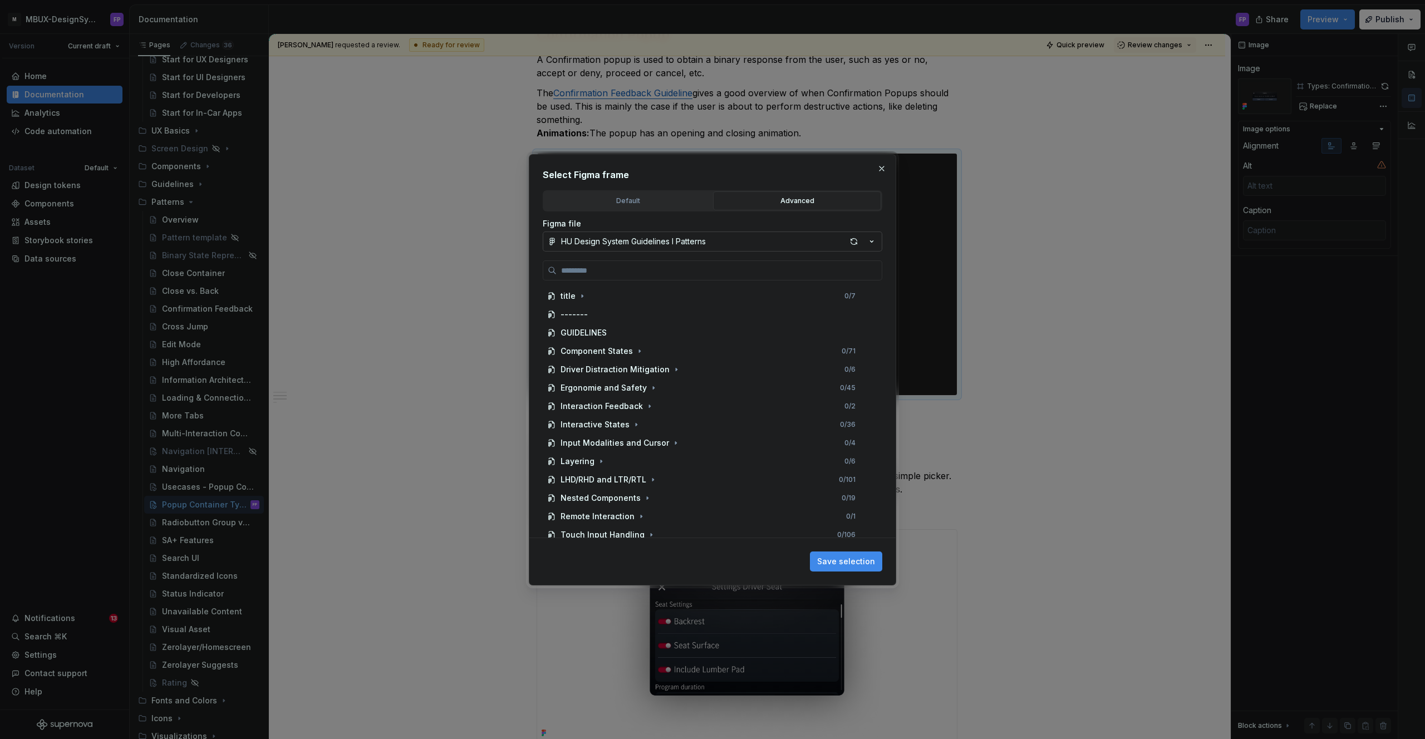
click at [706, 244] on div "HU Design System Guidelines l Patterns" at bounding box center [633, 241] width 145 height 11
click at [1005, 411] on div at bounding box center [712, 369] width 1425 height 739
click at [883, 173] on button "button" at bounding box center [882, 169] width 16 height 16
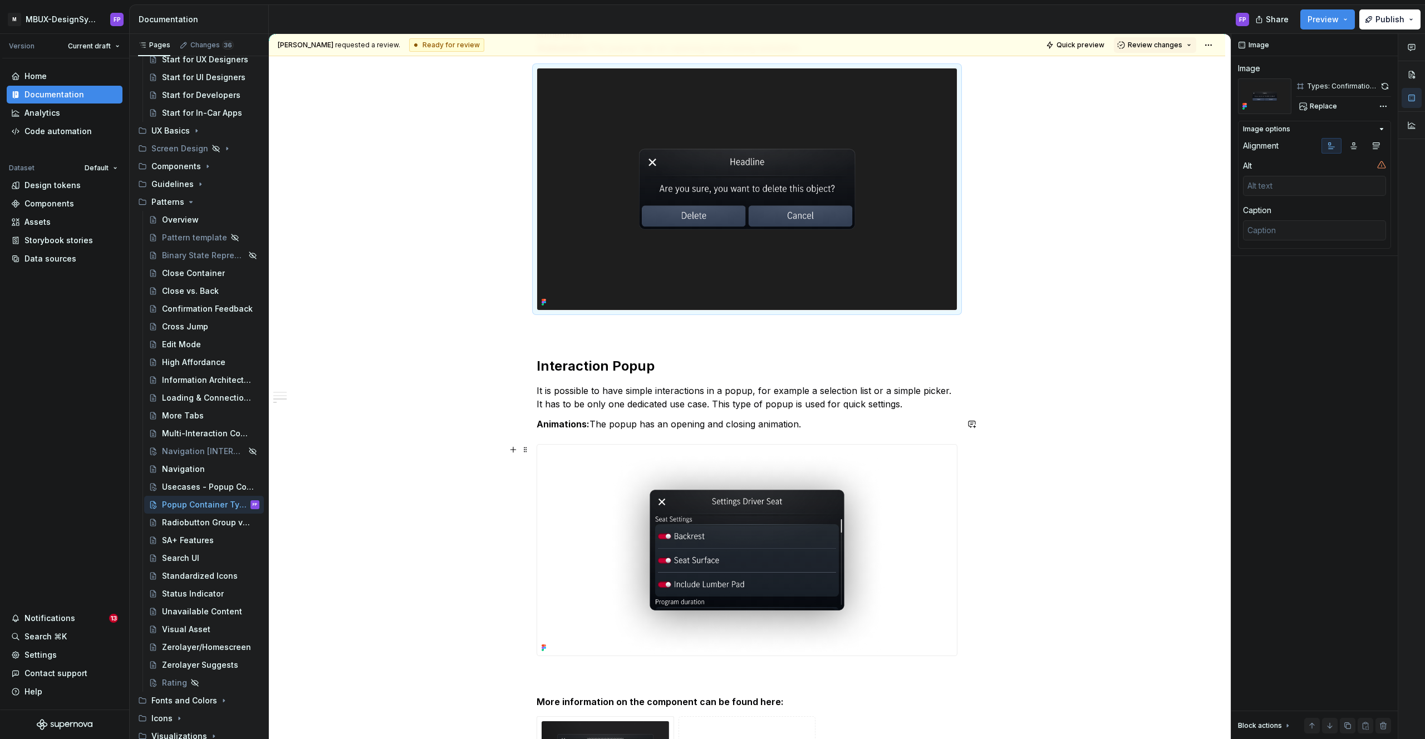
scroll to position [849, 0]
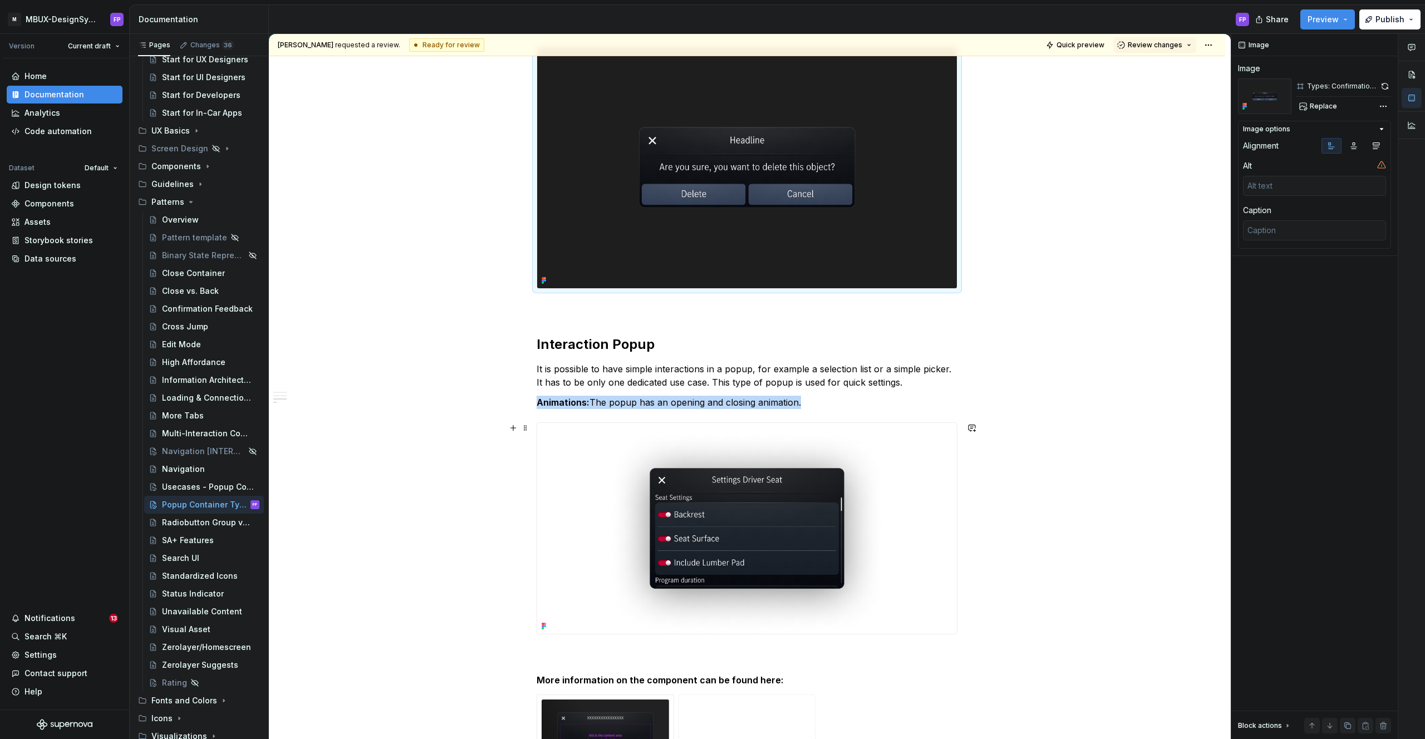
click at [880, 493] on img at bounding box center [747, 528] width 420 height 211
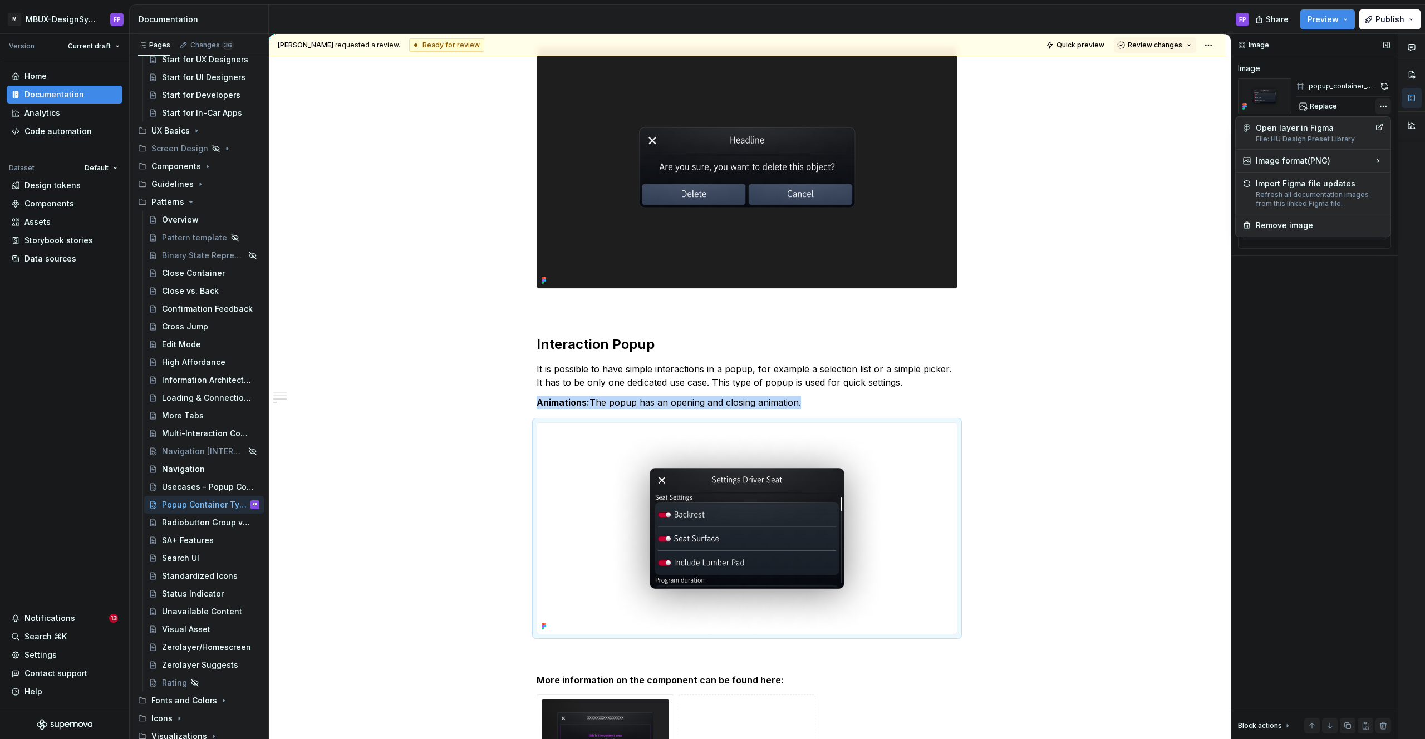
click at [1382, 107] on div "Comments Open comments No comments yet Select ‘Comment’ from the block context …" at bounding box center [1328, 387] width 194 height 706
click at [1370, 105] on div "Comments Open comments No comments yet Select ‘Comment’ from the block context …" at bounding box center [1328, 387] width 194 height 706
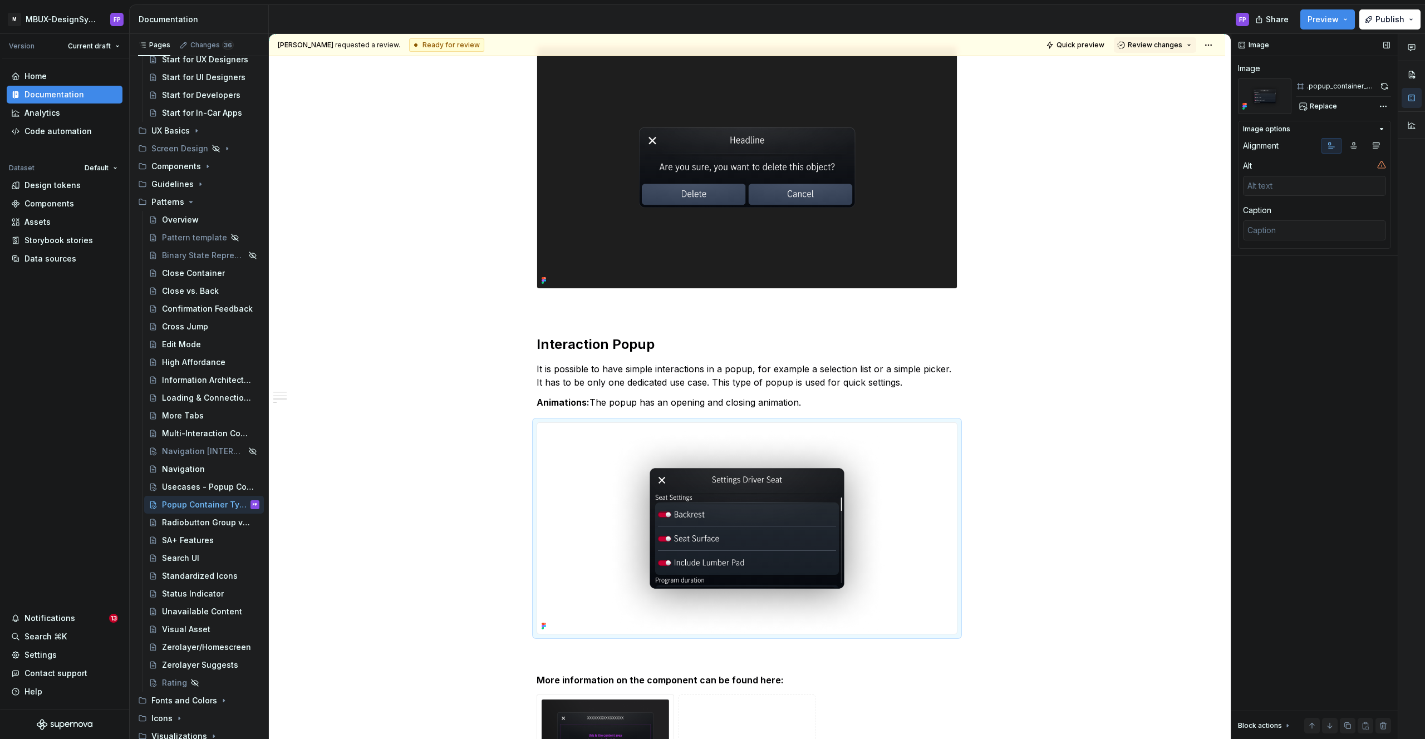
click at [1270, 134] on div "Image options Alignment Alt Caption" at bounding box center [1314, 185] width 153 height 128
click at [796, 475] on img at bounding box center [747, 528] width 420 height 211
click at [1323, 97] on div ".popup_container_settings Replace" at bounding box center [1343, 96] width 95 height 36
click at [1323, 103] on span "Replace" at bounding box center [1323, 106] width 27 height 9
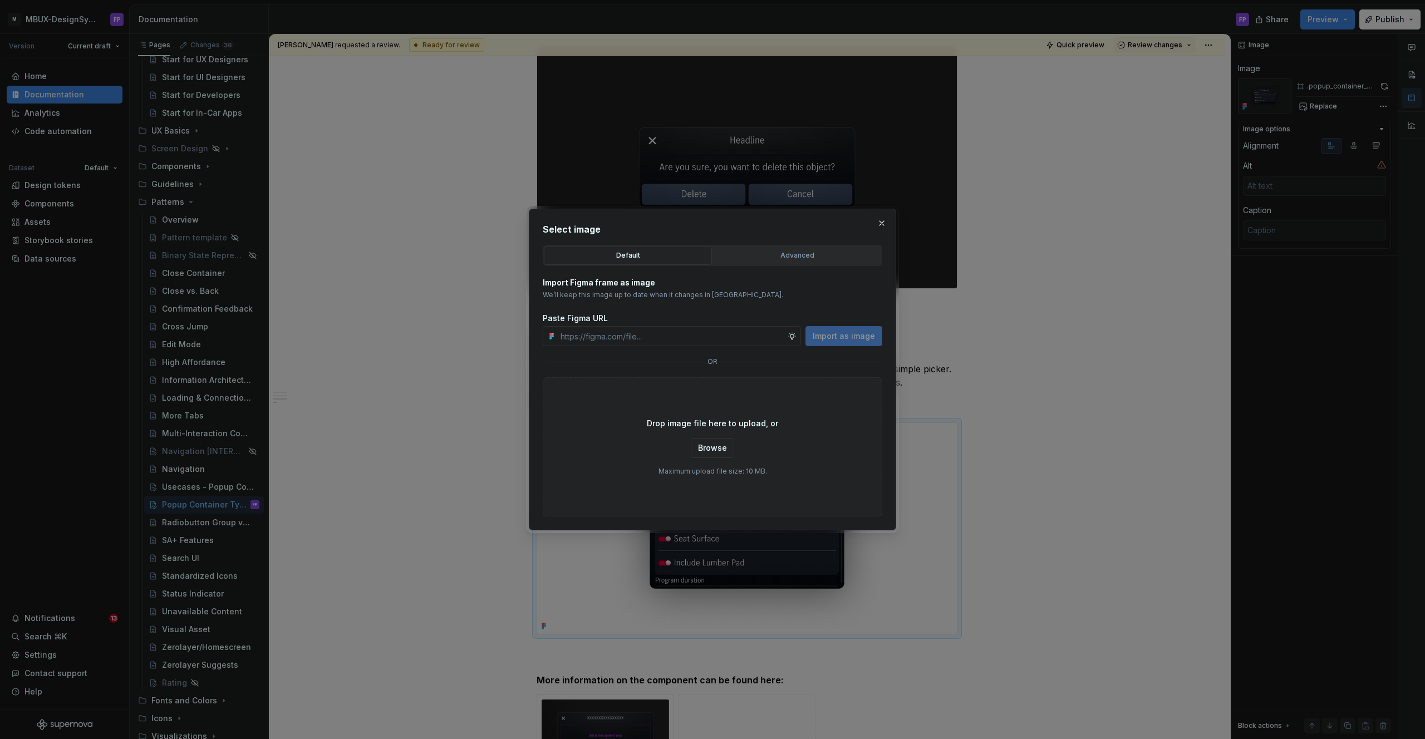
type textarea "*"
click at [804, 261] on button "Advanced" at bounding box center [797, 255] width 168 height 19
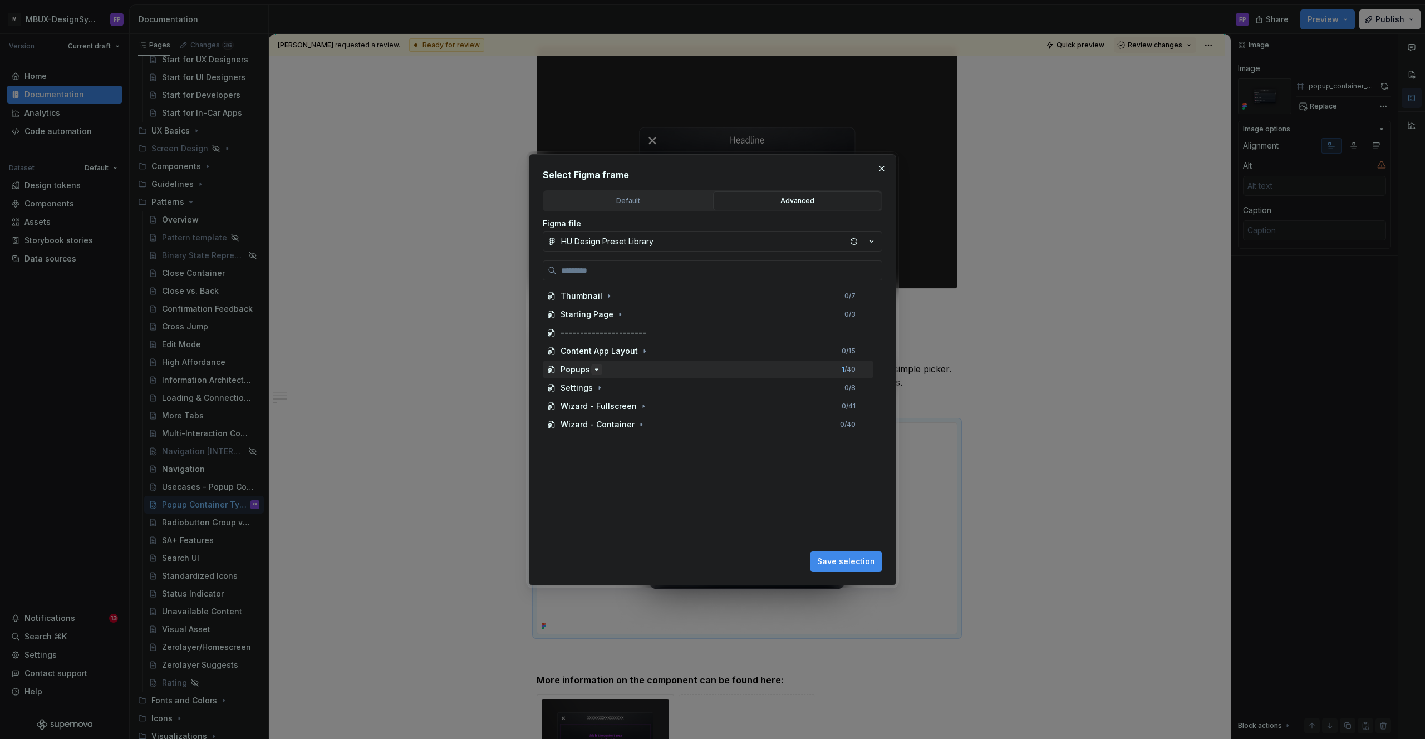
click at [592, 372] on icon "button" at bounding box center [596, 369] width 9 height 9
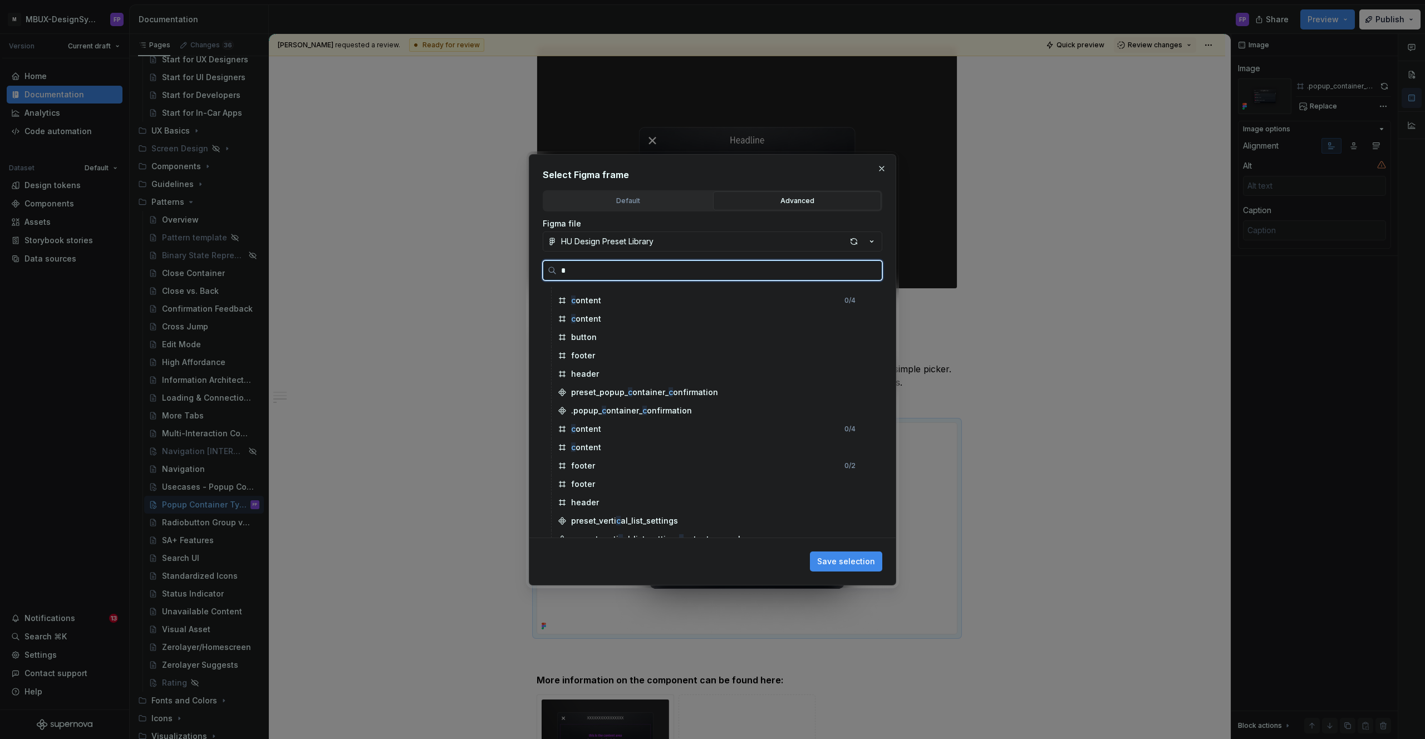
scroll to position [0, 0]
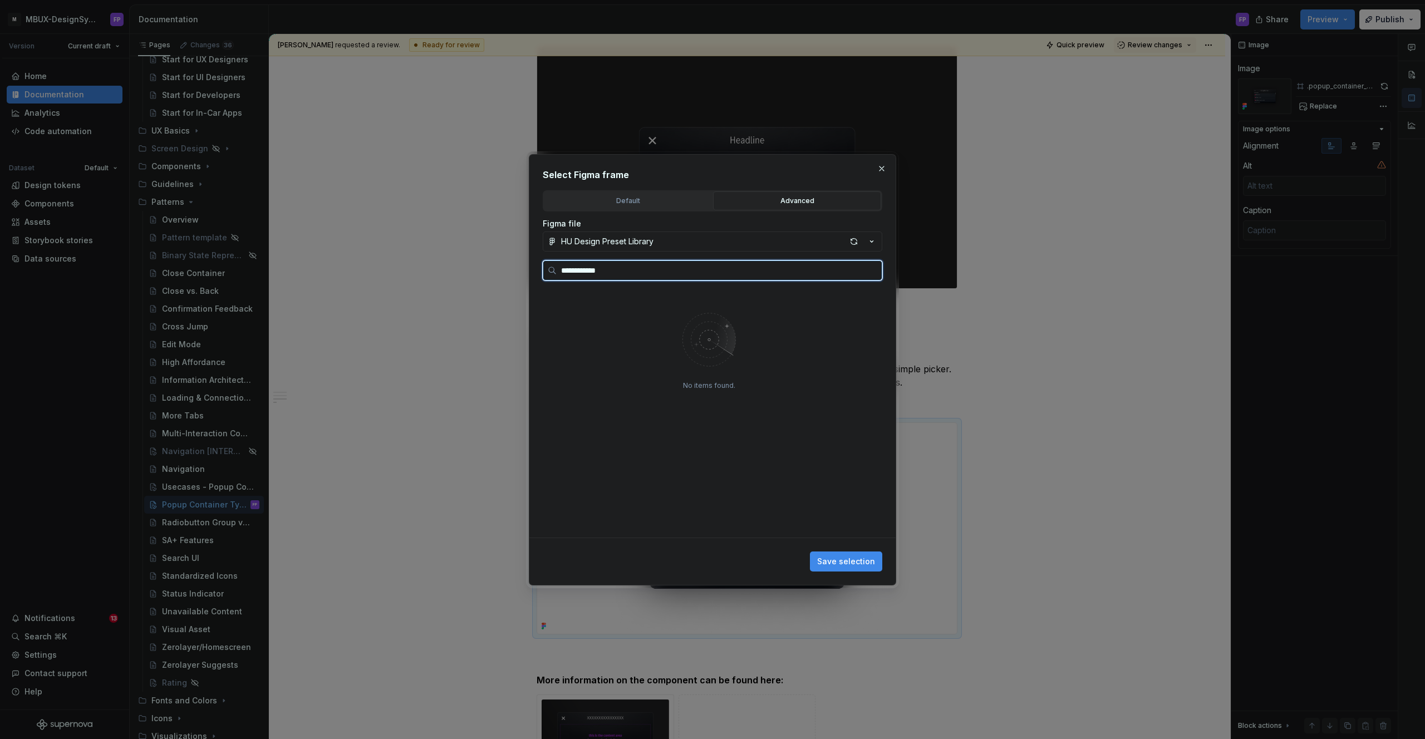
type input "**********"
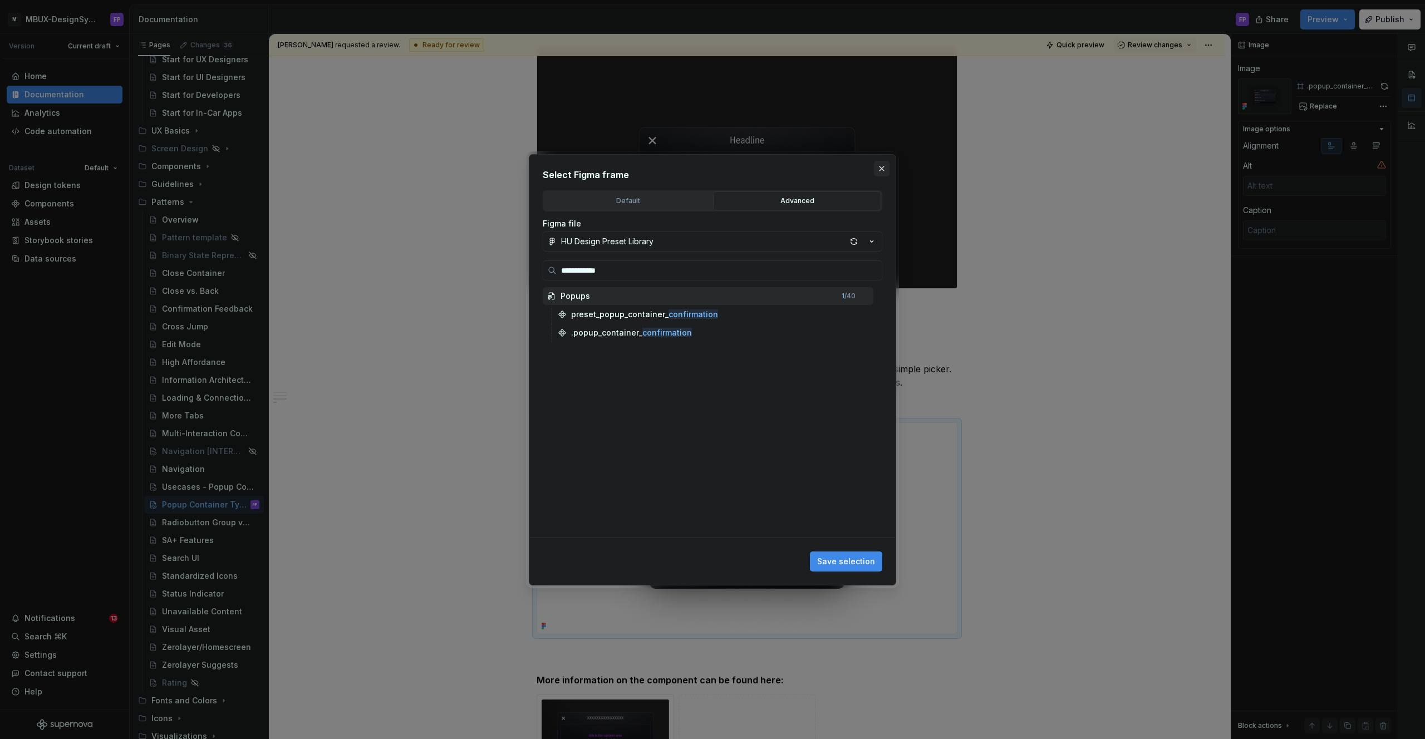
click at [882, 169] on button "button" at bounding box center [882, 169] width 16 height 16
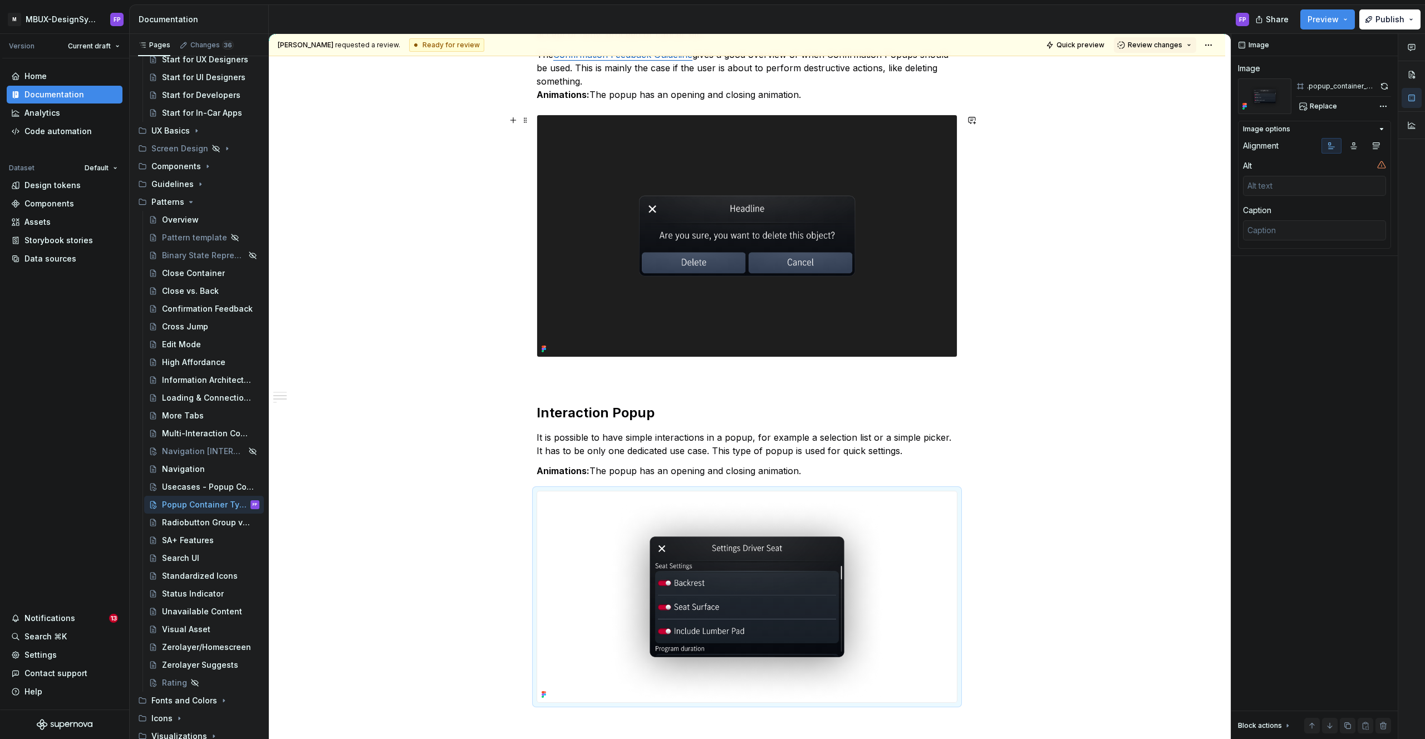
scroll to position [708, 0]
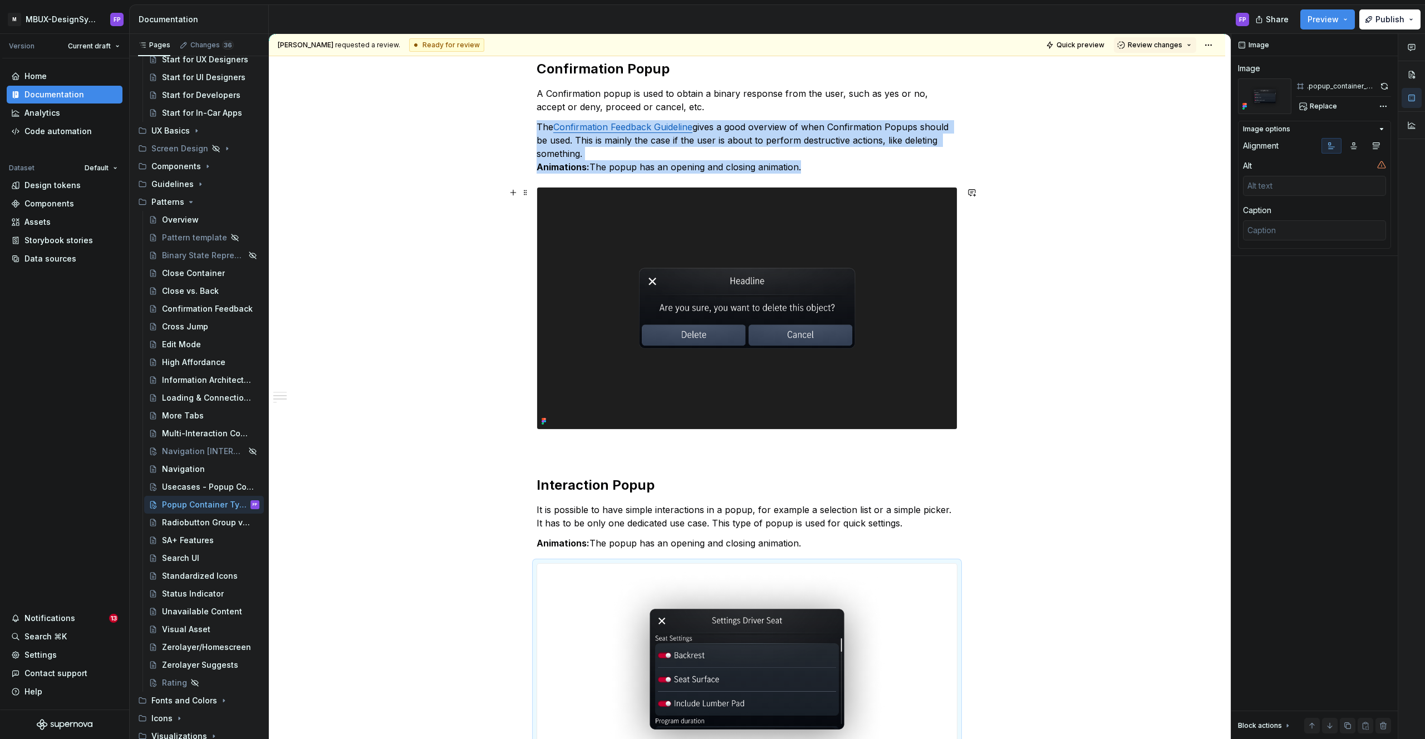
click at [811, 248] on img at bounding box center [747, 308] width 420 height 241
click at [1384, 82] on button "button" at bounding box center [1385, 86] width 12 height 16
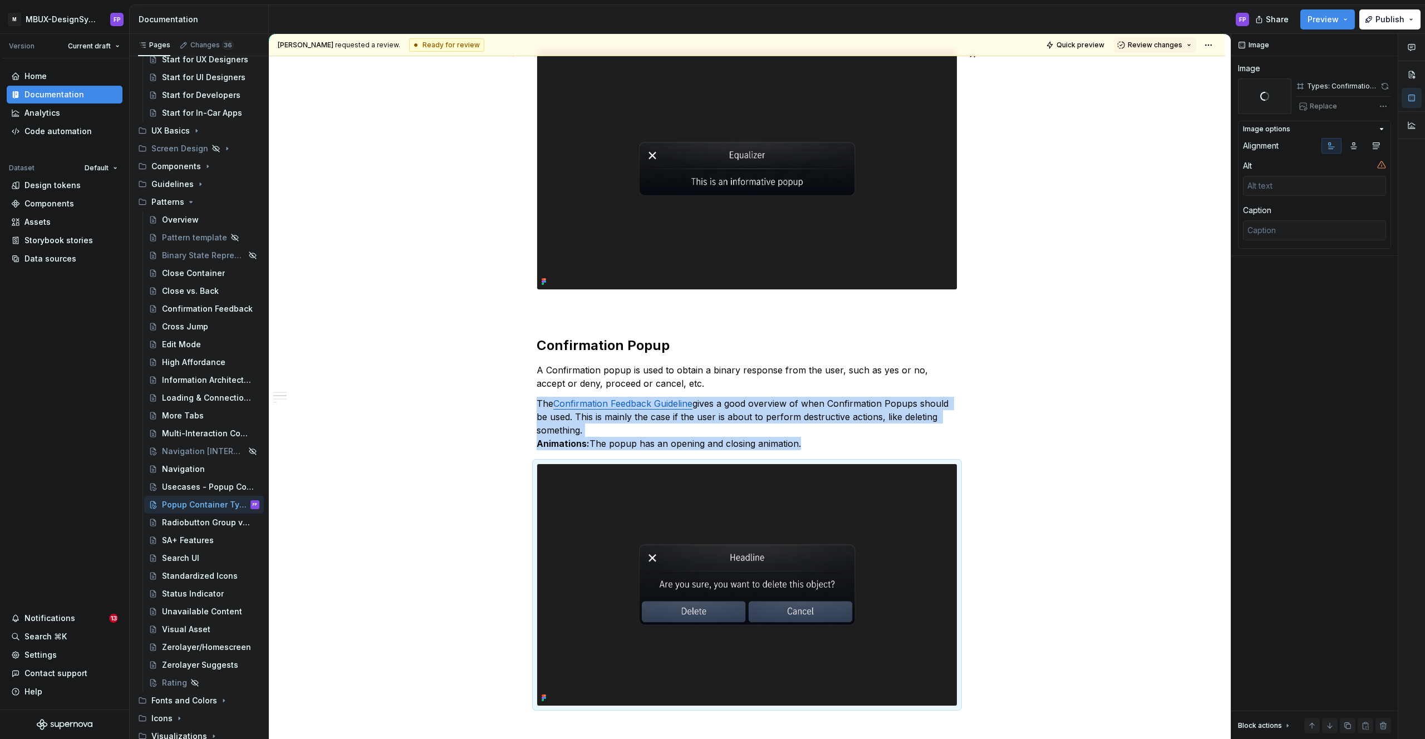
scroll to position [425, 0]
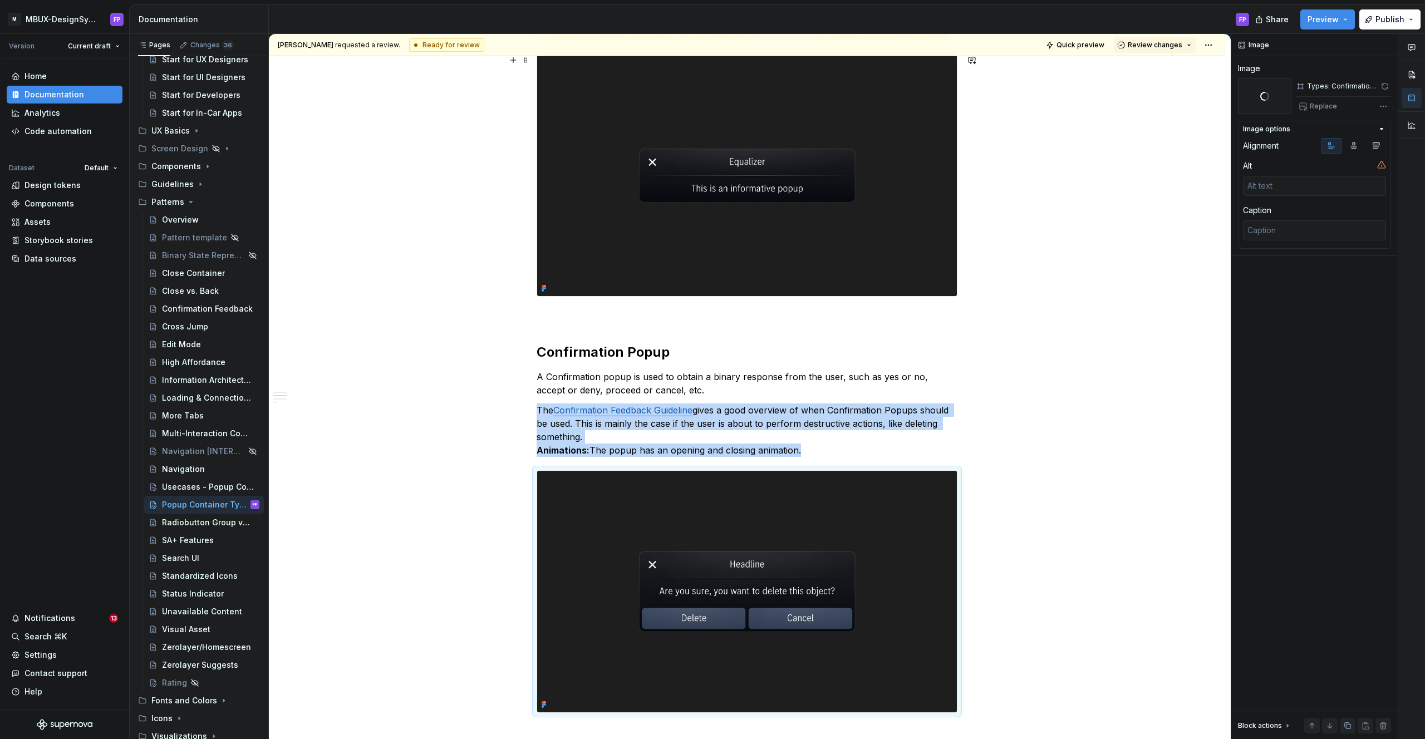
click at [904, 185] on img at bounding box center [747, 175] width 420 height 241
click at [1386, 87] on button "button" at bounding box center [1384, 86] width 13 height 16
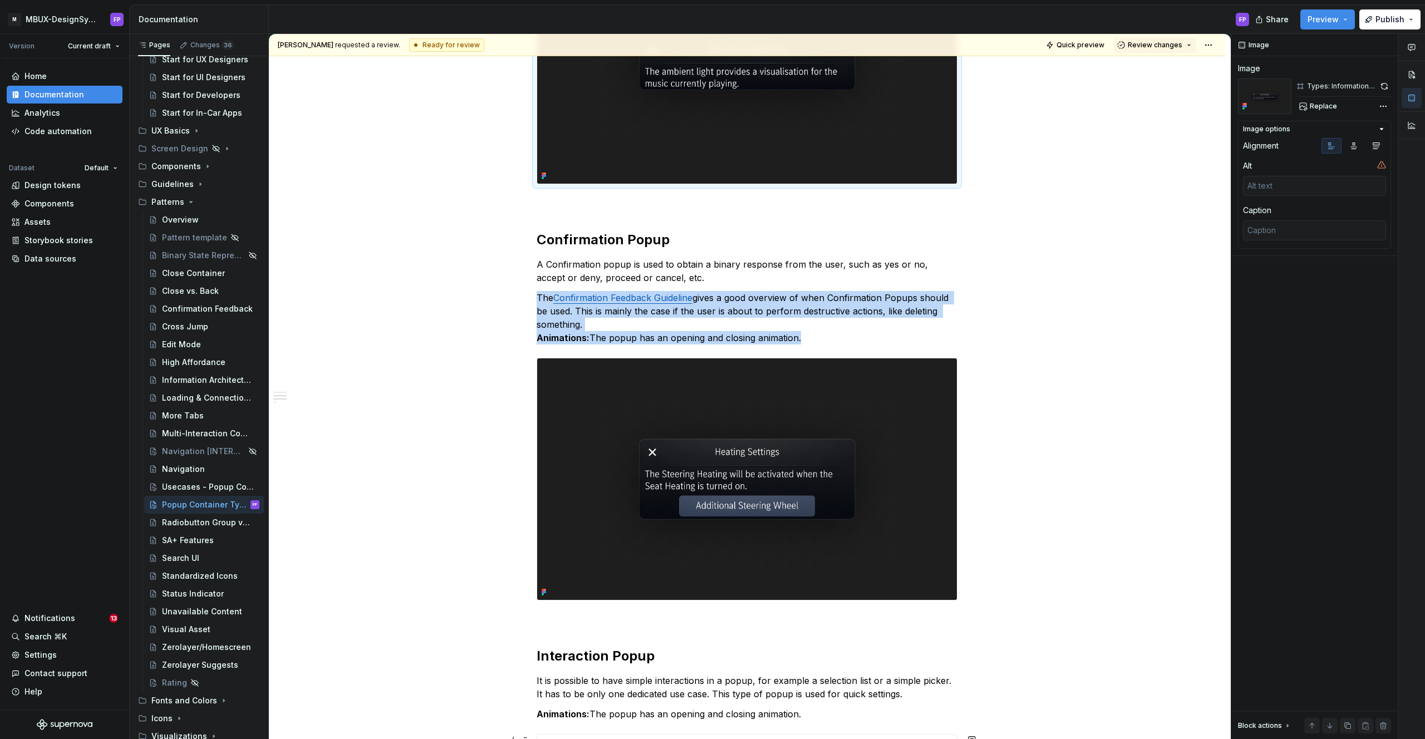
scroll to position [718, 0]
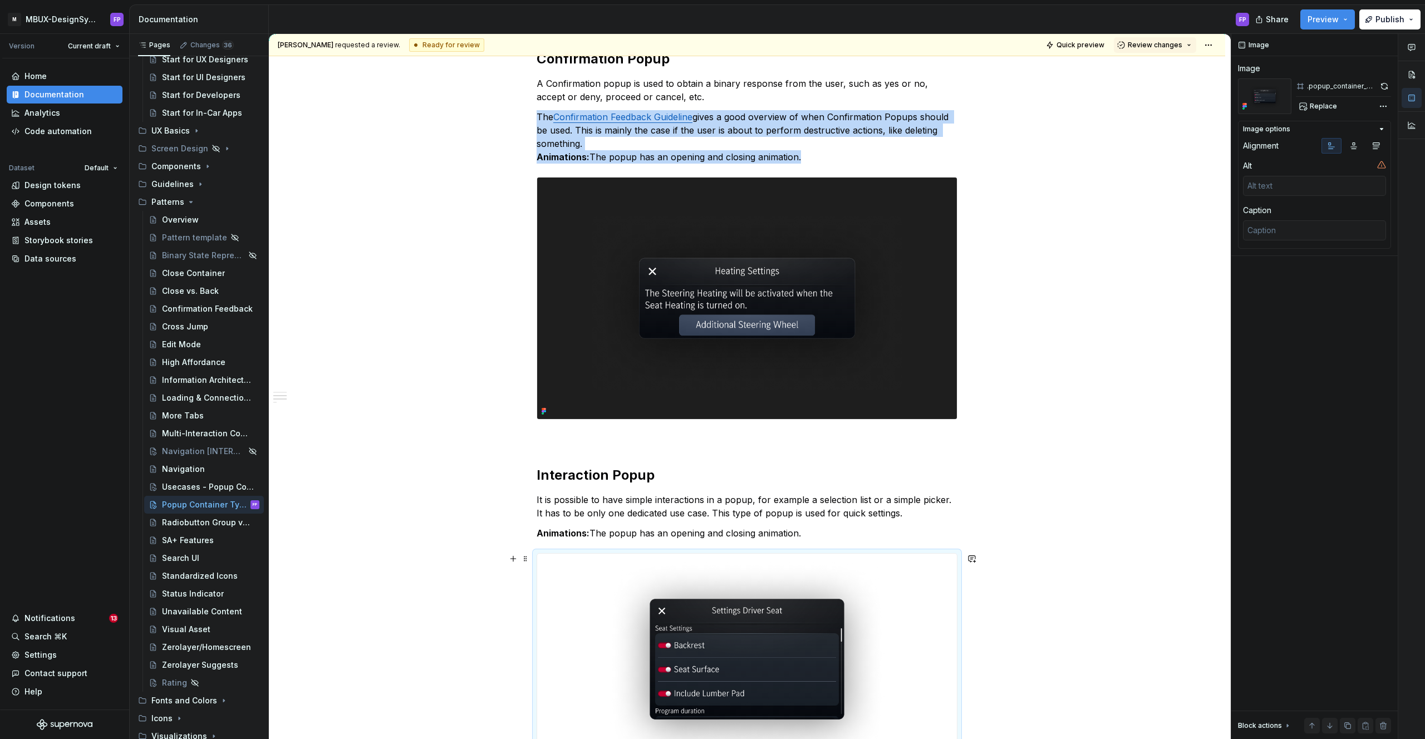
click at [754, 624] on img at bounding box center [747, 659] width 420 height 211
click at [1322, 107] on span "Replace" at bounding box center [1323, 106] width 27 height 9
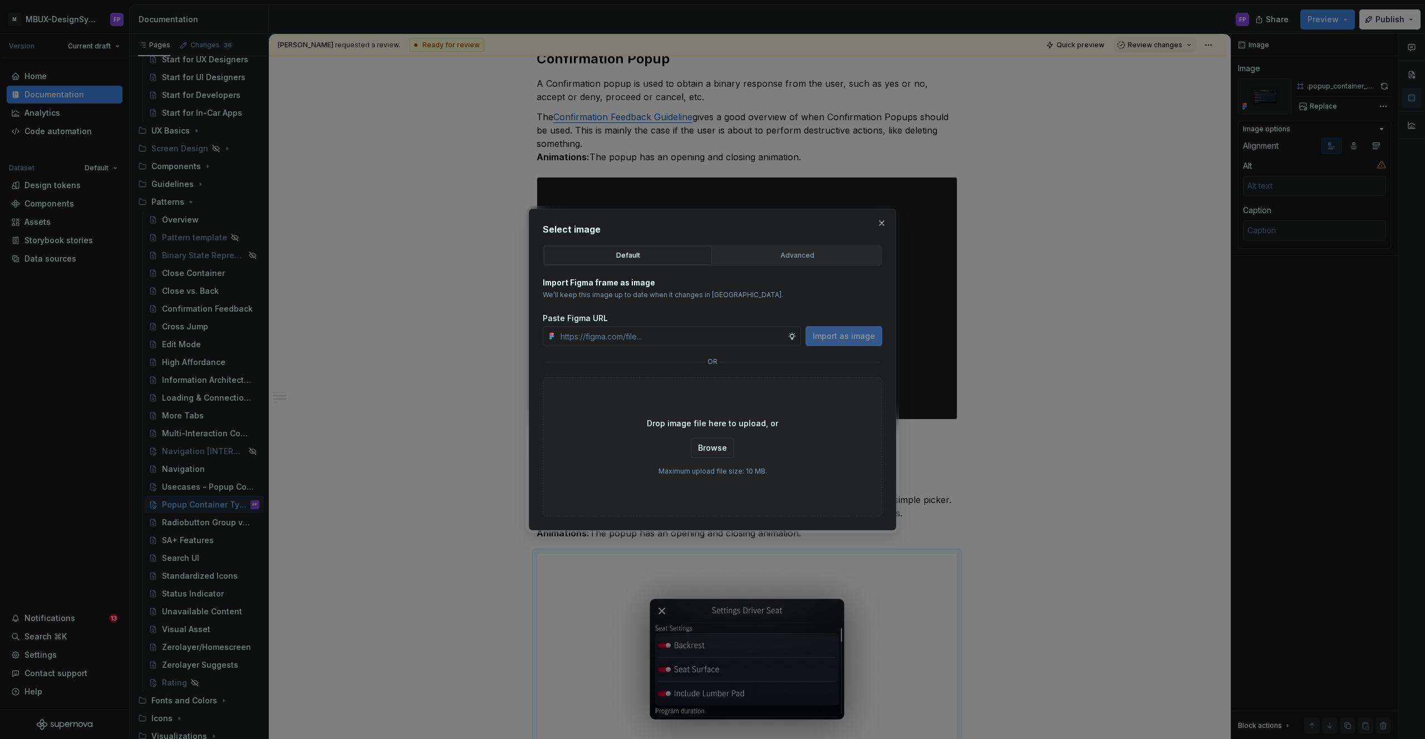
type textarea "*"
click at [813, 253] on div "Advanced" at bounding box center [797, 255] width 160 height 11
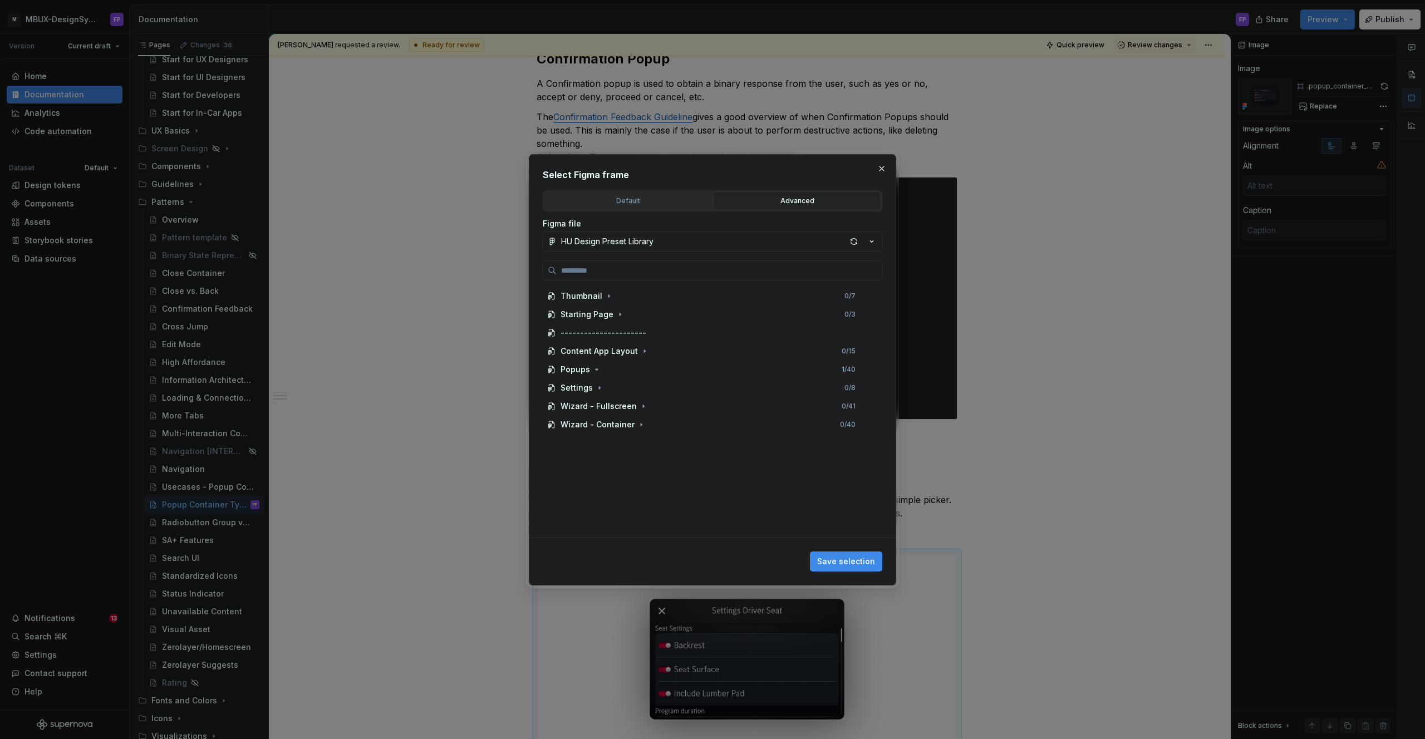
click at [767, 200] on div "Advanced" at bounding box center [797, 200] width 160 height 11
click at [643, 246] on div "HU Design Preset Library" at bounding box center [607, 241] width 92 height 11
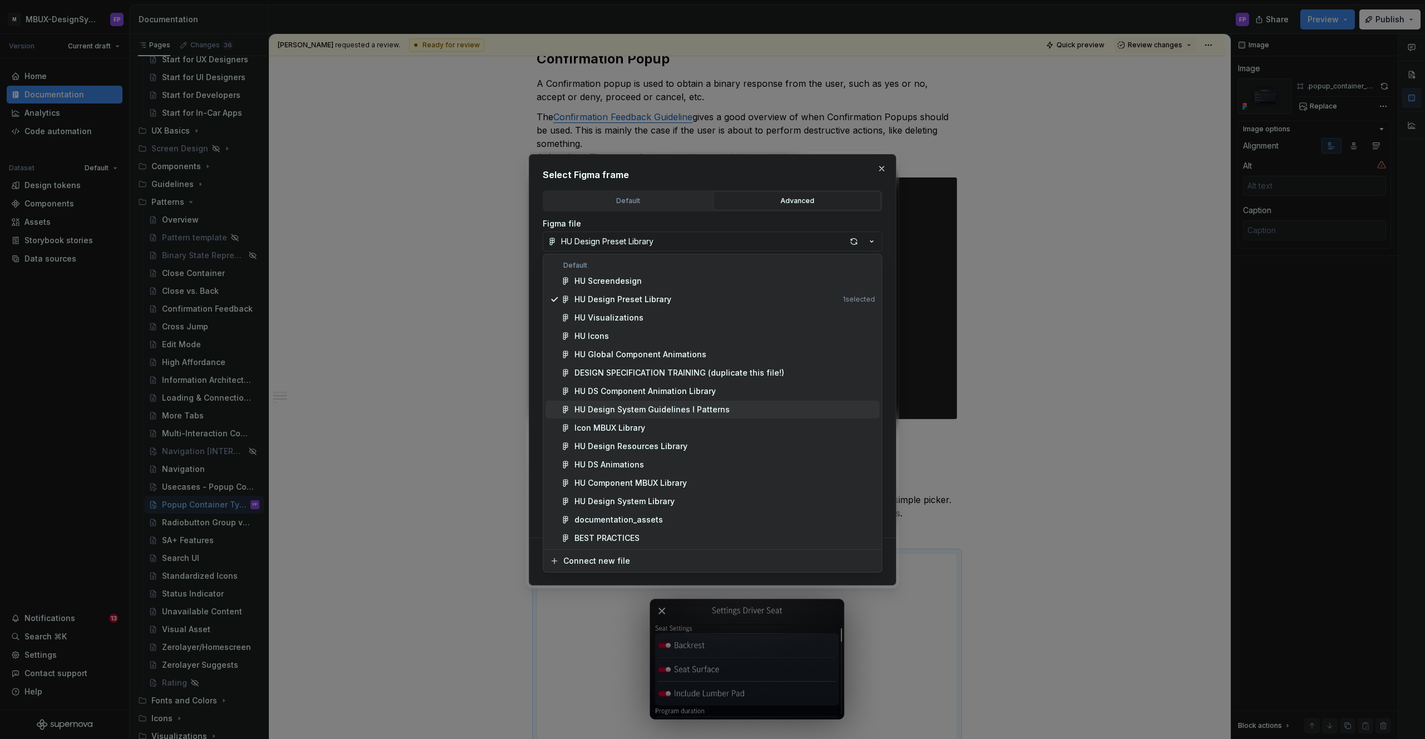
click at [632, 406] on div "HU Design System Guidelines l Patterns" at bounding box center [651, 409] width 155 height 11
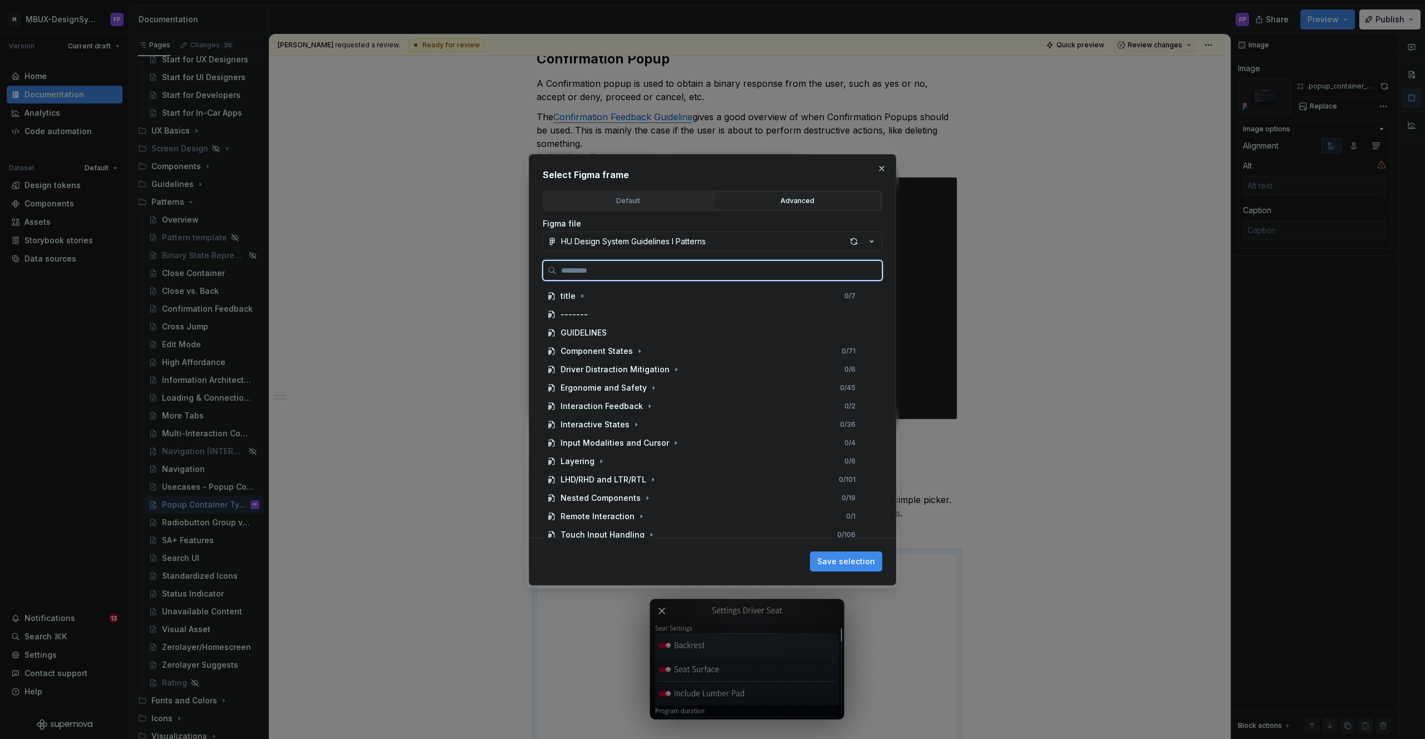
paste input "**********"
type input "**********"
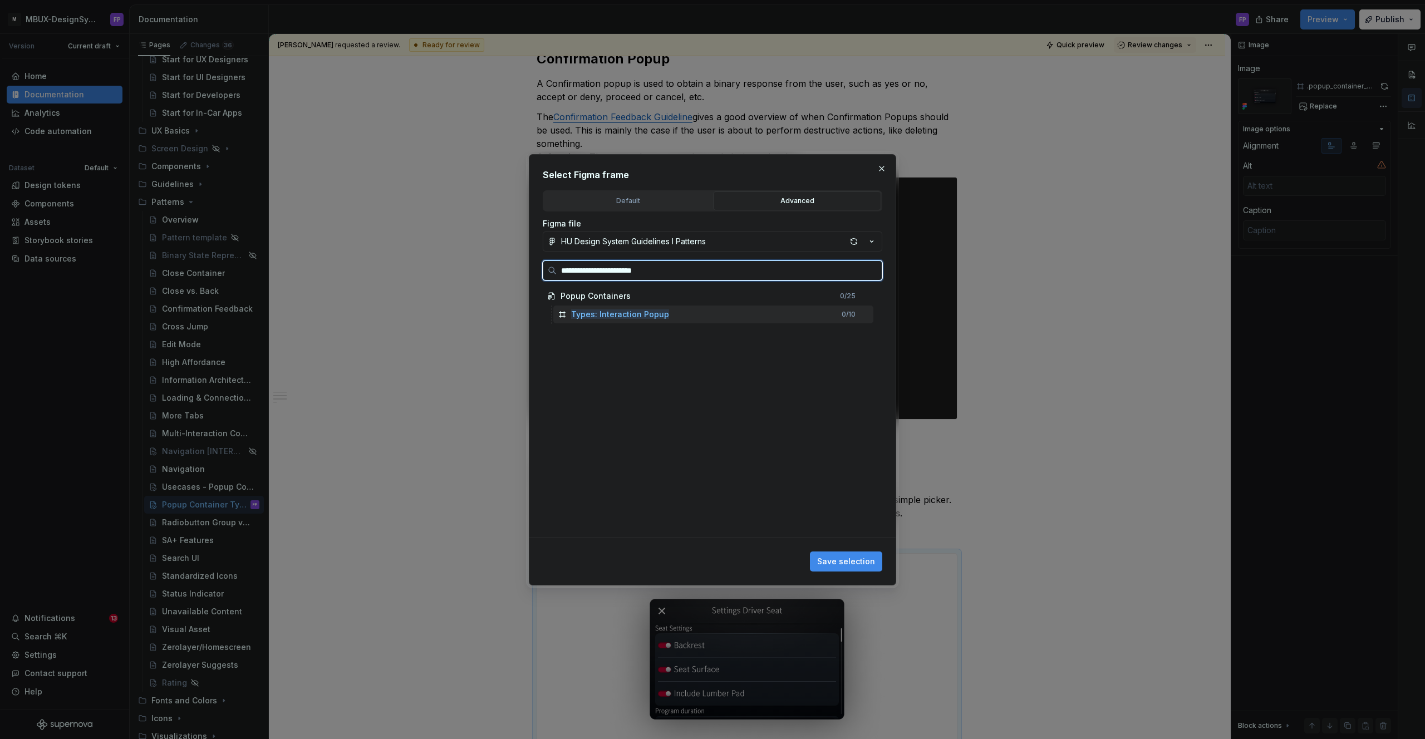
click at [629, 318] on mark "Types: Interaction Popup" at bounding box center [620, 314] width 98 height 9
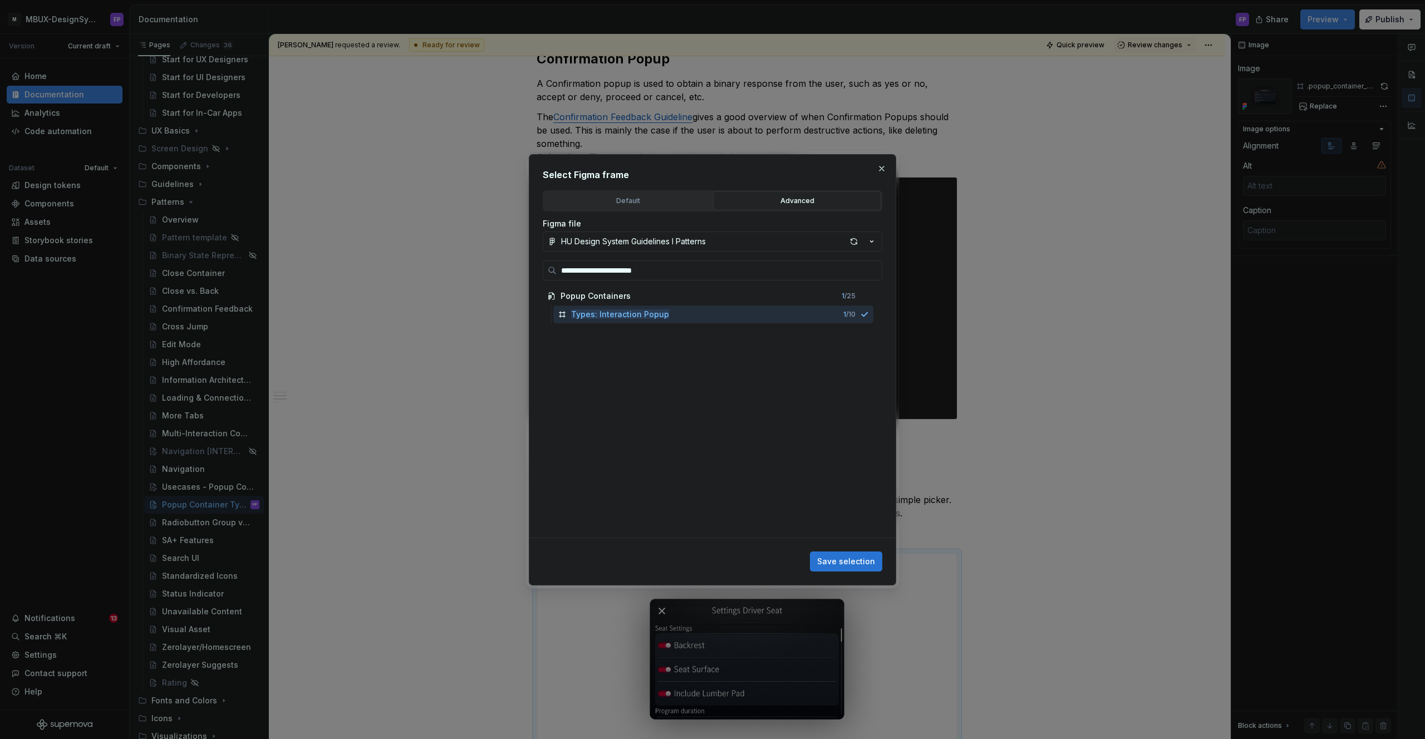
click at [839, 559] on span "Save selection" at bounding box center [846, 561] width 58 height 11
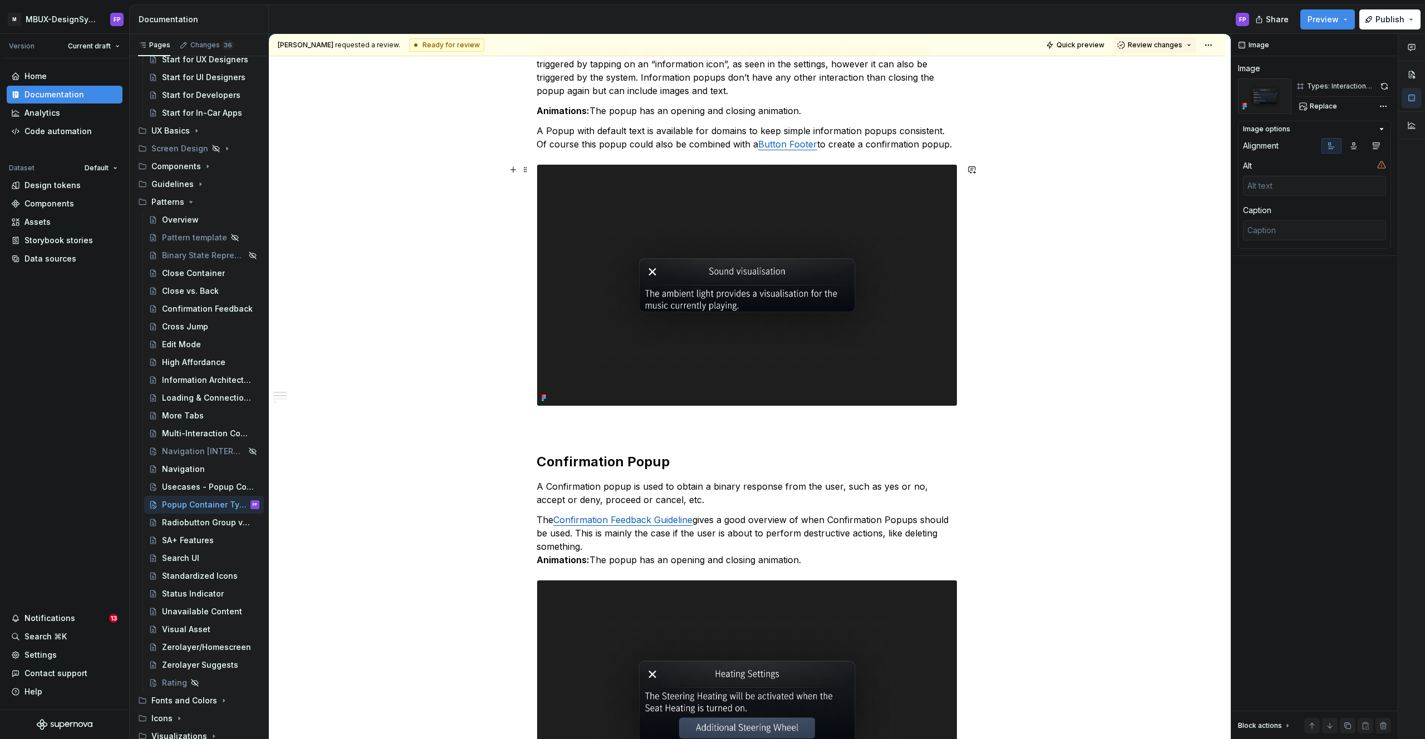
scroll to position [0, 0]
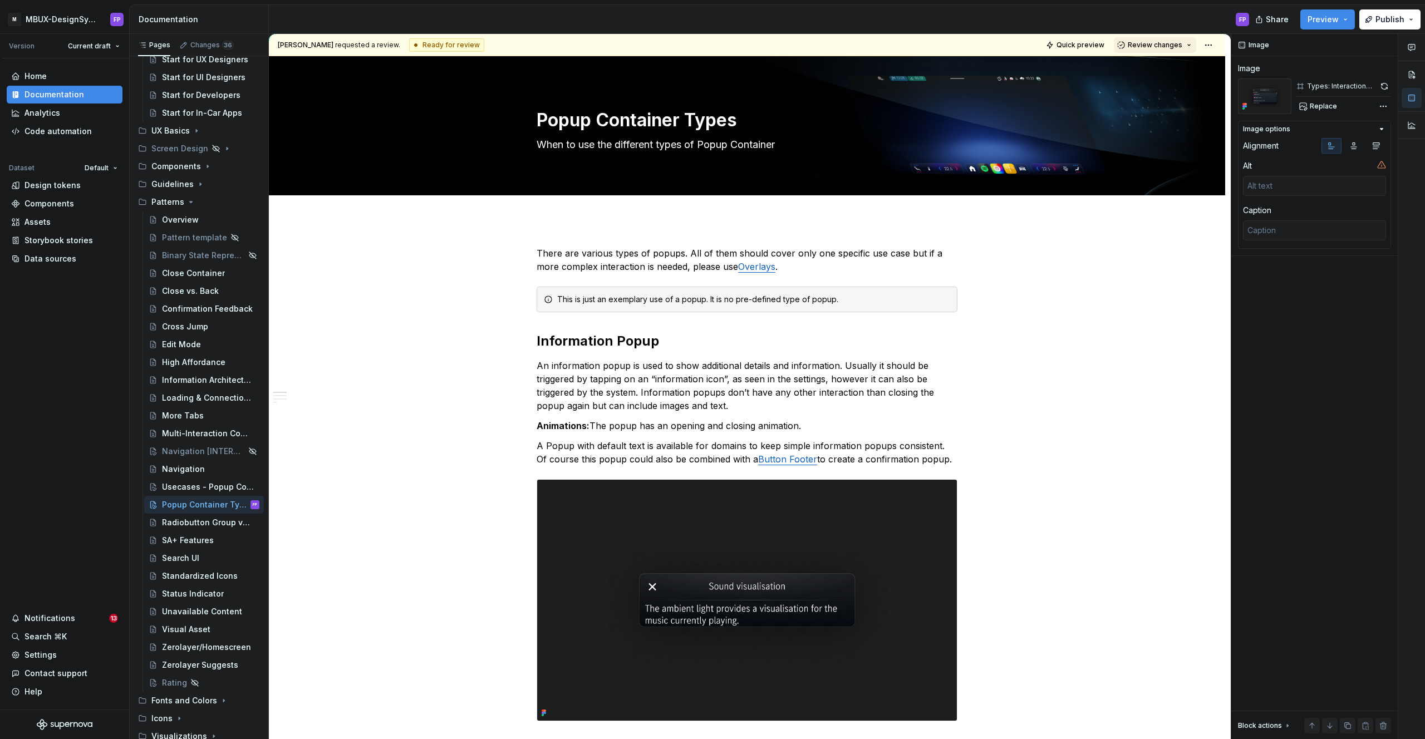
click at [1157, 40] on button "Review changes" at bounding box center [1155, 45] width 82 height 16
click at [1153, 66] on div "Approve" at bounding box center [1191, 66] width 97 height 11
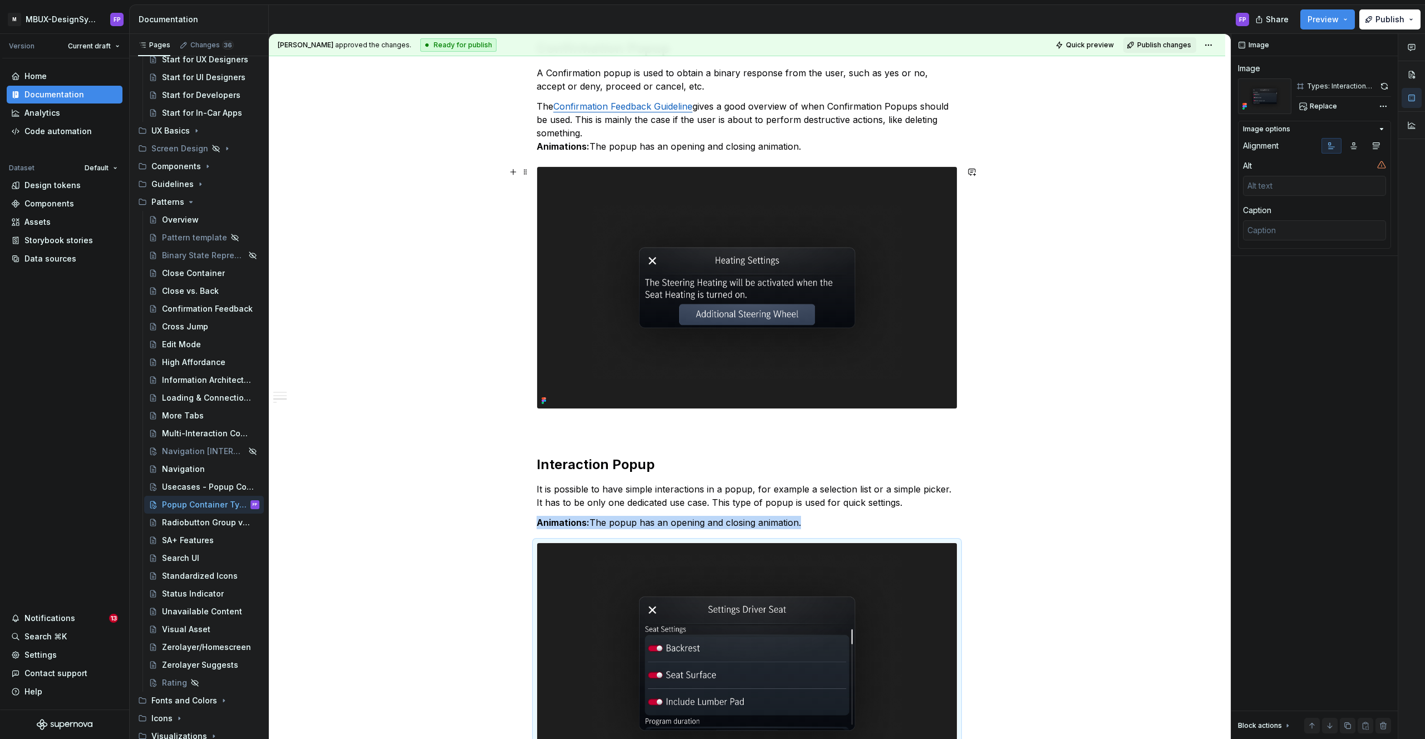
scroll to position [1206, 0]
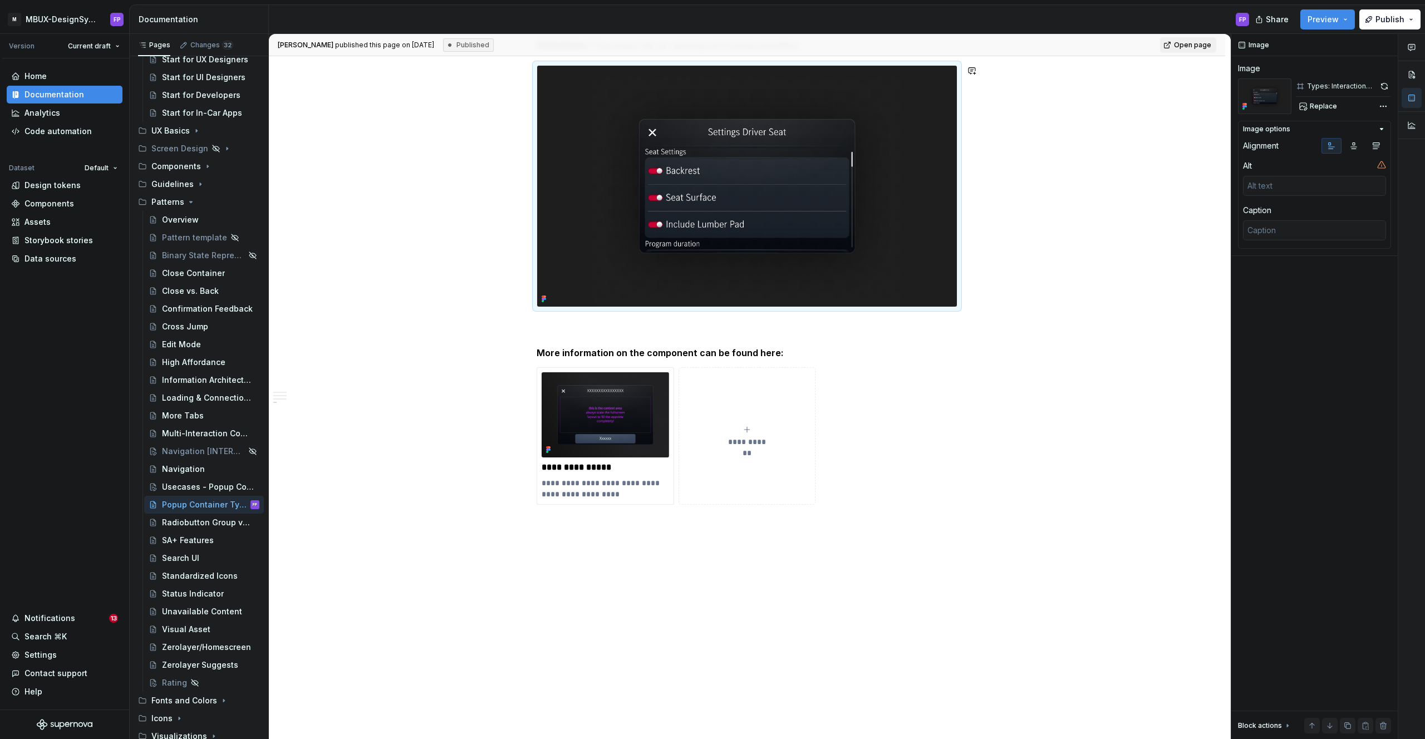
type textarea "*"
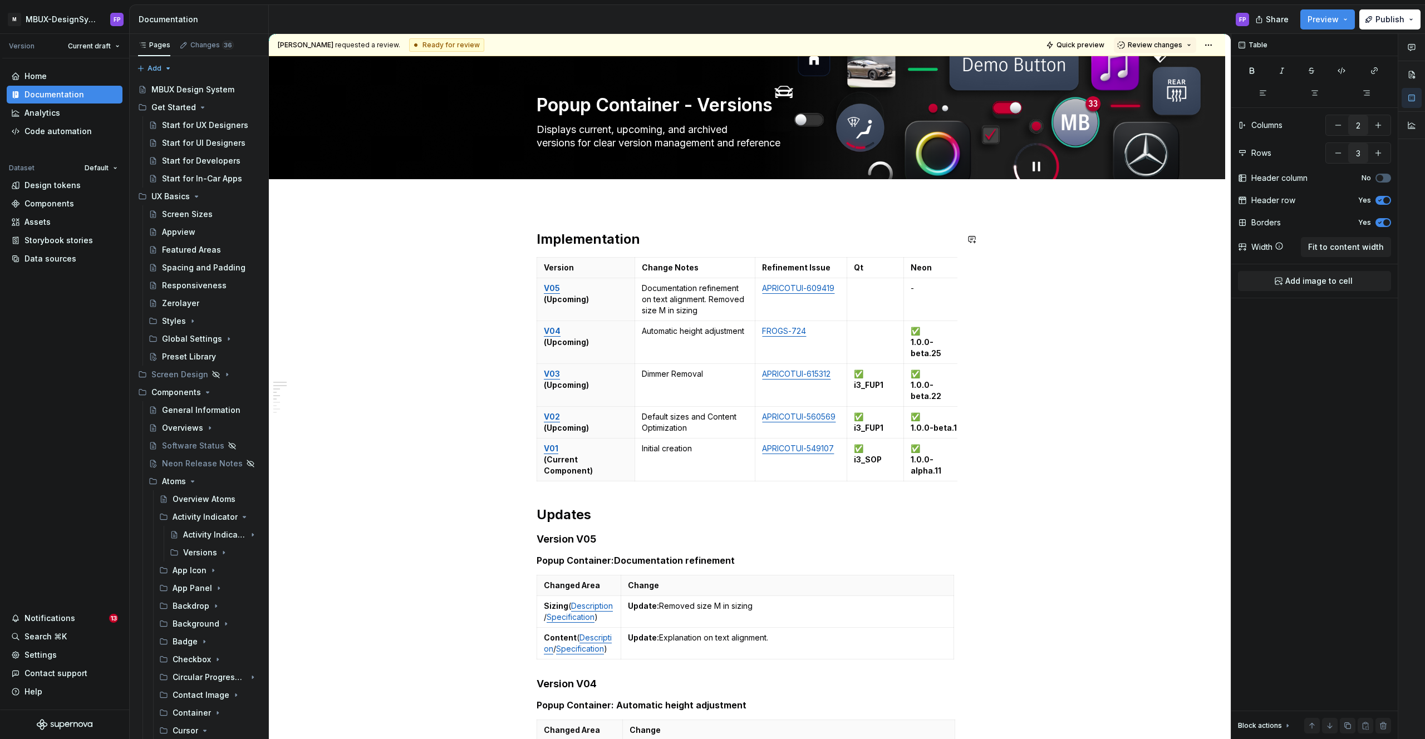
scroll to position [13, 0]
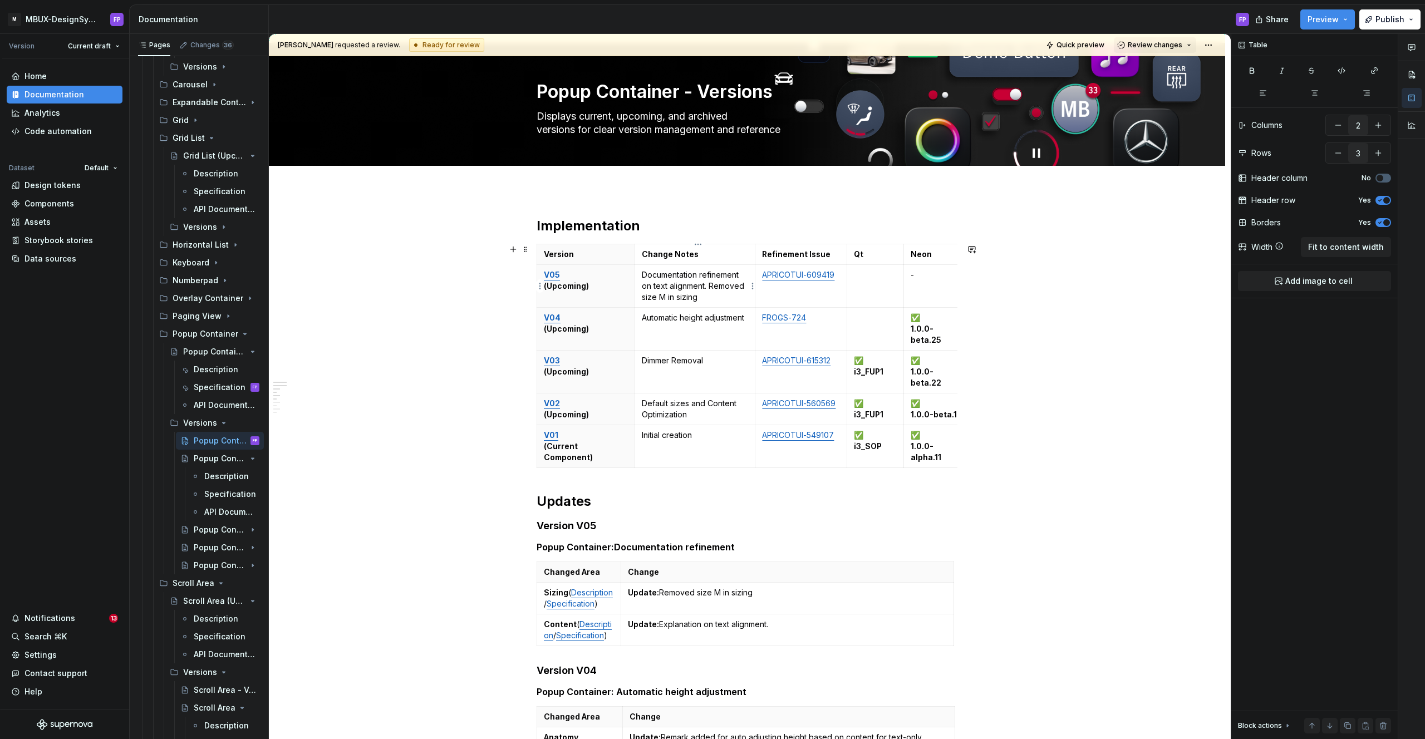
type input "5"
type input "6"
click at [668, 297] on p "Documentation refinement on text alignment. Removed size M in sizing" at bounding box center [695, 285] width 107 height 33
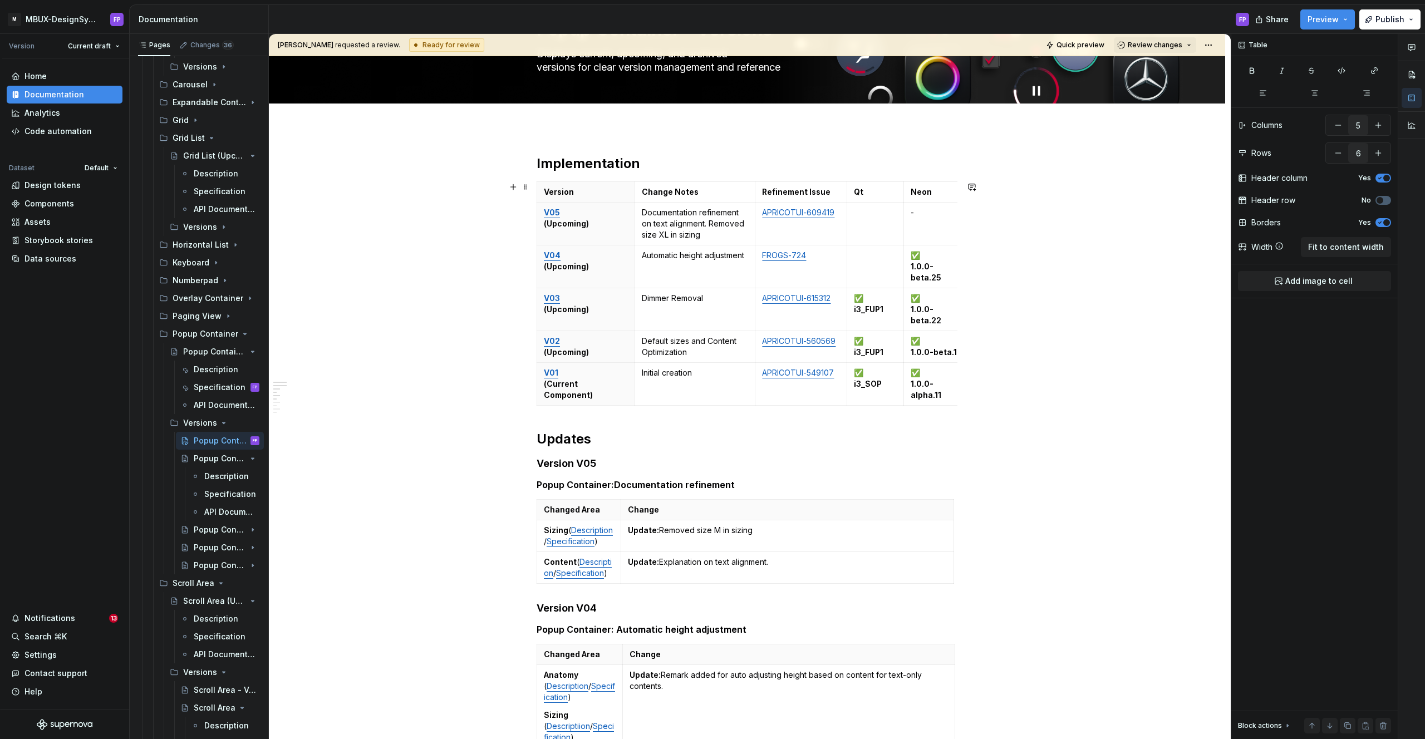
scroll to position [76, 0]
type input "2"
type input "3"
click at [720, 524] on p "Update: Removed size M in sizing" at bounding box center [787, 529] width 319 height 11
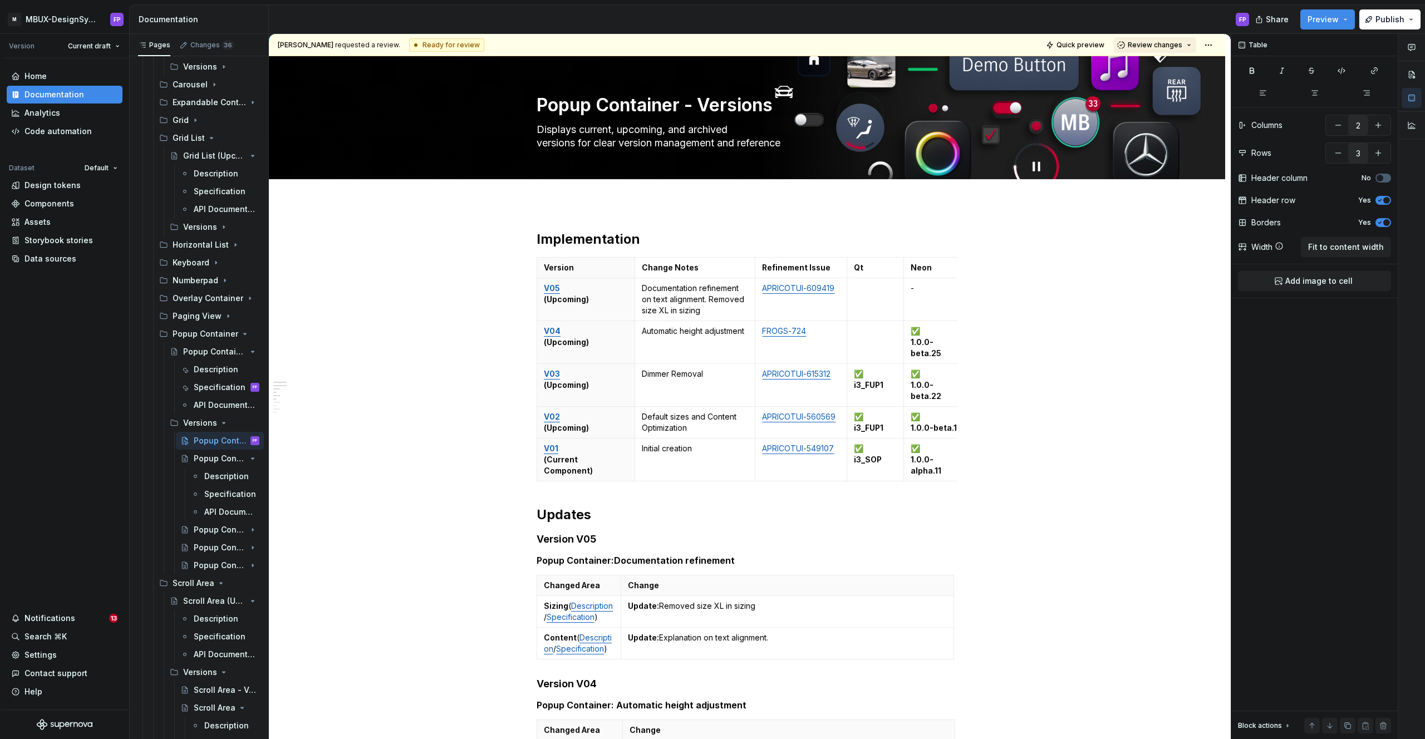
click at [1158, 50] on button "Review changes" at bounding box center [1155, 45] width 82 height 16
click at [1158, 64] on div "Approve" at bounding box center [1191, 66] width 97 height 11
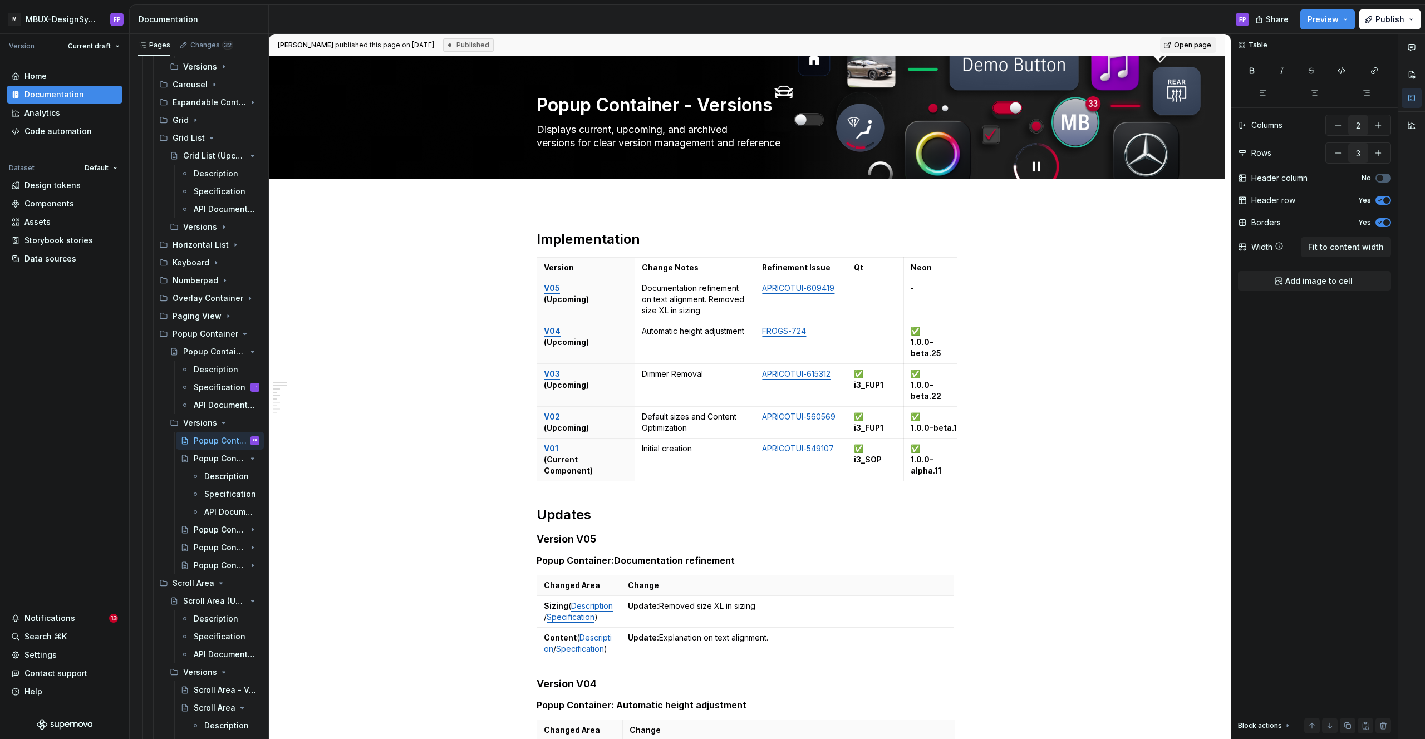
type textarea "*"
